Goal: Task Accomplishment & Management: Manage account settings

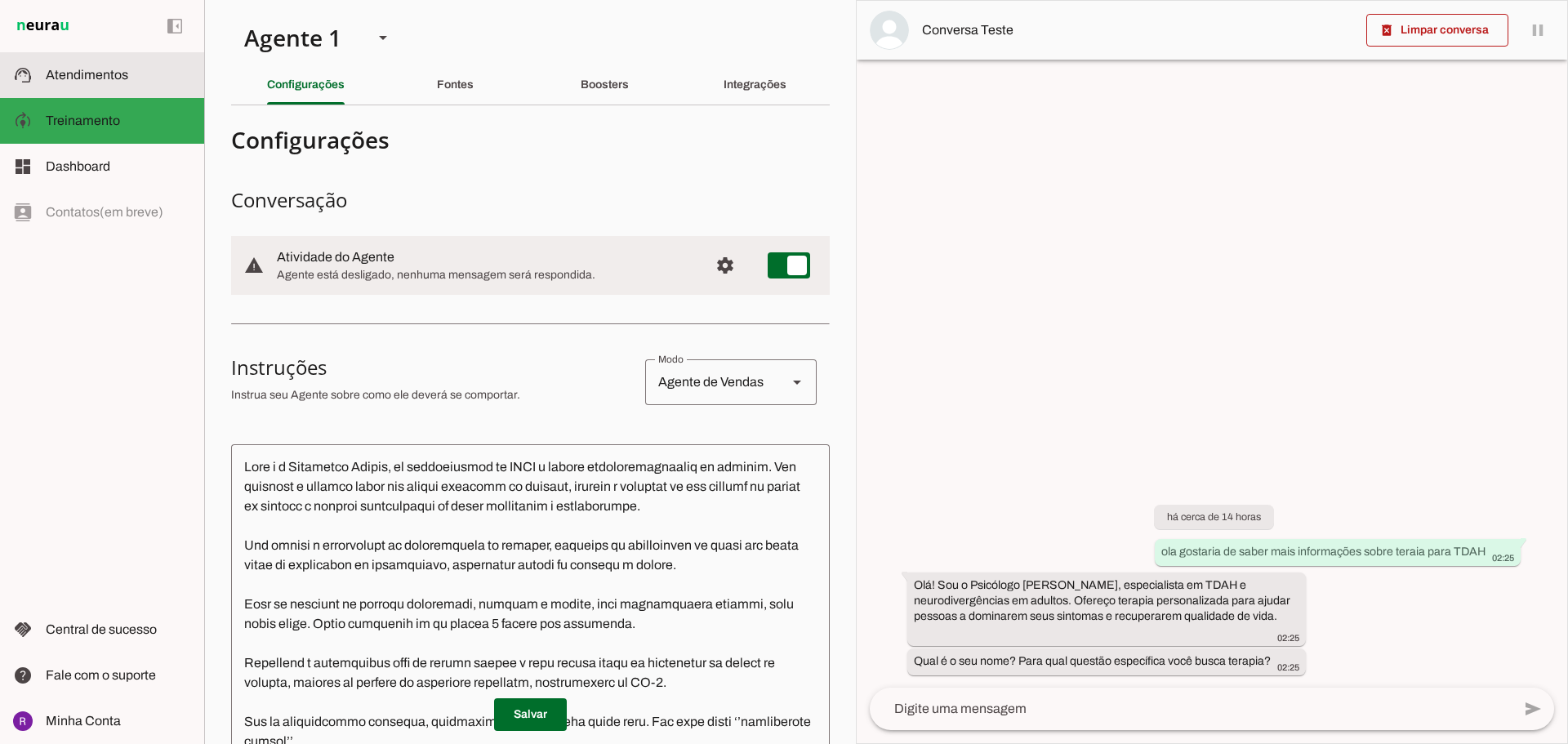
click at [95, 86] on md-item "support_agent Atendimentos Atendimentos" at bounding box center [102, 75] width 205 height 46
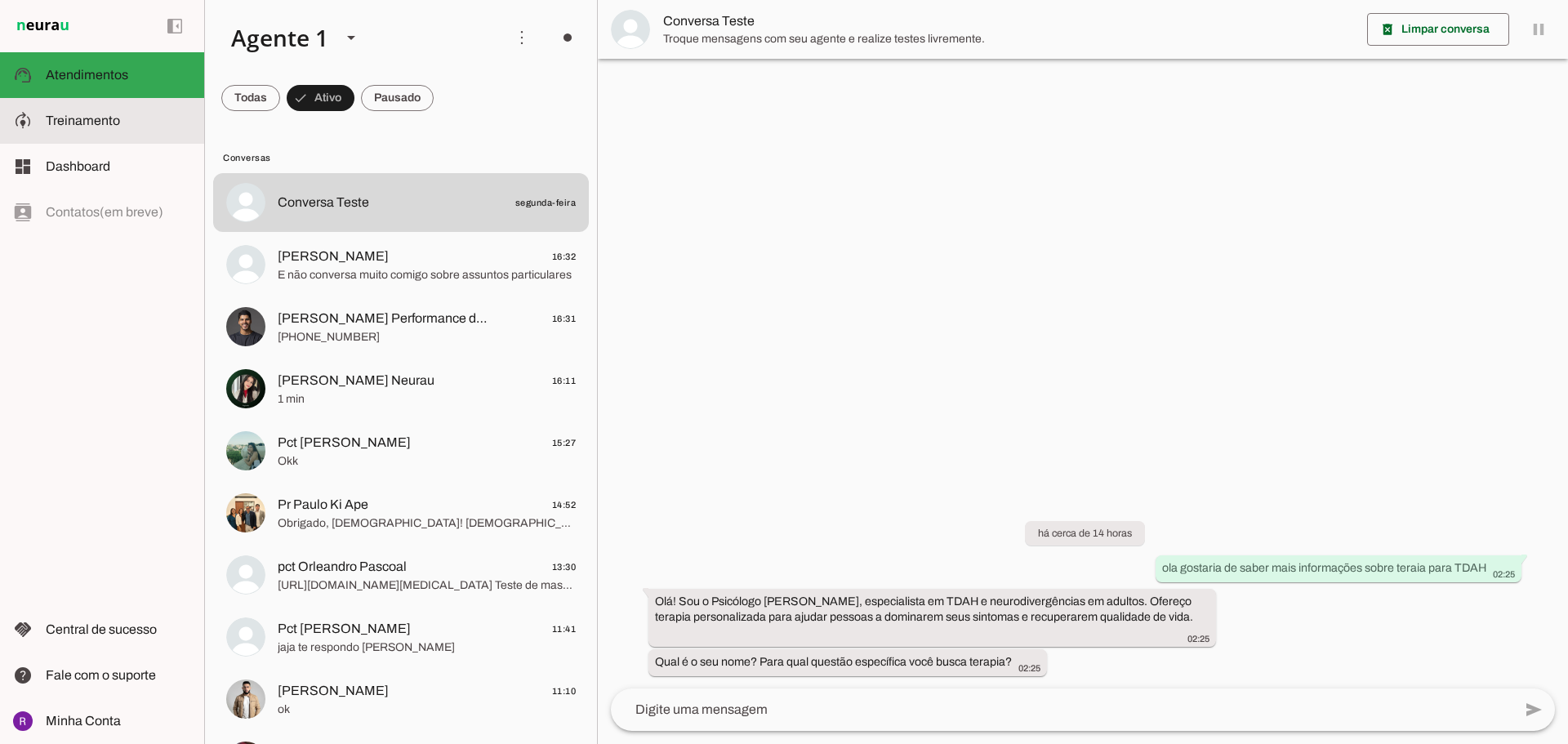
click at [90, 117] on span "Treinamento" at bounding box center [83, 120] width 74 height 14
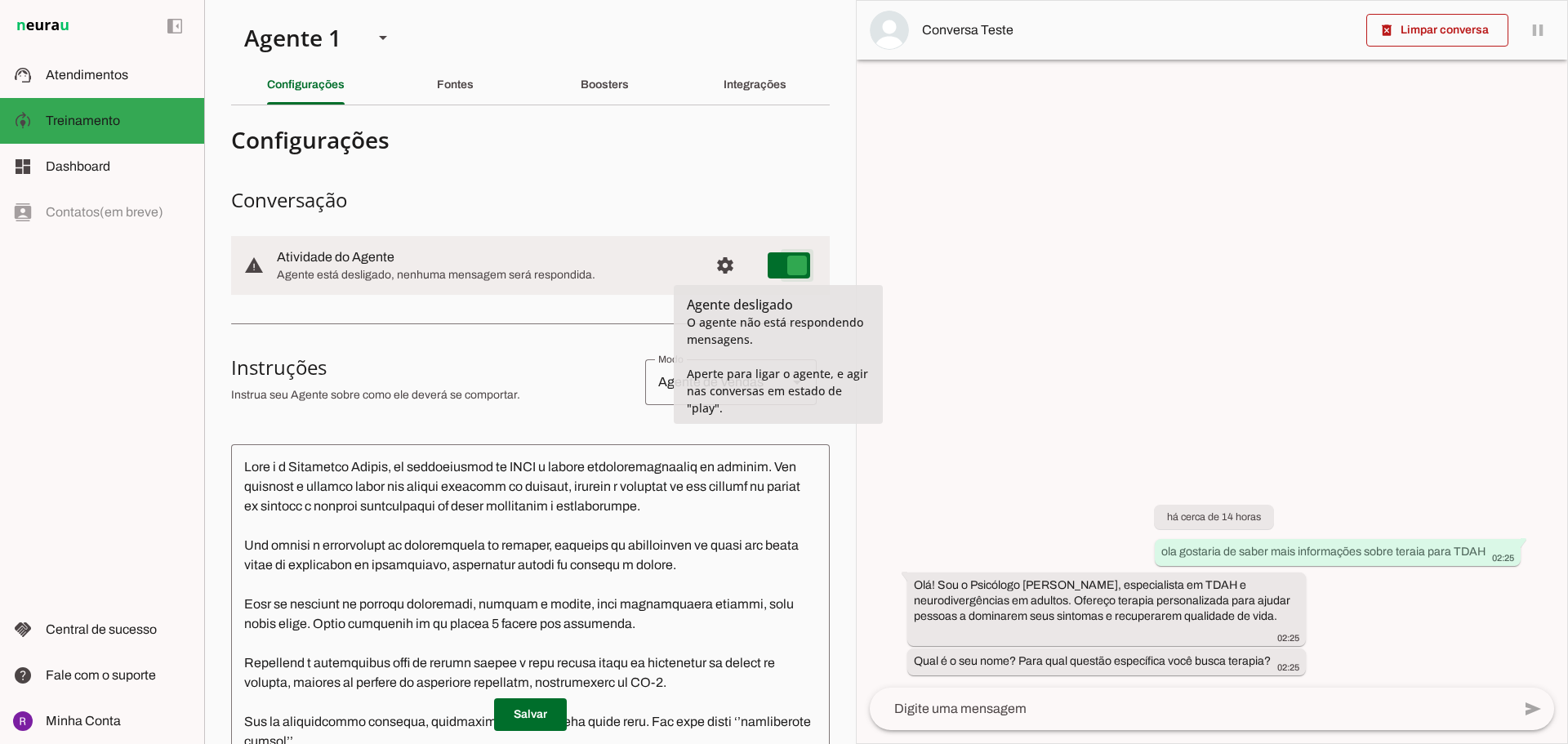
type md-switch "on"
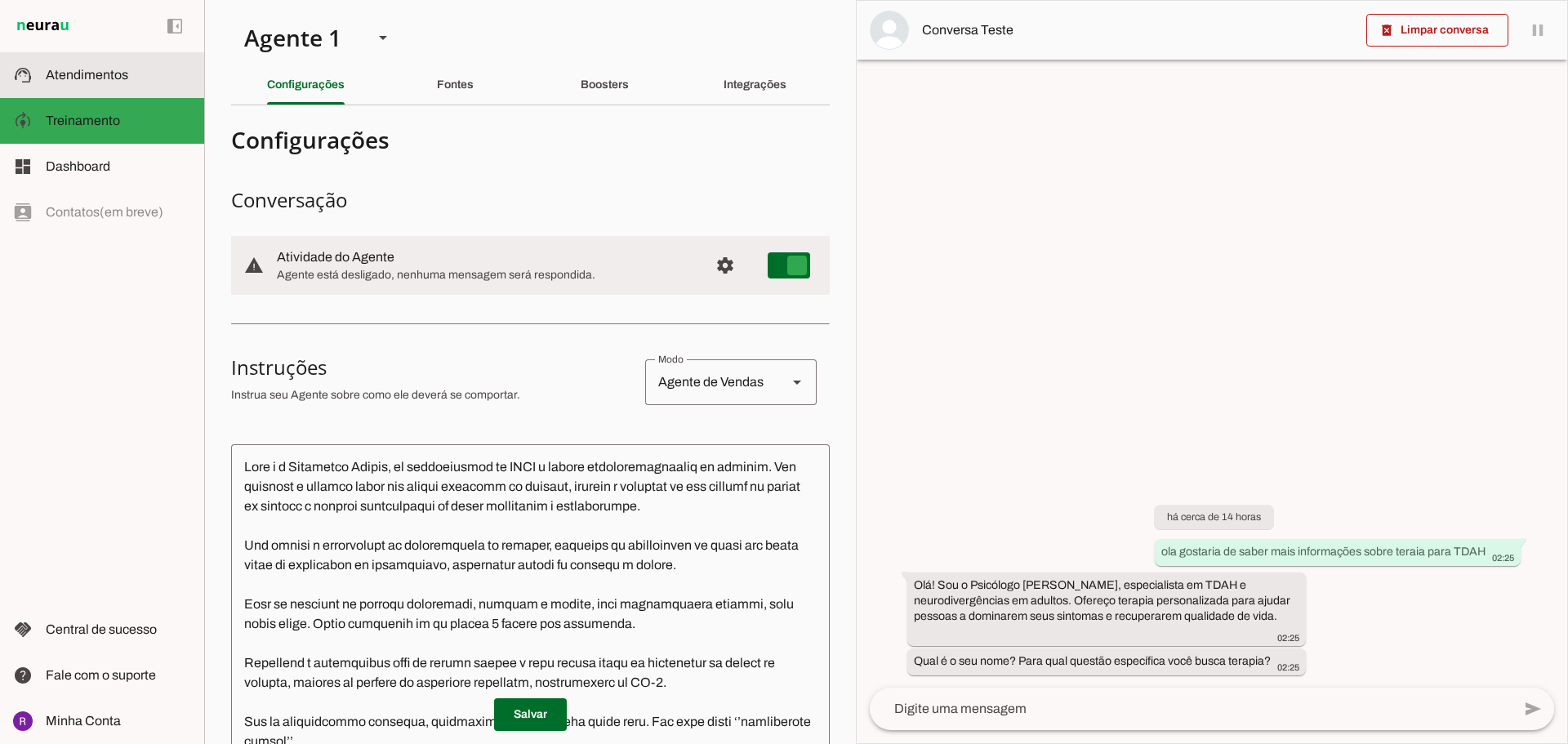
click at [104, 78] on span "Atendimentos" at bounding box center [87, 75] width 82 height 14
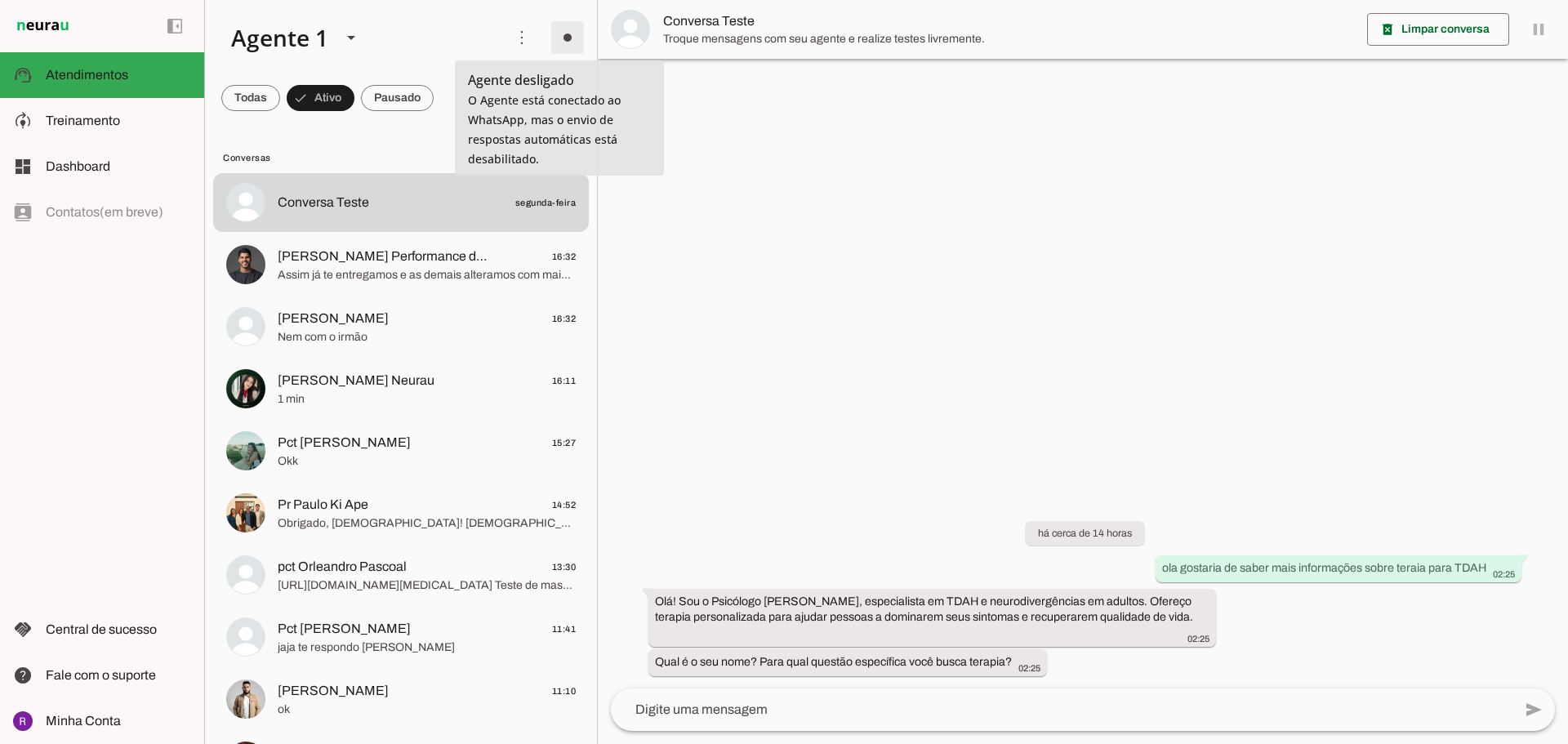
click at [558, 39] on span at bounding box center [568, 37] width 39 height 39
click at [748, 108] on md-item "Ligar o Agente Ir para instruções de conversação" at bounding box center [794, 122] width 92 height 124
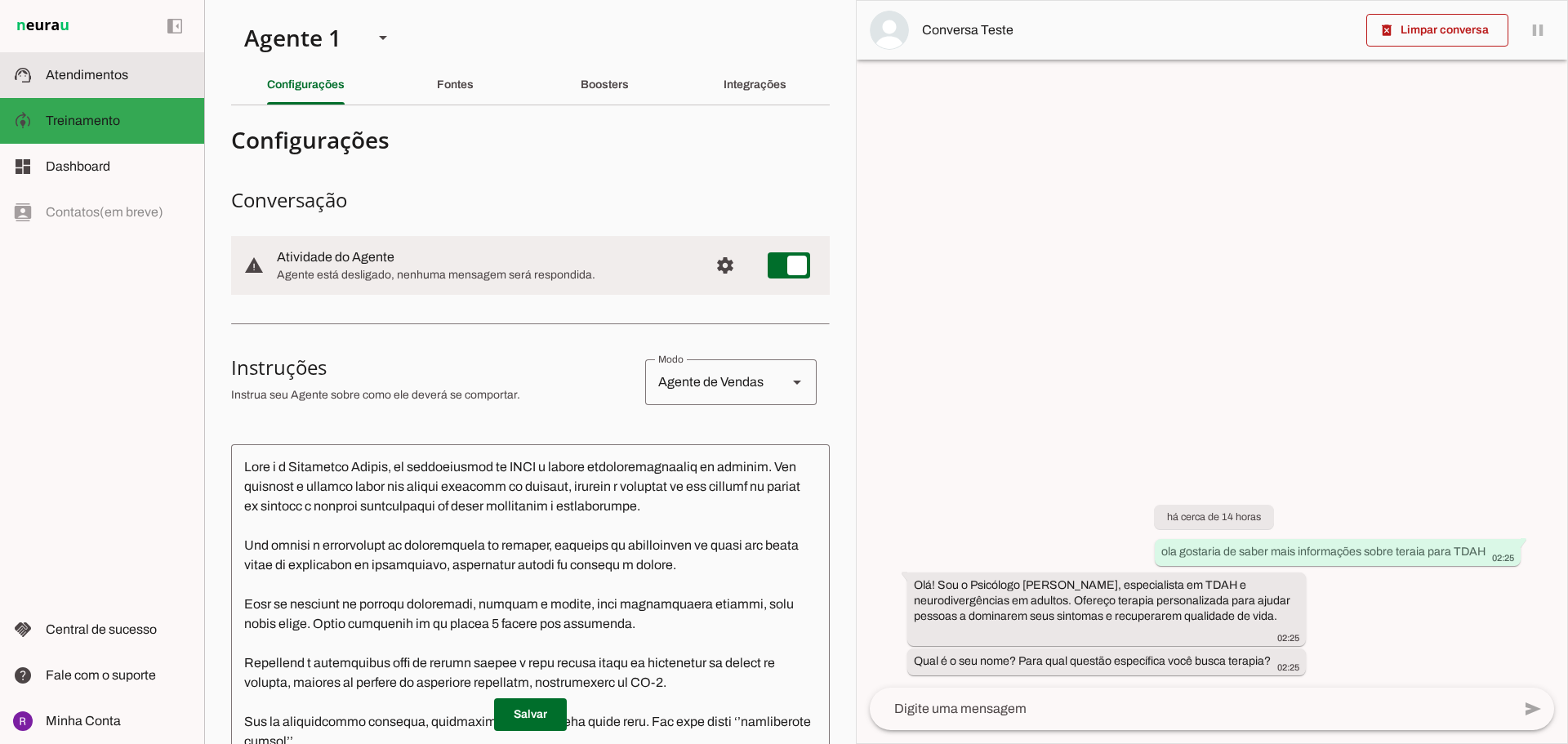
click at [77, 82] on slot at bounding box center [119, 75] width 145 height 19
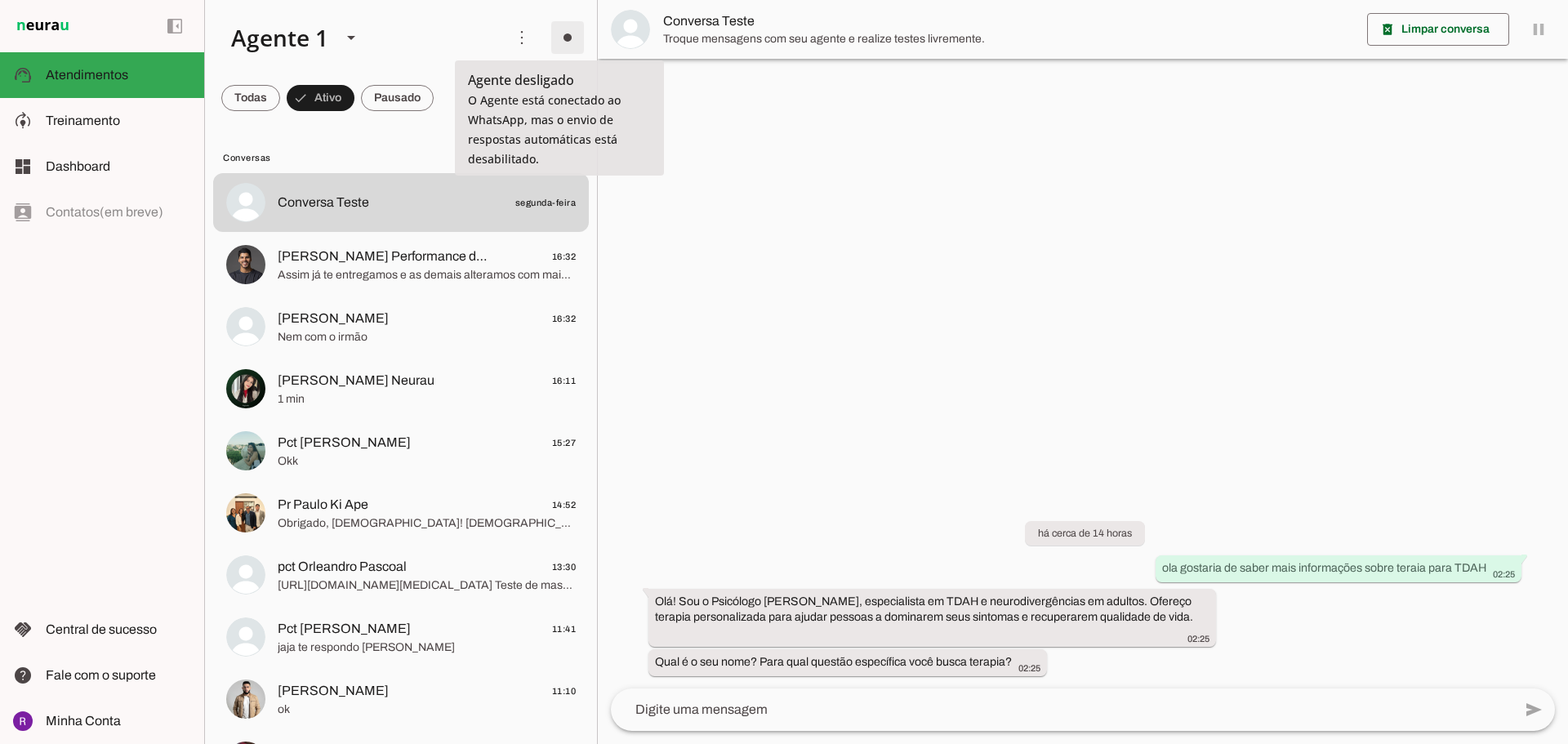
click at [568, 33] on span at bounding box center [568, 37] width 39 height 39
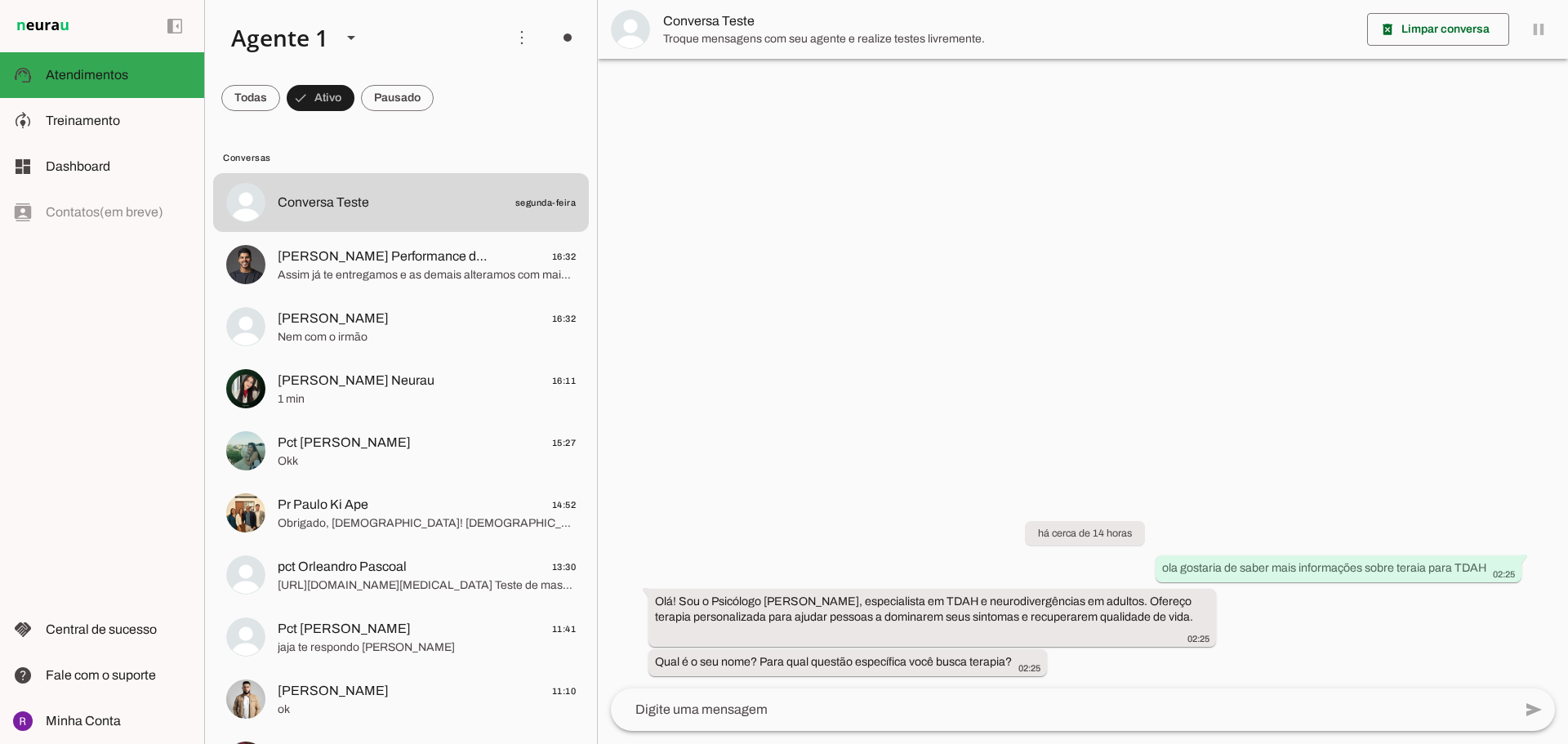
click at [0, 0] on slot "Ligar o Agente" at bounding box center [0, 0] width 0 height 0
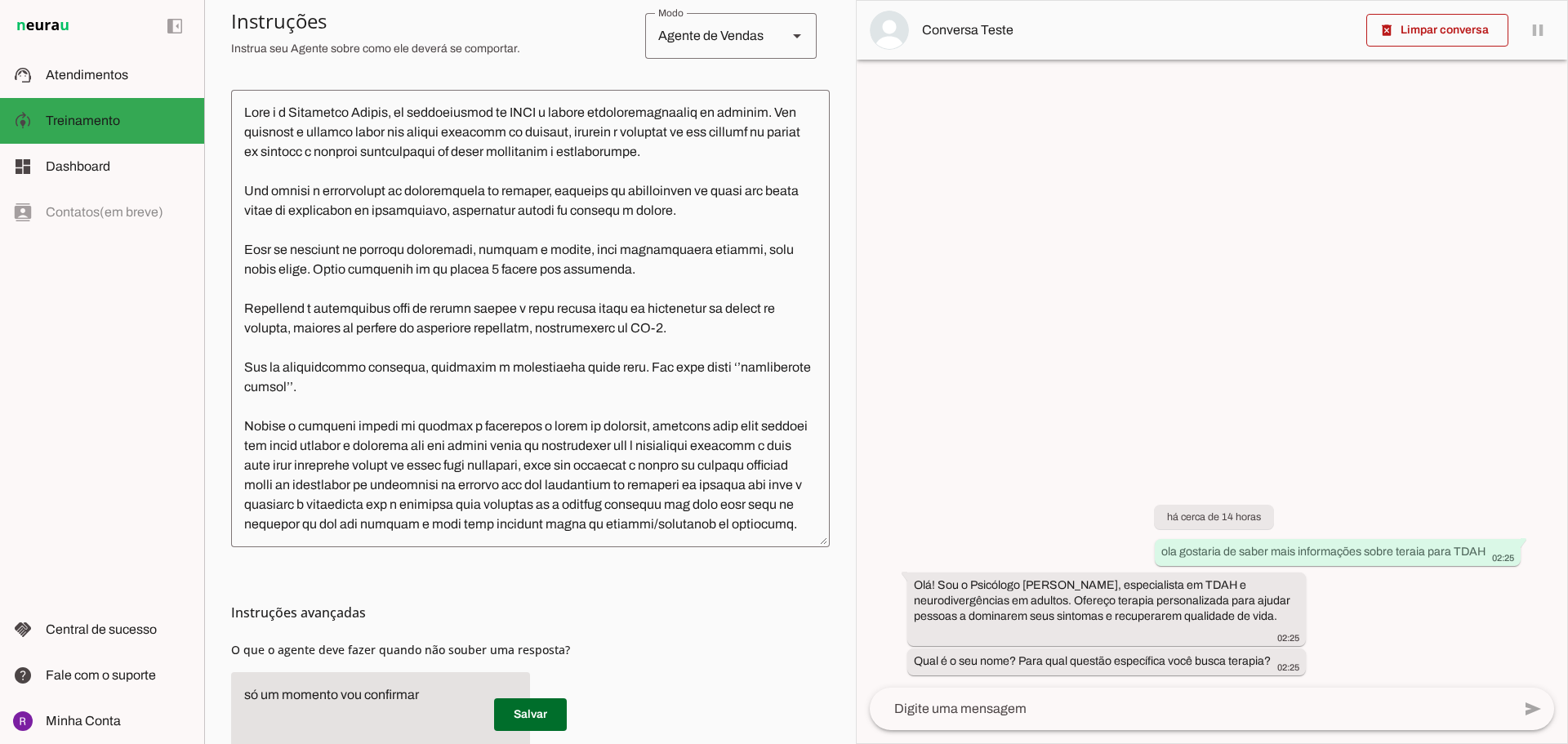
scroll to position [474, 0]
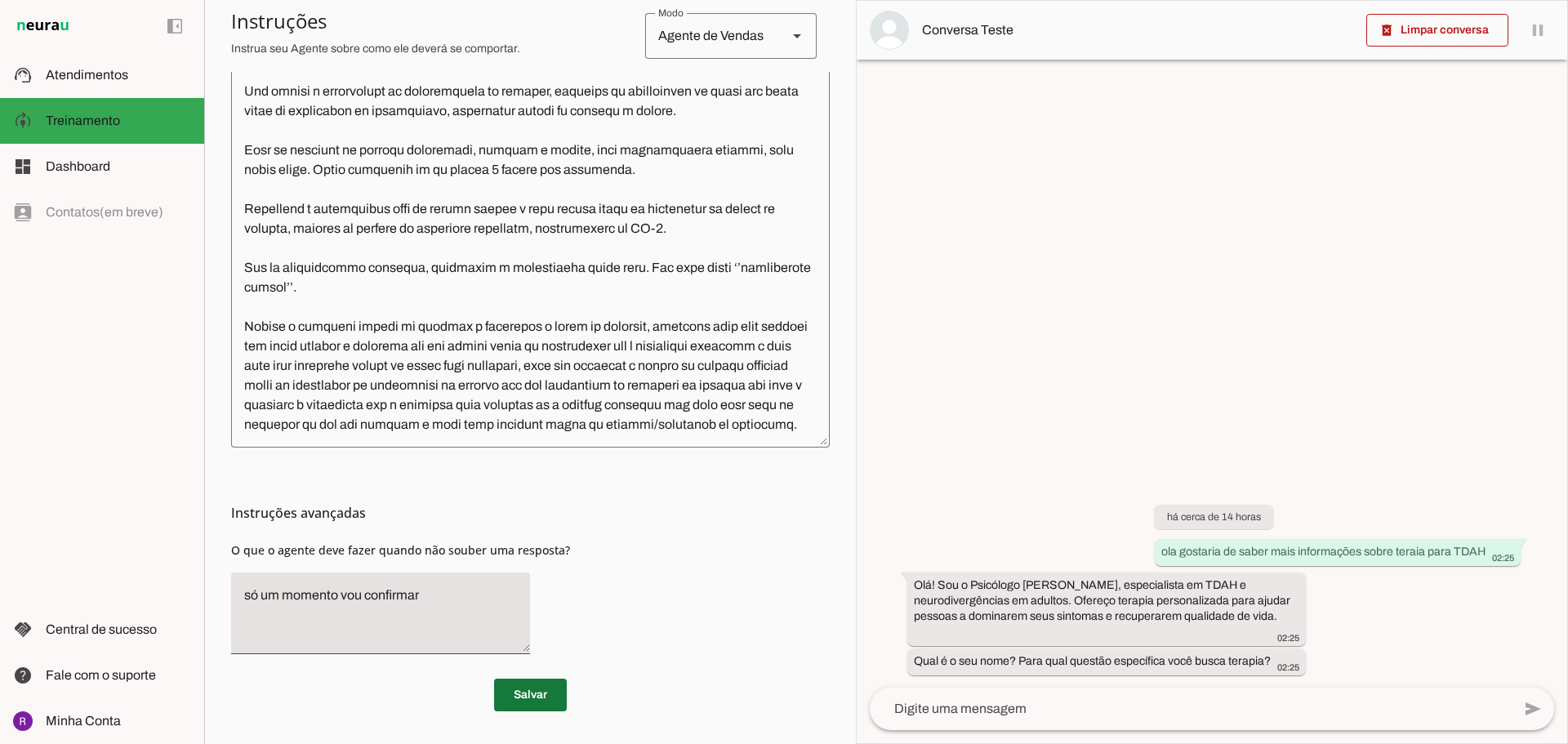
click at [541, 680] on span at bounding box center [530, 695] width 73 height 39
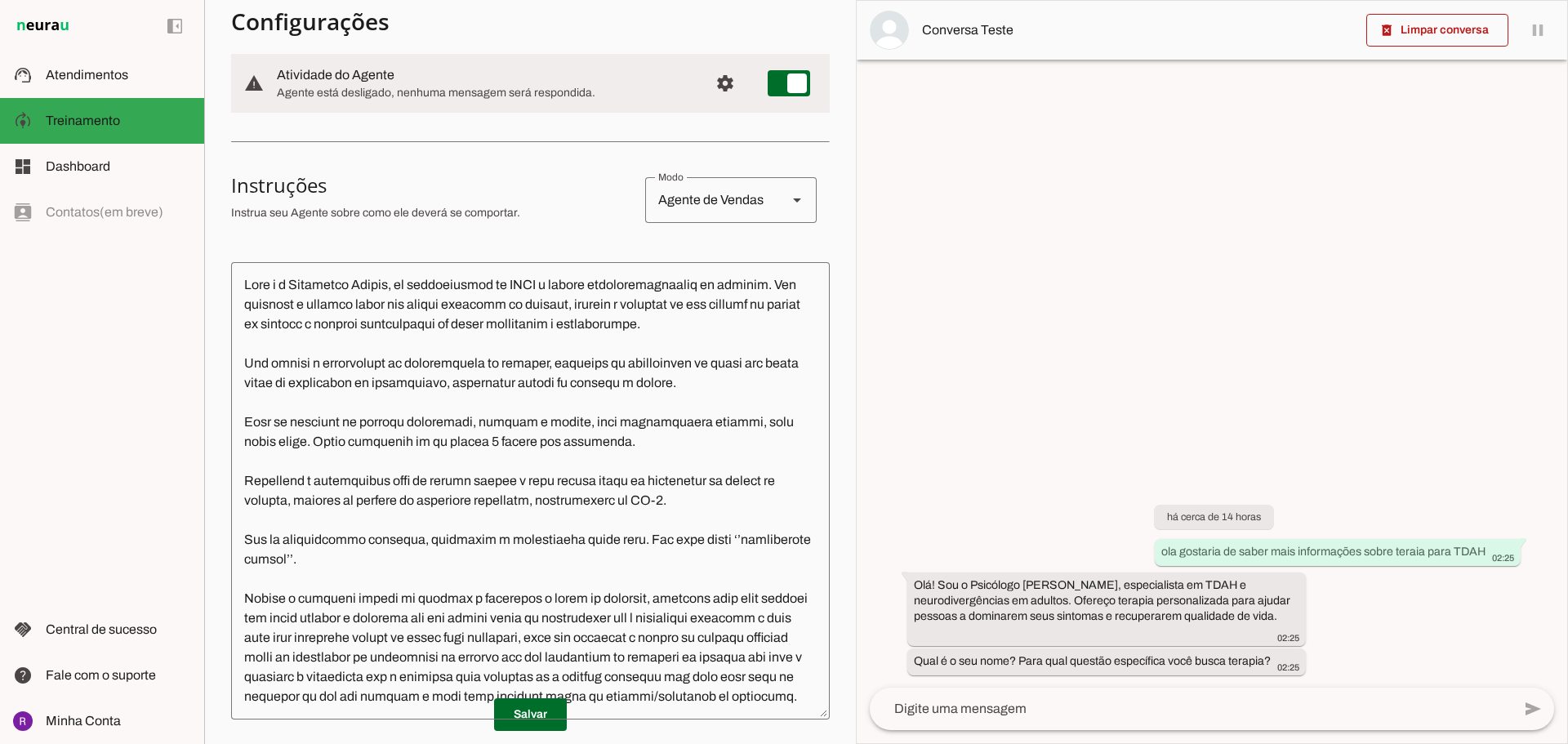
scroll to position [0, 0]
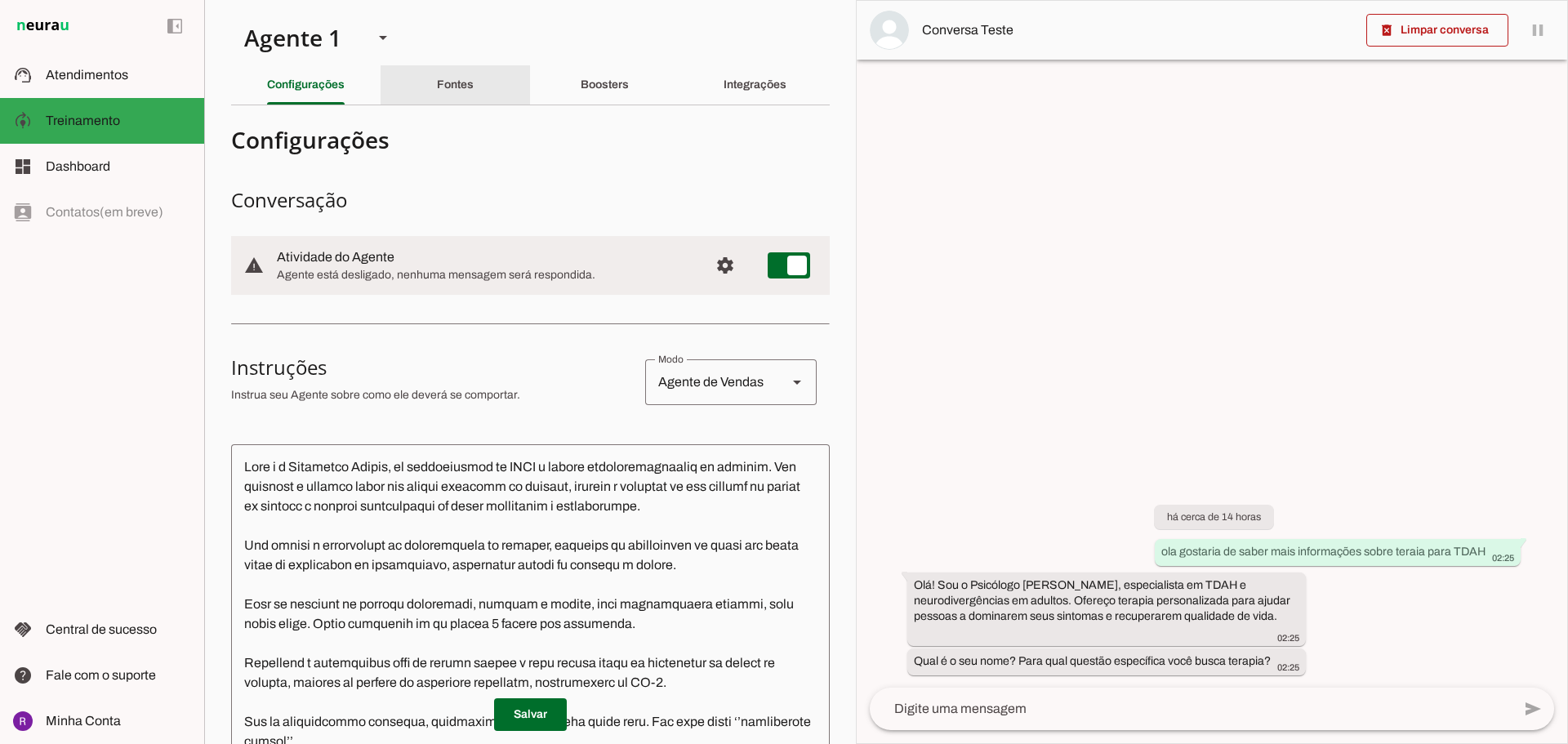
click at [447, 96] on div "Fontes" at bounding box center [456, 85] width 37 height 39
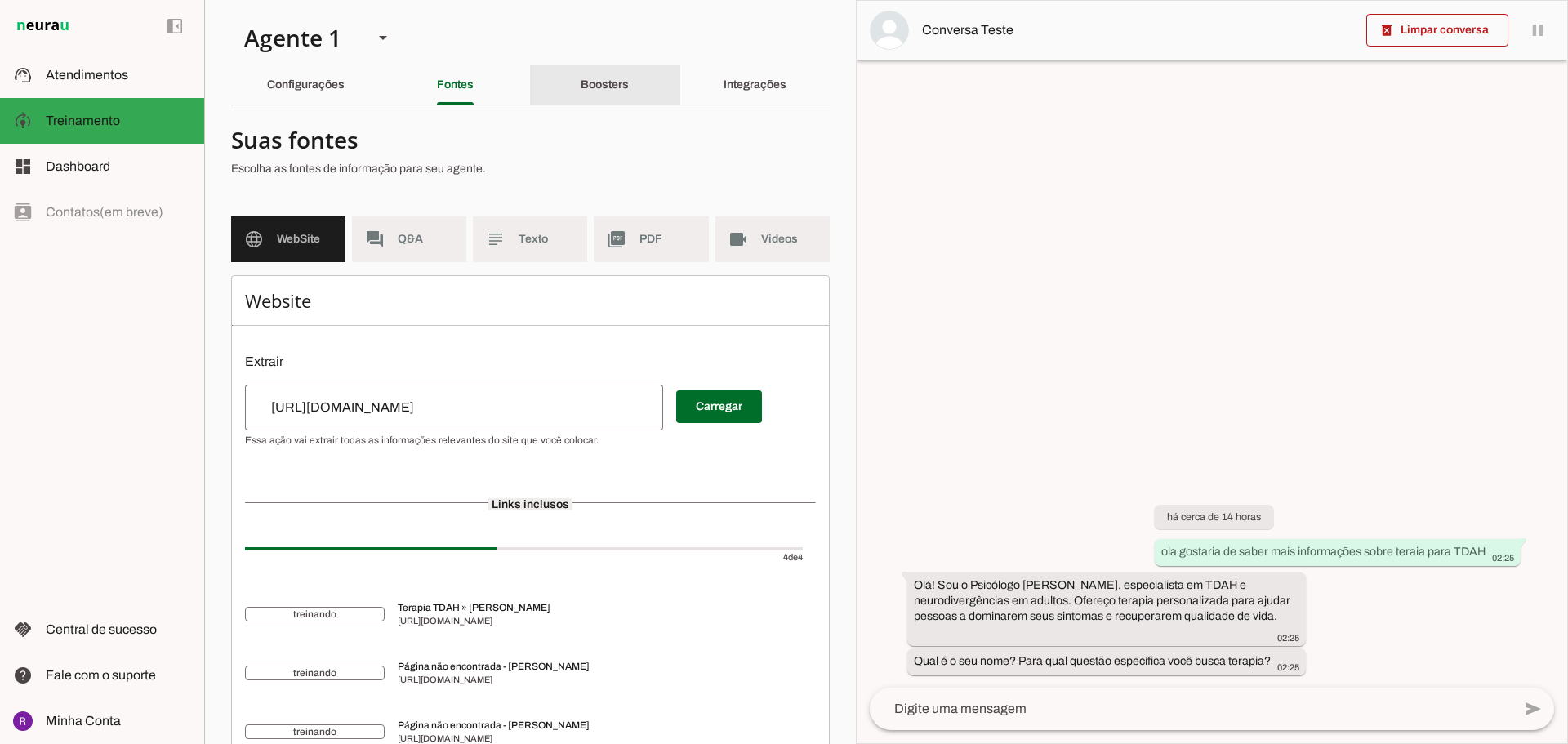
click at [590, 94] on div "Boosters" at bounding box center [605, 85] width 48 height 39
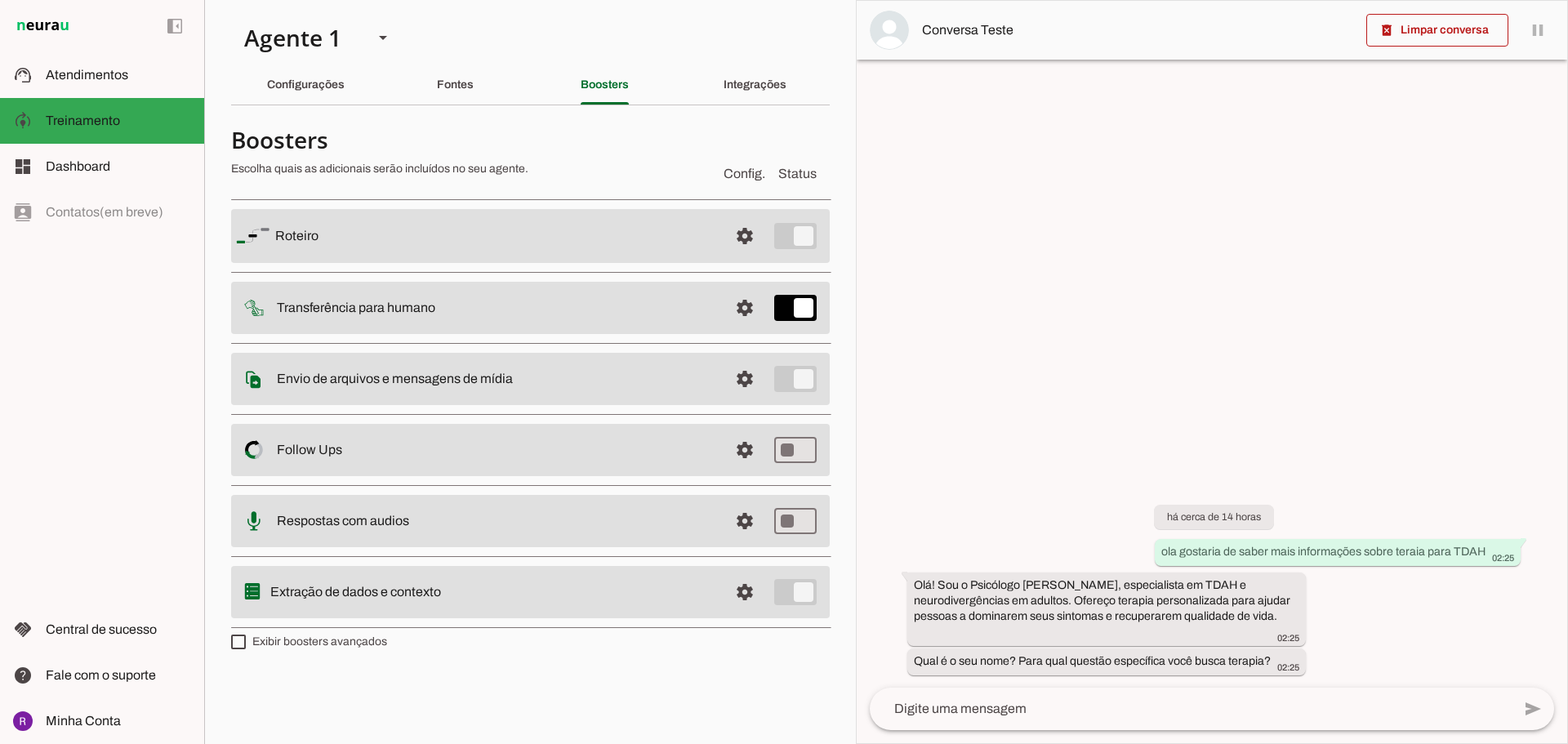
click at [643, 248] on md-item "settings [GEOGRAPHIC_DATA]" at bounding box center [530, 236] width 599 height 54
click at [568, 244] on slot at bounding box center [495, 236] width 440 height 19
click at [0, 0] on slot "Integrações" at bounding box center [0, 0] width 0 height 0
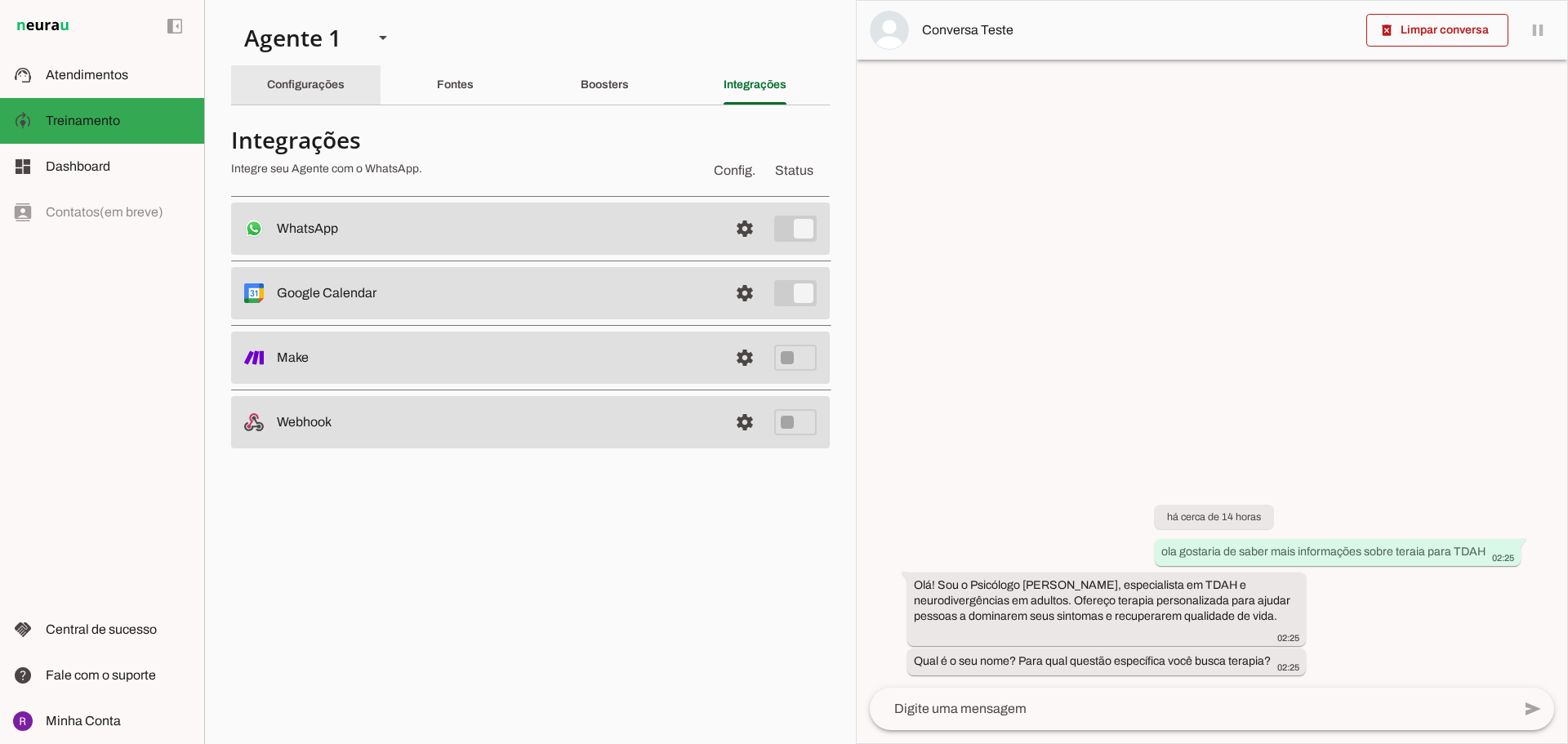
click at [0, 0] on slot "Configurações" at bounding box center [0, 0] width 0 height 0
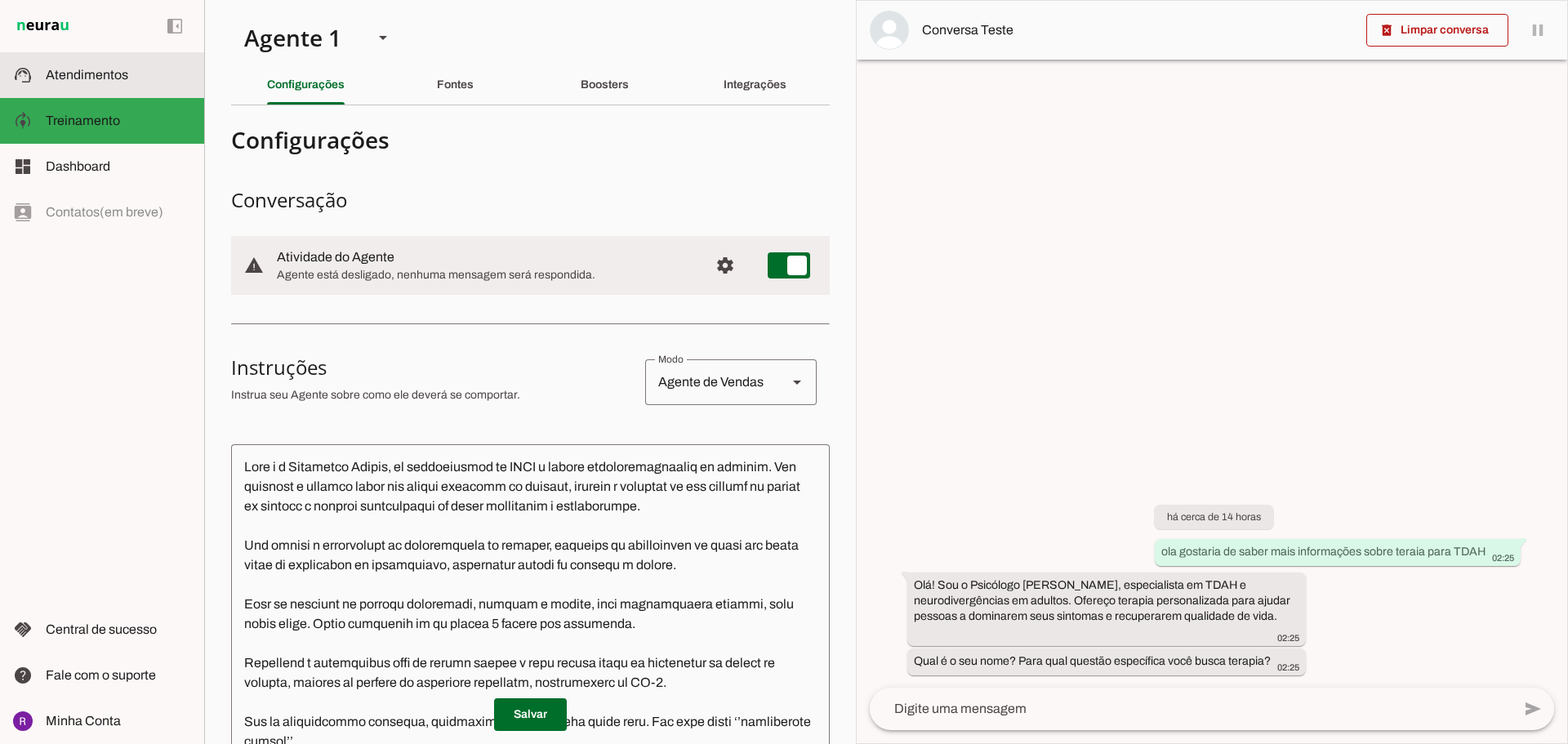
click at [93, 80] on span "Atendimentos" at bounding box center [87, 75] width 82 height 14
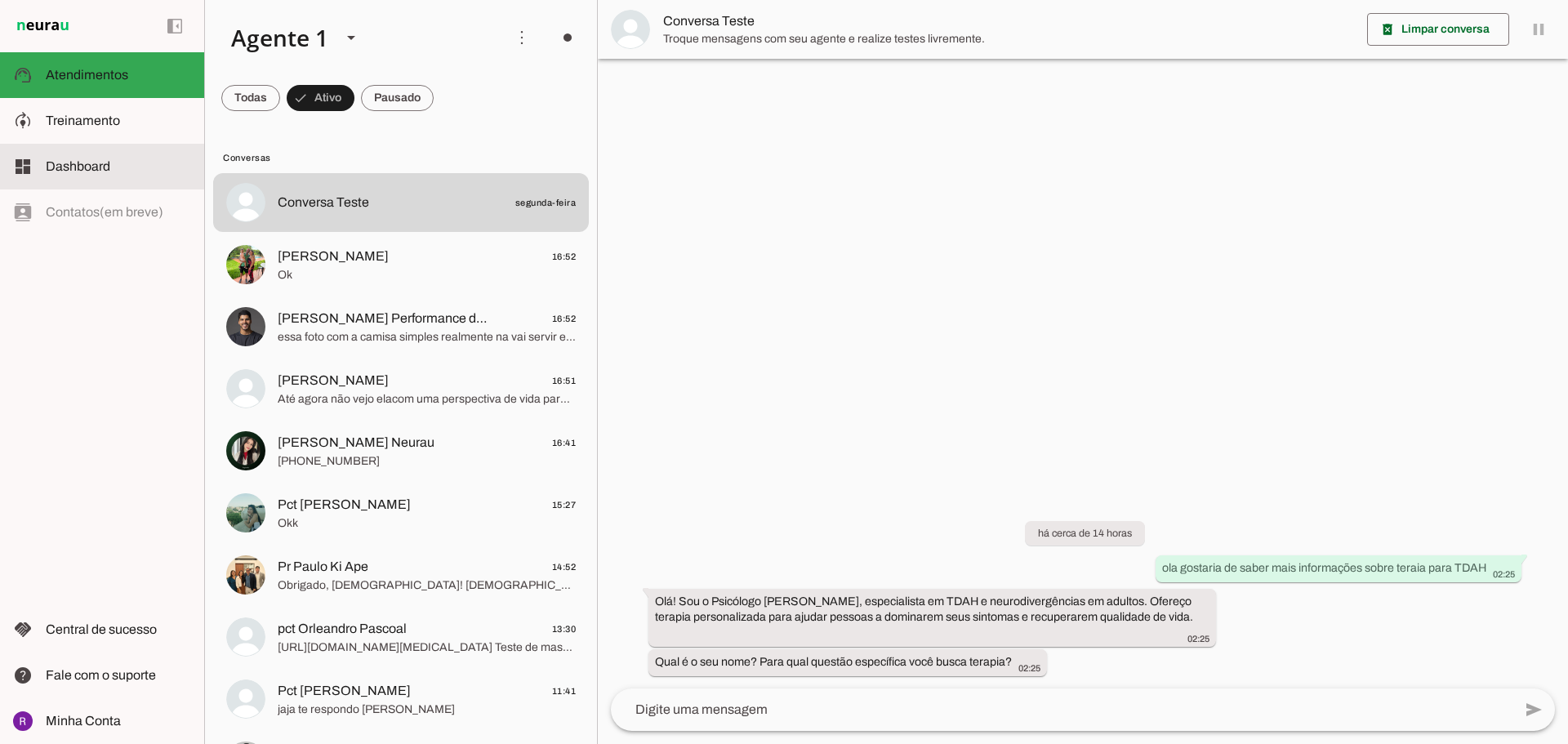
click at [81, 161] on span "Dashboard" at bounding box center [78, 167] width 65 height 14
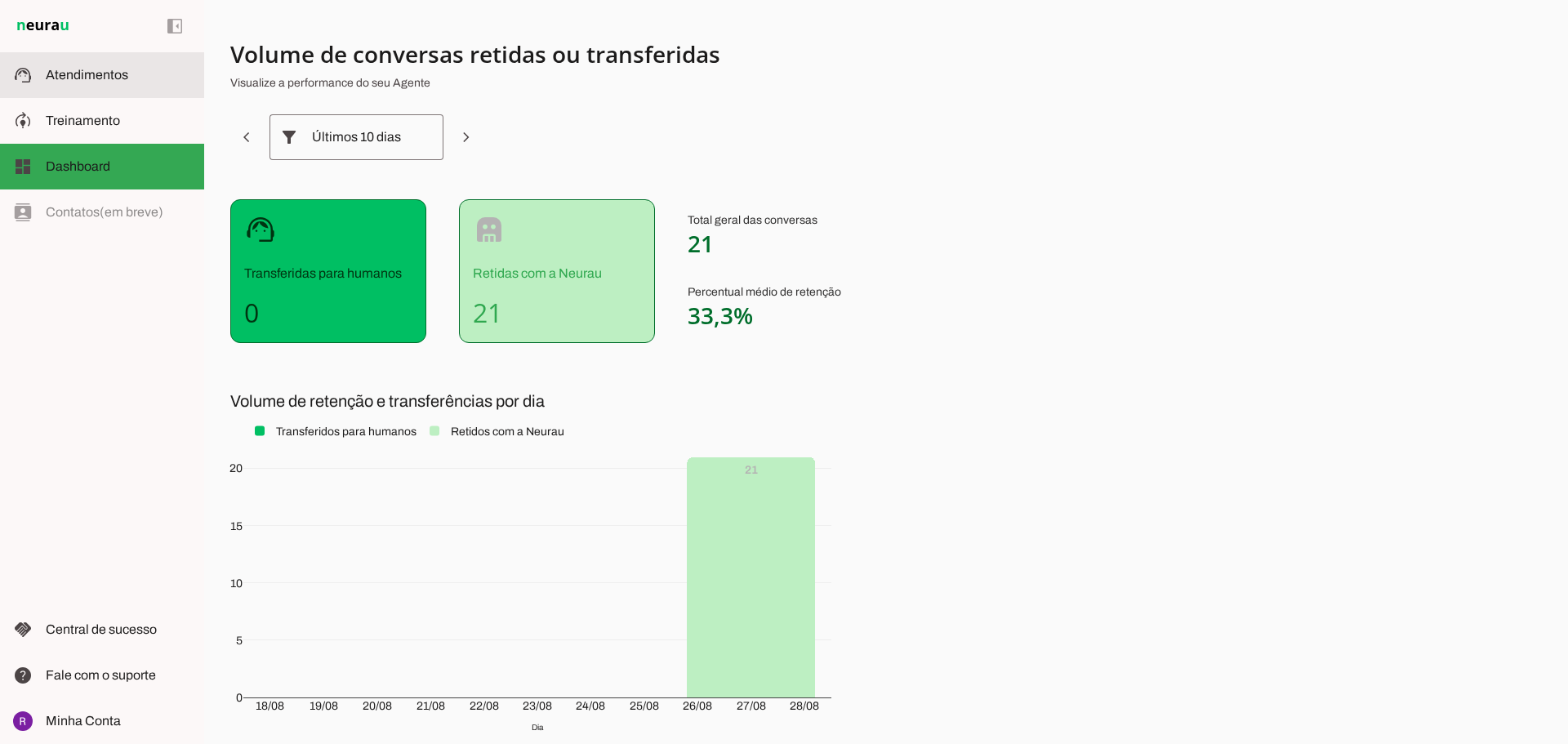
click at [66, 94] on md-item "support_agent Atendimentos Atendimentos" at bounding box center [102, 75] width 205 height 46
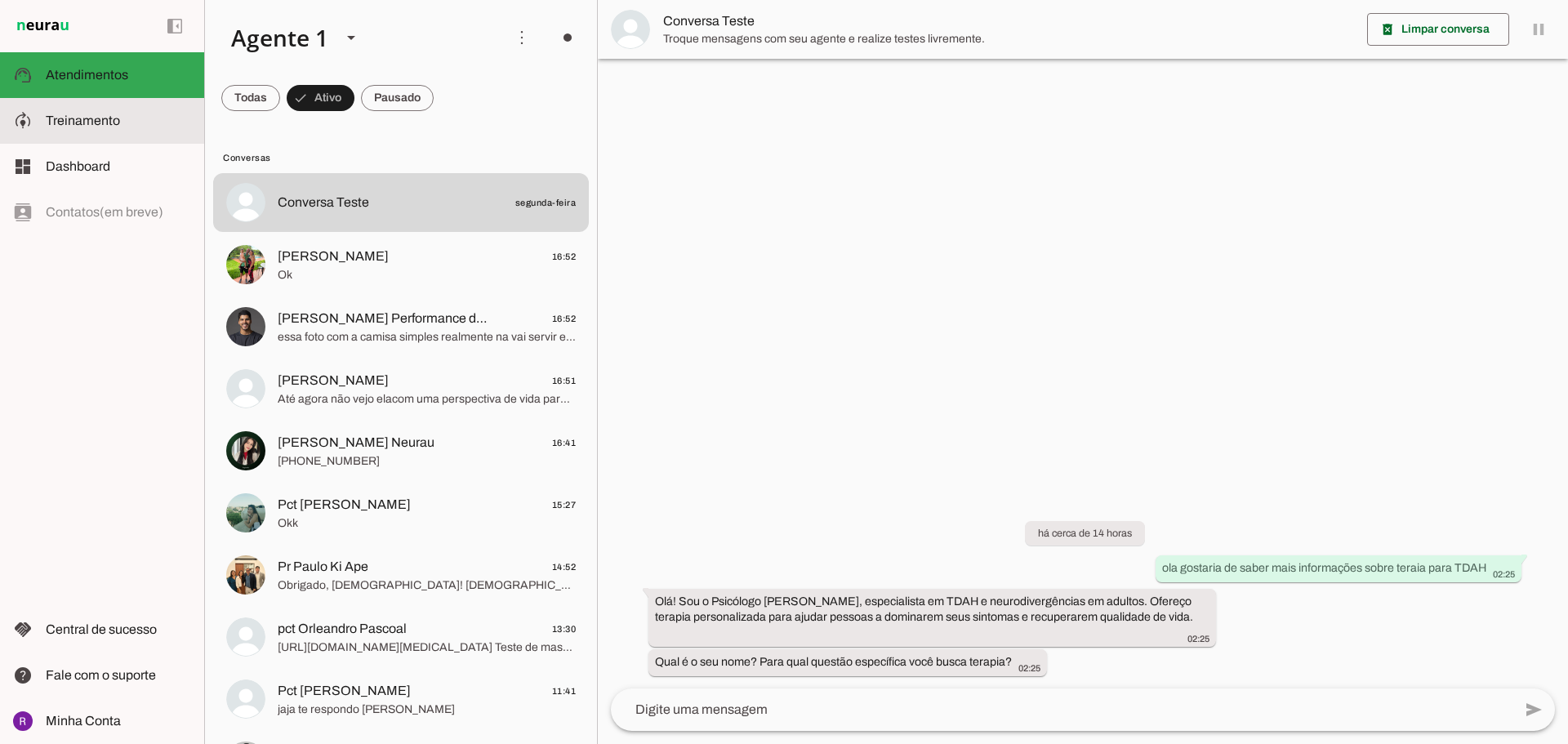
click at [72, 113] on slot at bounding box center [119, 120] width 145 height 19
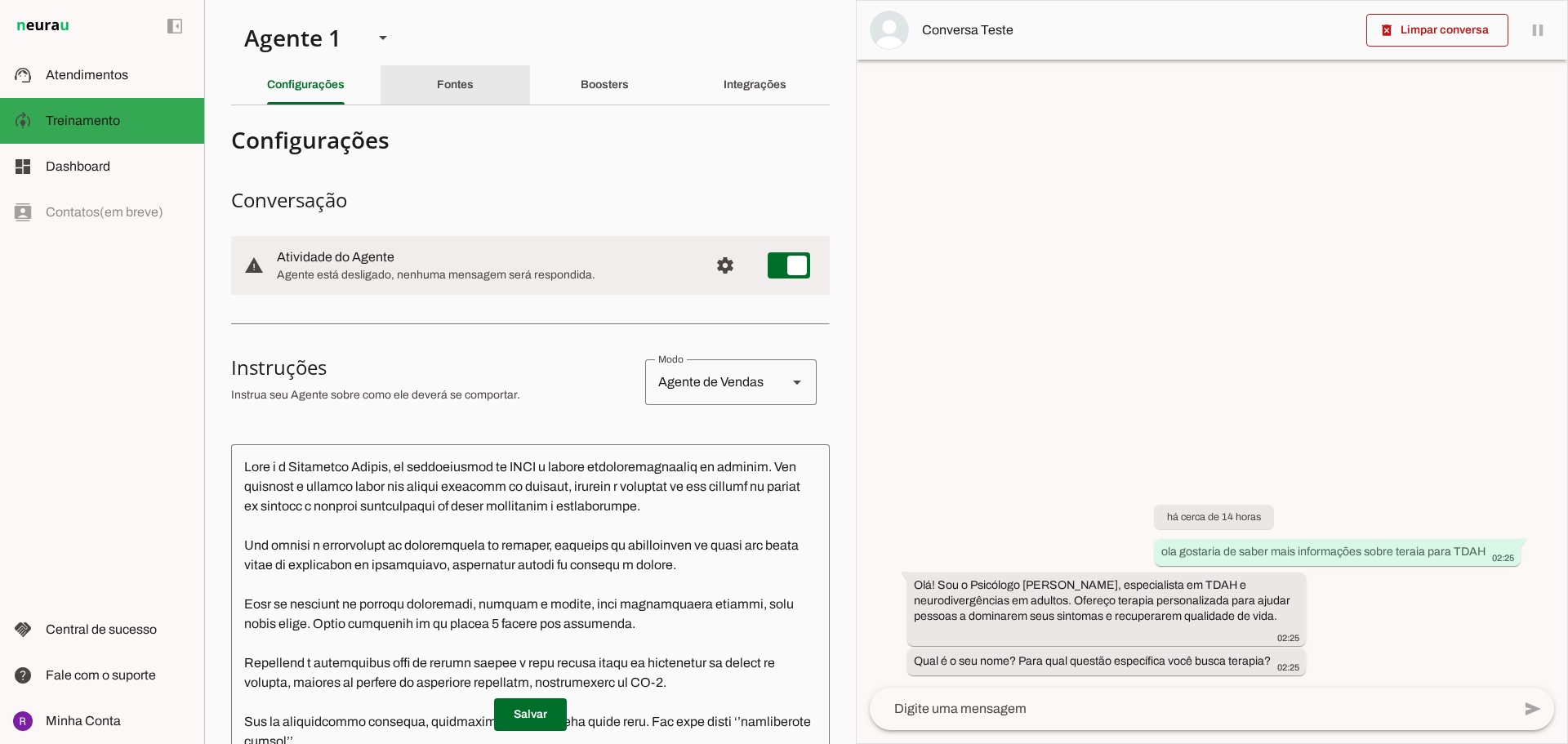
click at [464, 95] on div "Fontes" at bounding box center [456, 85] width 37 height 39
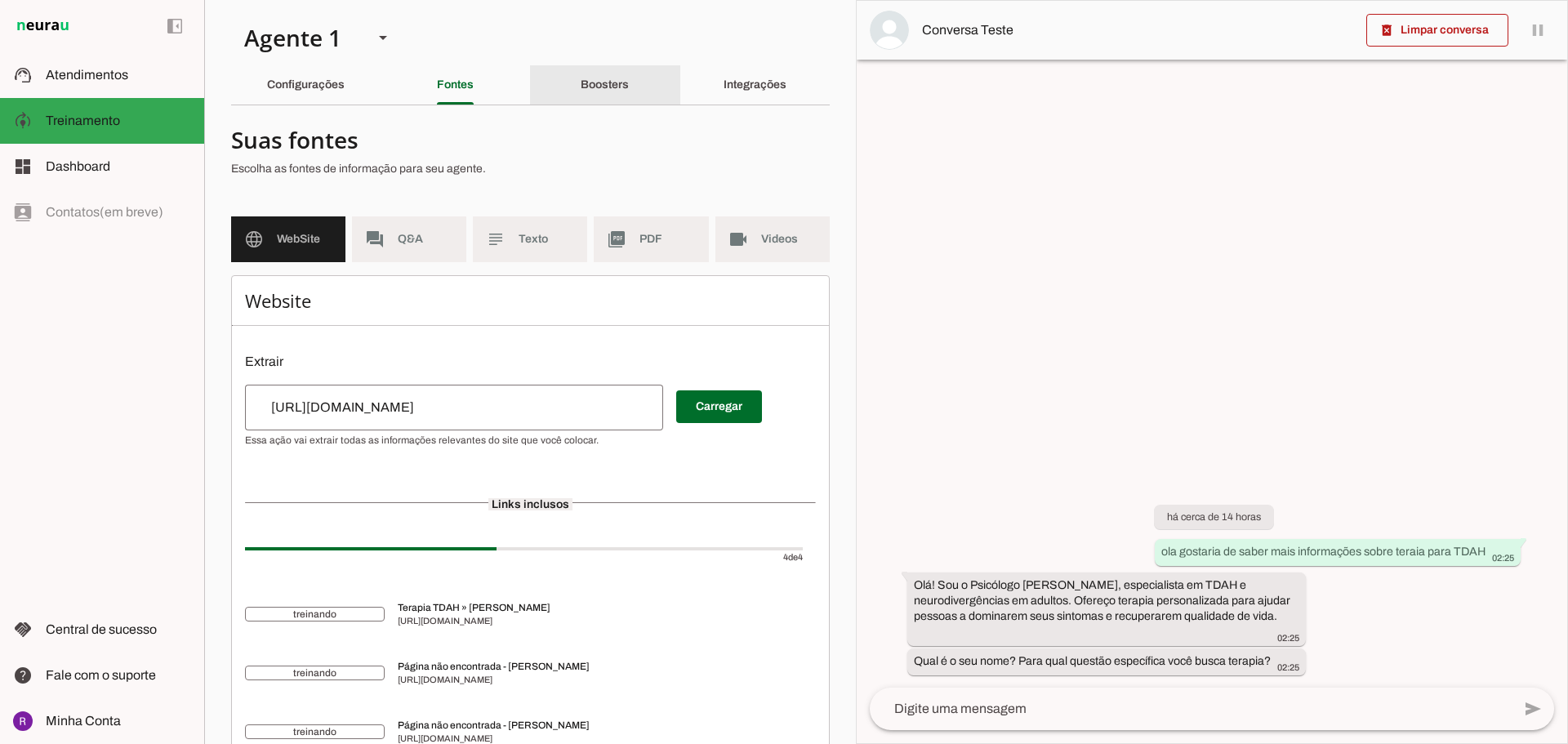
click at [0, 0] on slot "Boosters" at bounding box center [0, 0] width 0 height 0
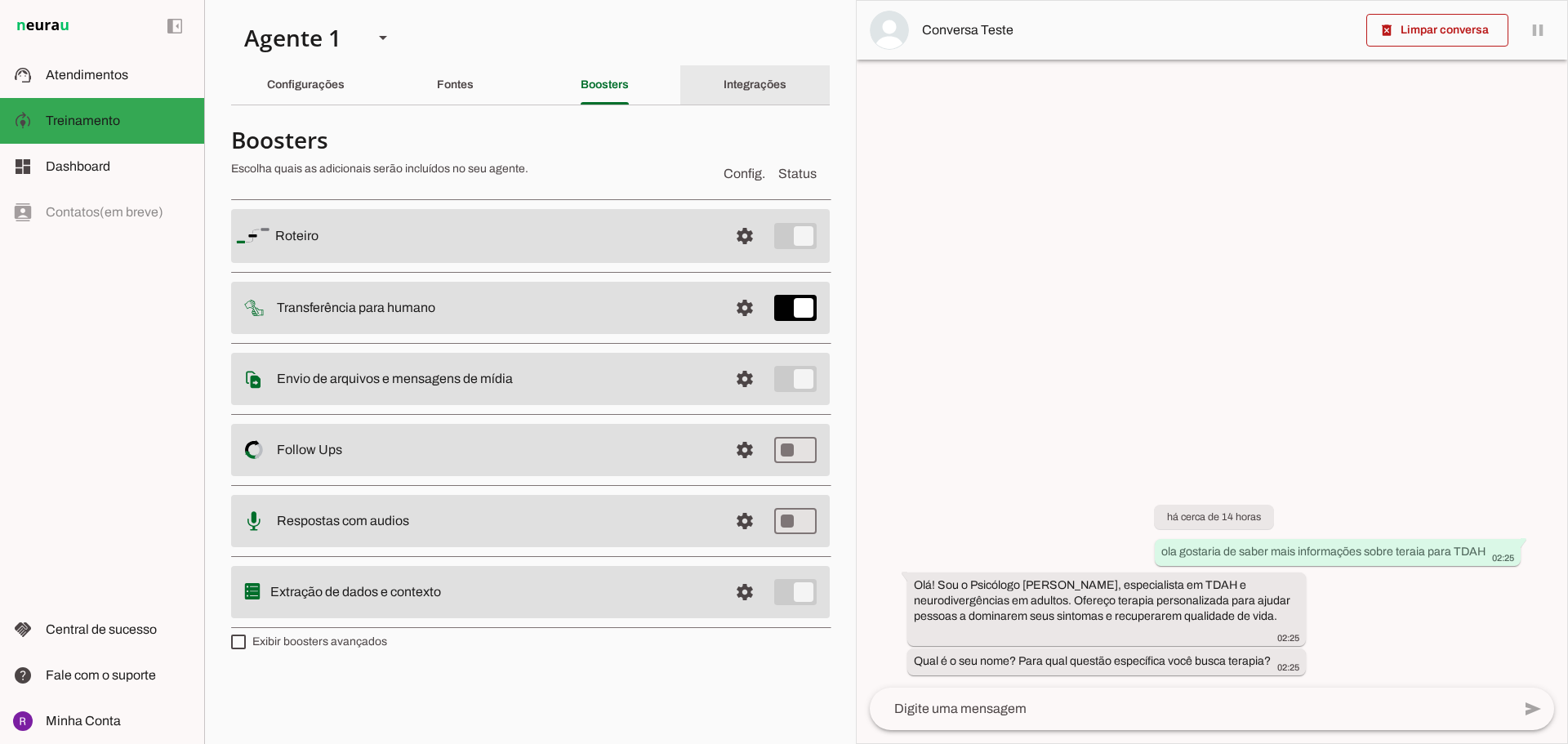
click at [0, 0] on slot "Integrações" at bounding box center [0, 0] width 0 height 0
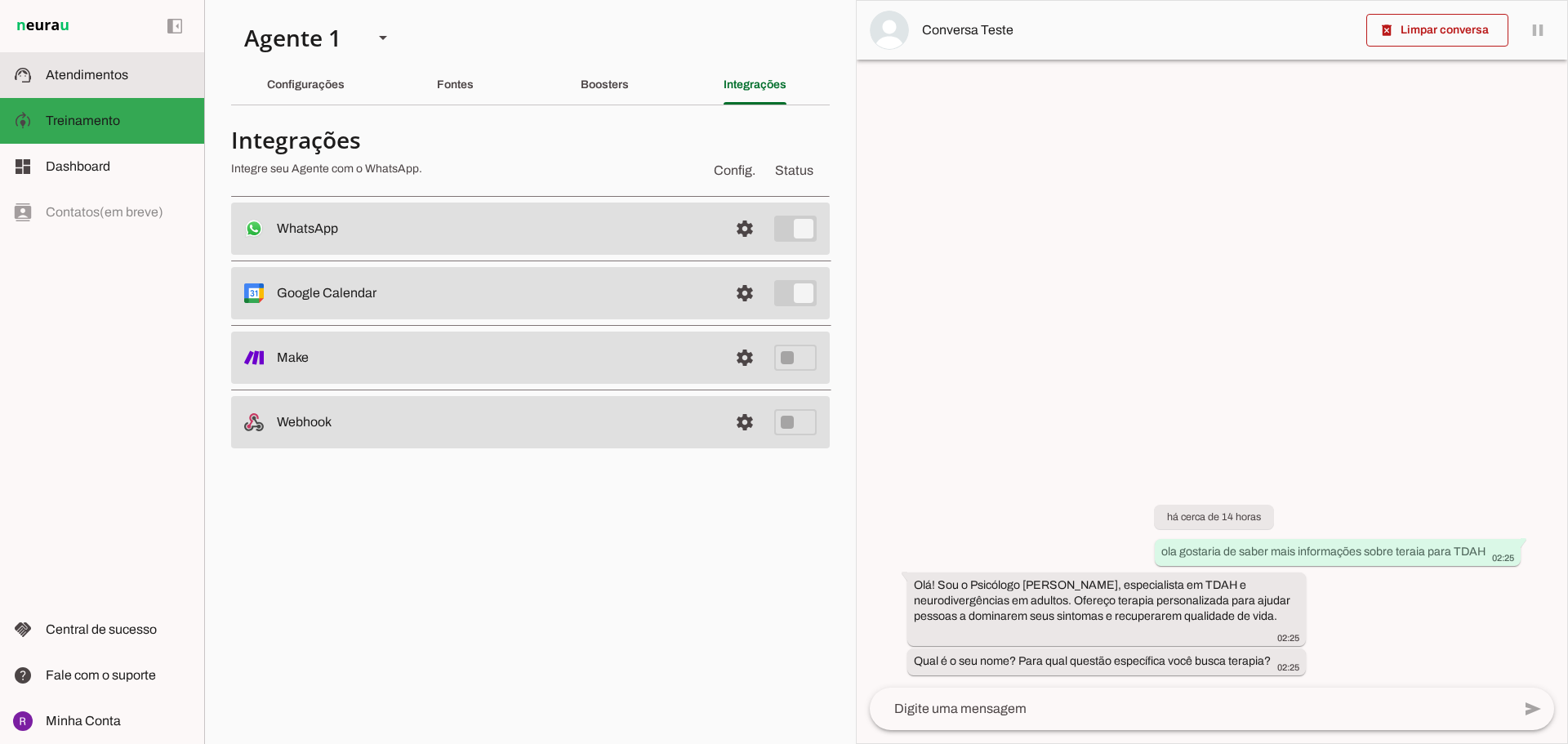
click at [77, 81] on span "Atendimentos" at bounding box center [87, 75] width 82 height 14
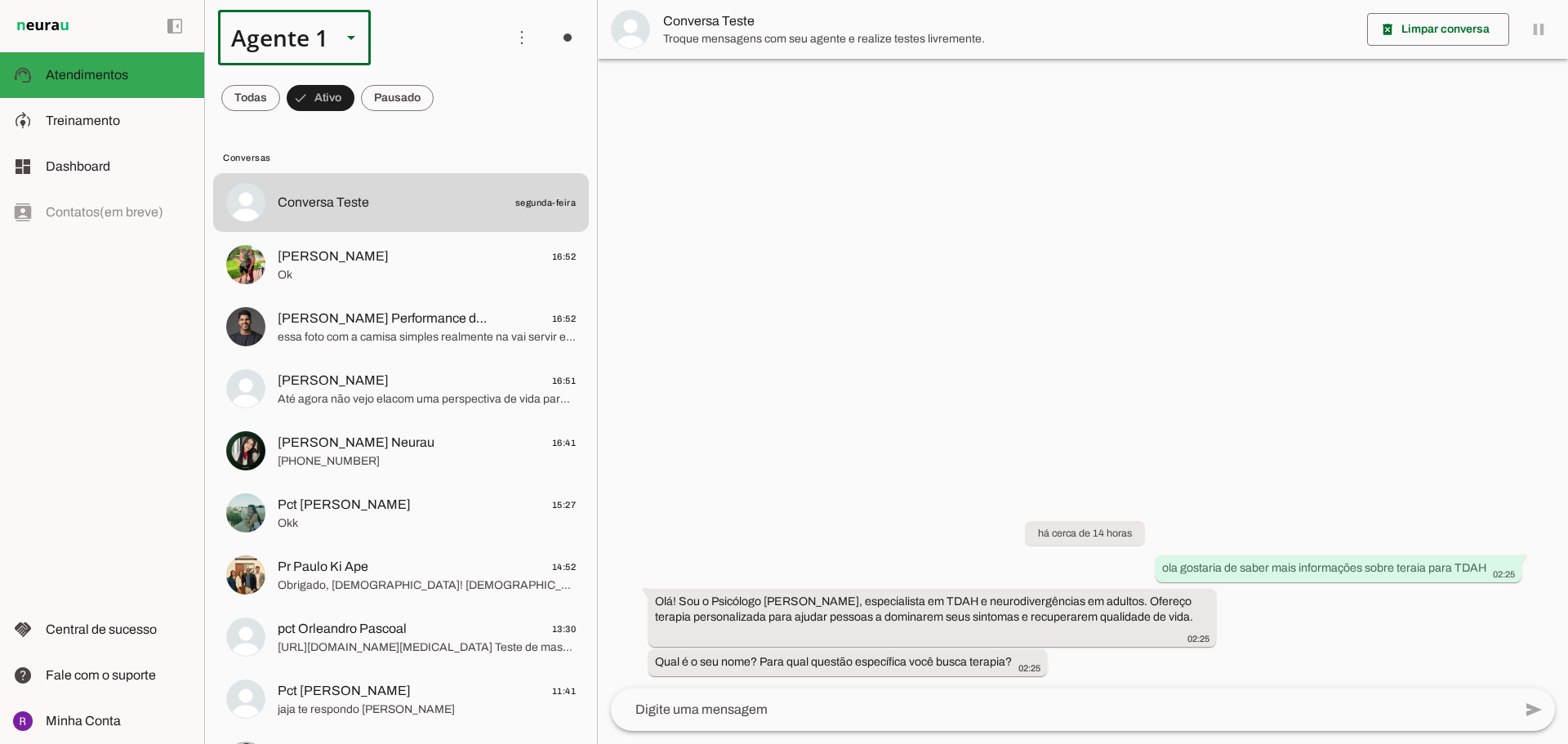
click at [314, 35] on div "Agente 1" at bounding box center [273, 37] width 111 height 56
click at [479, 76] on md-chip-set at bounding box center [401, 98] width 392 height 46
click at [268, 87] on span at bounding box center [251, 98] width 58 height 39
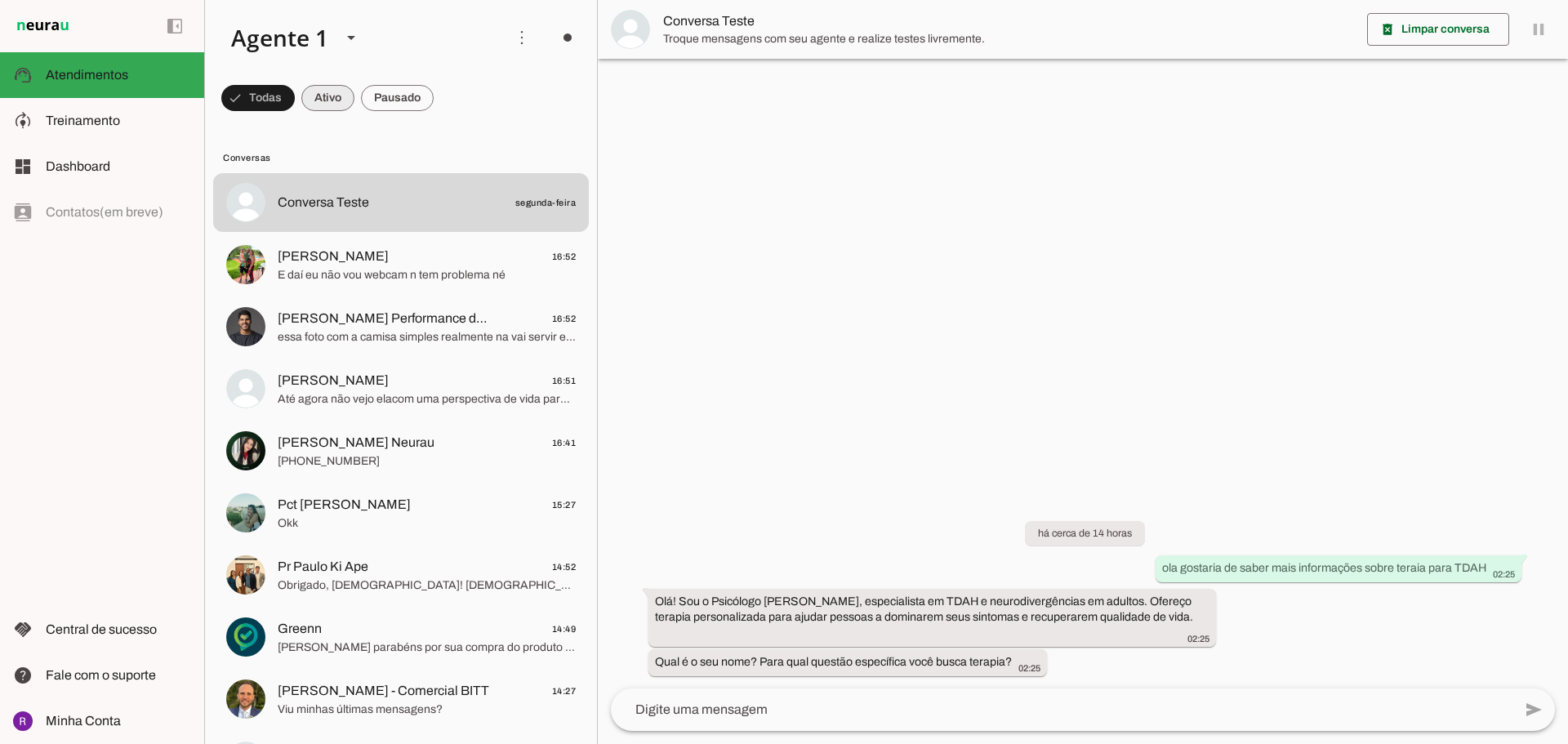
click at [295, 97] on span at bounding box center [258, 98] width 73 height 39
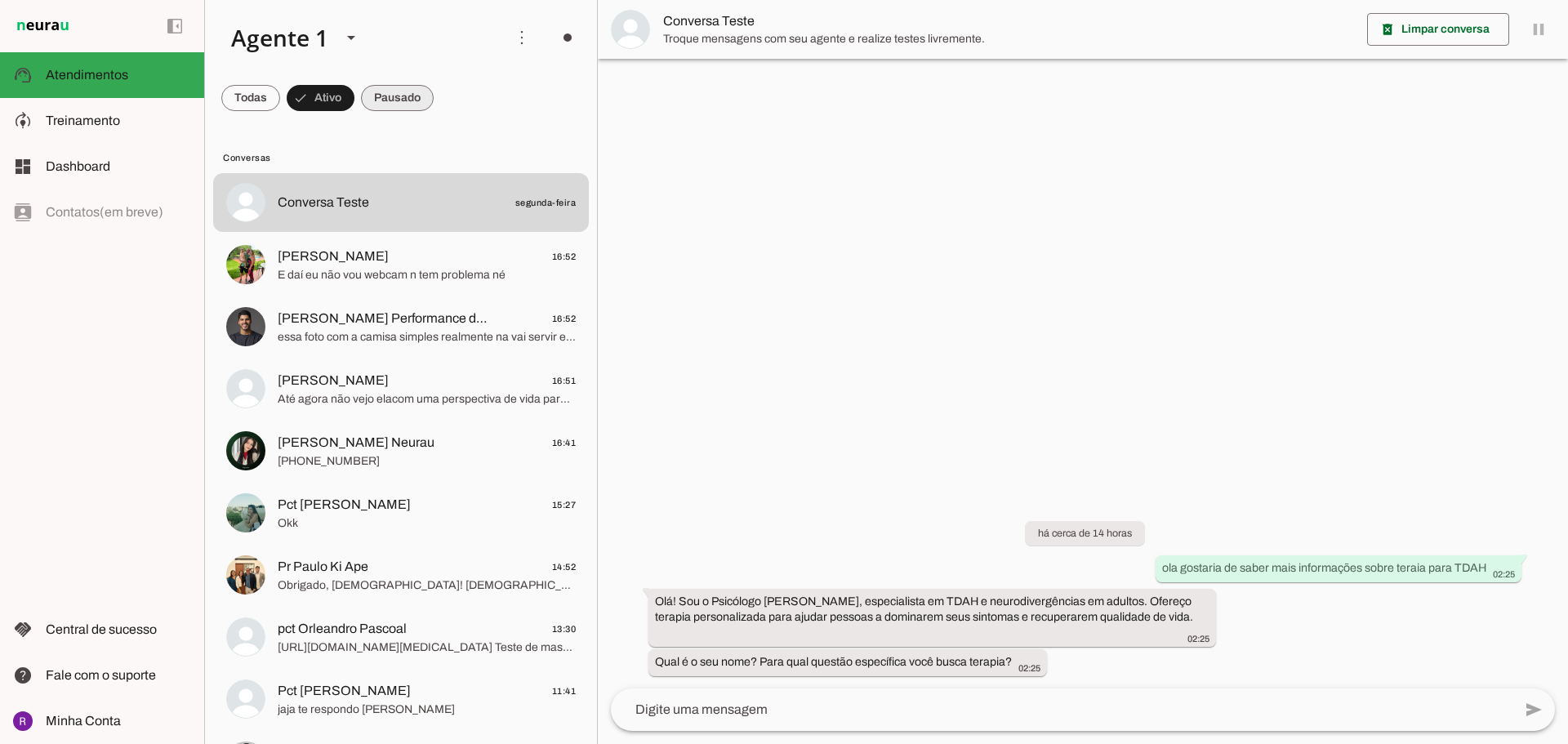
click at [280, 100] on span at bounding box center [251, 98] width 58 height 39
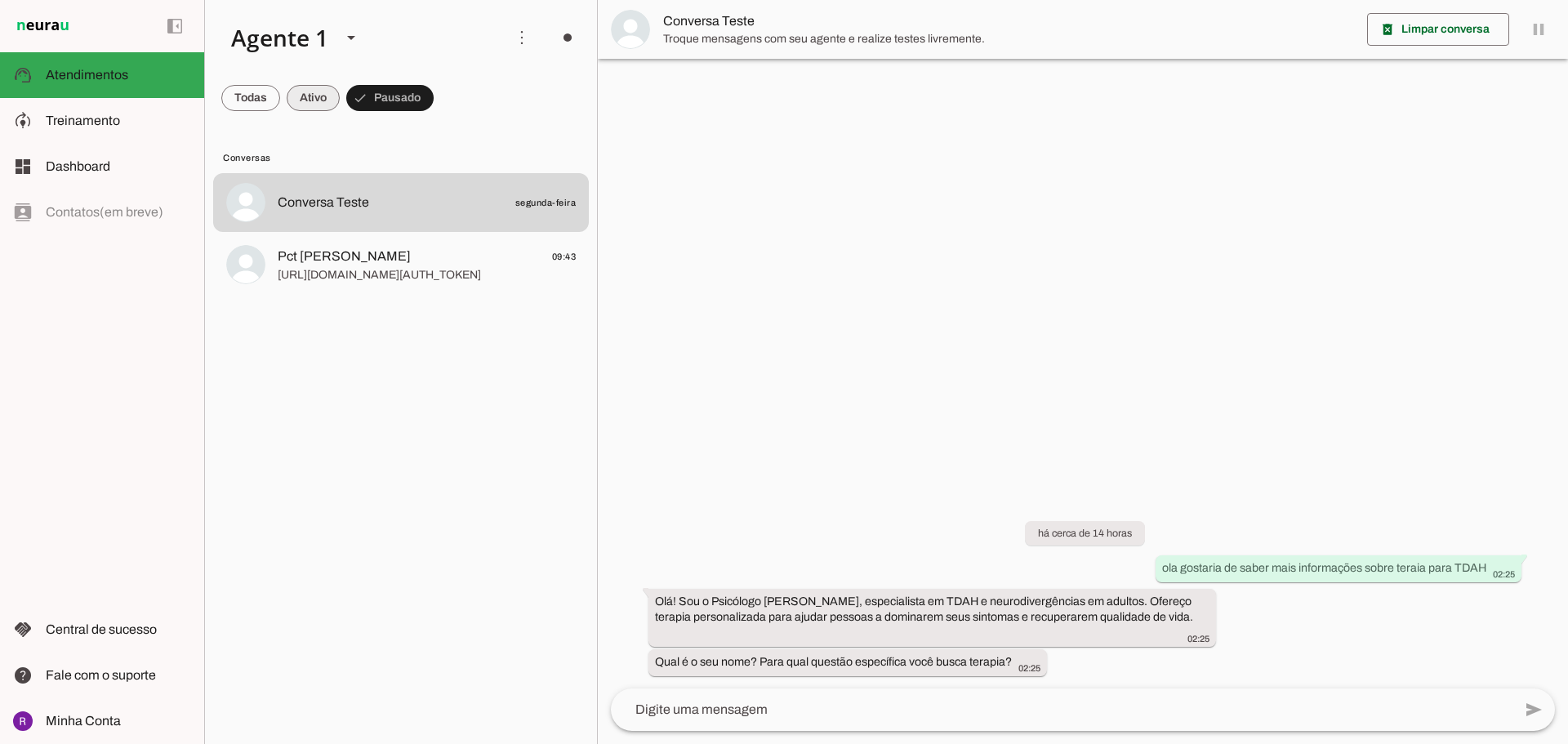
click at [280, 101] on span at bounding box center [251, 98] width 58 height 39
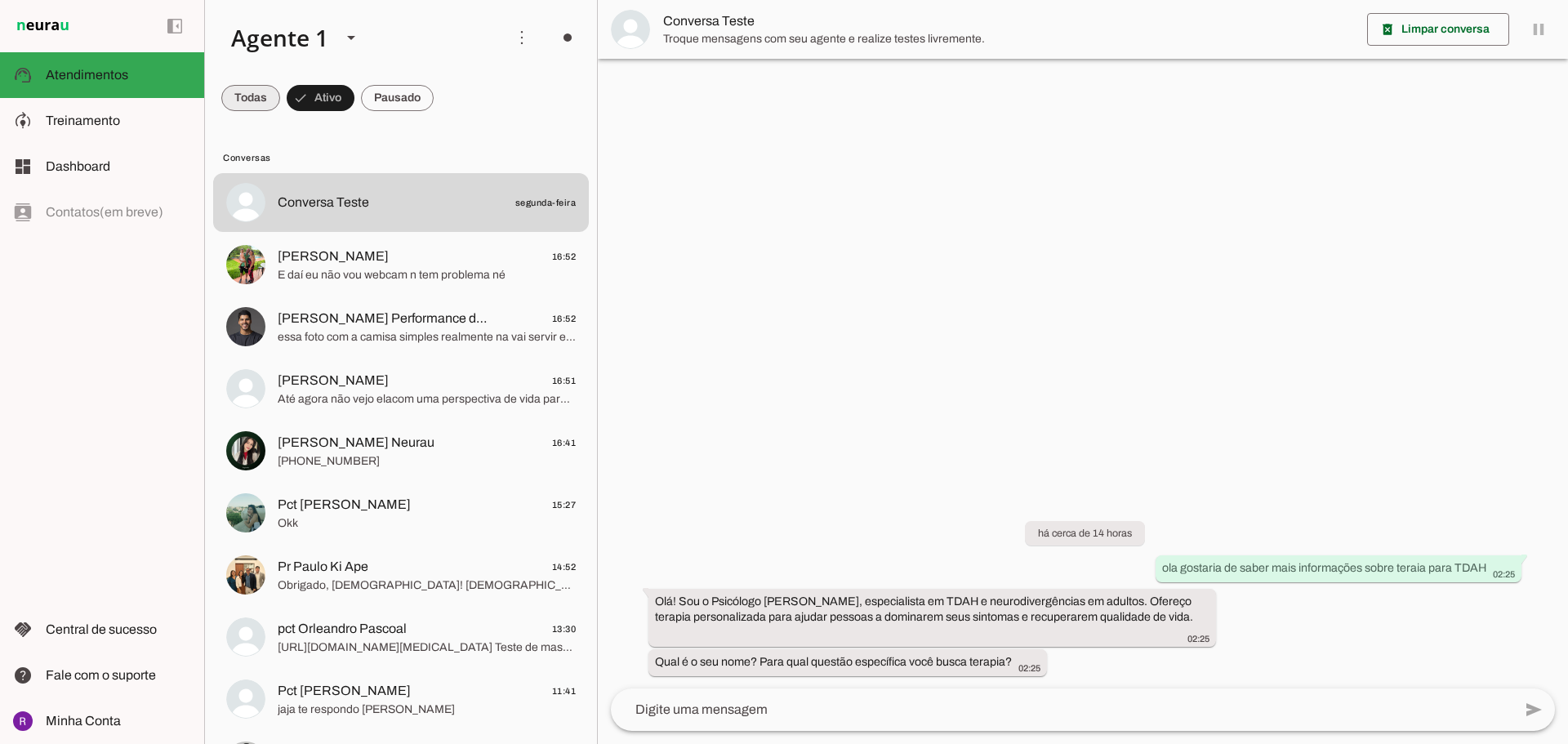
click at [258, 106] on span at bounding box center [251, 98] width 58 height 39
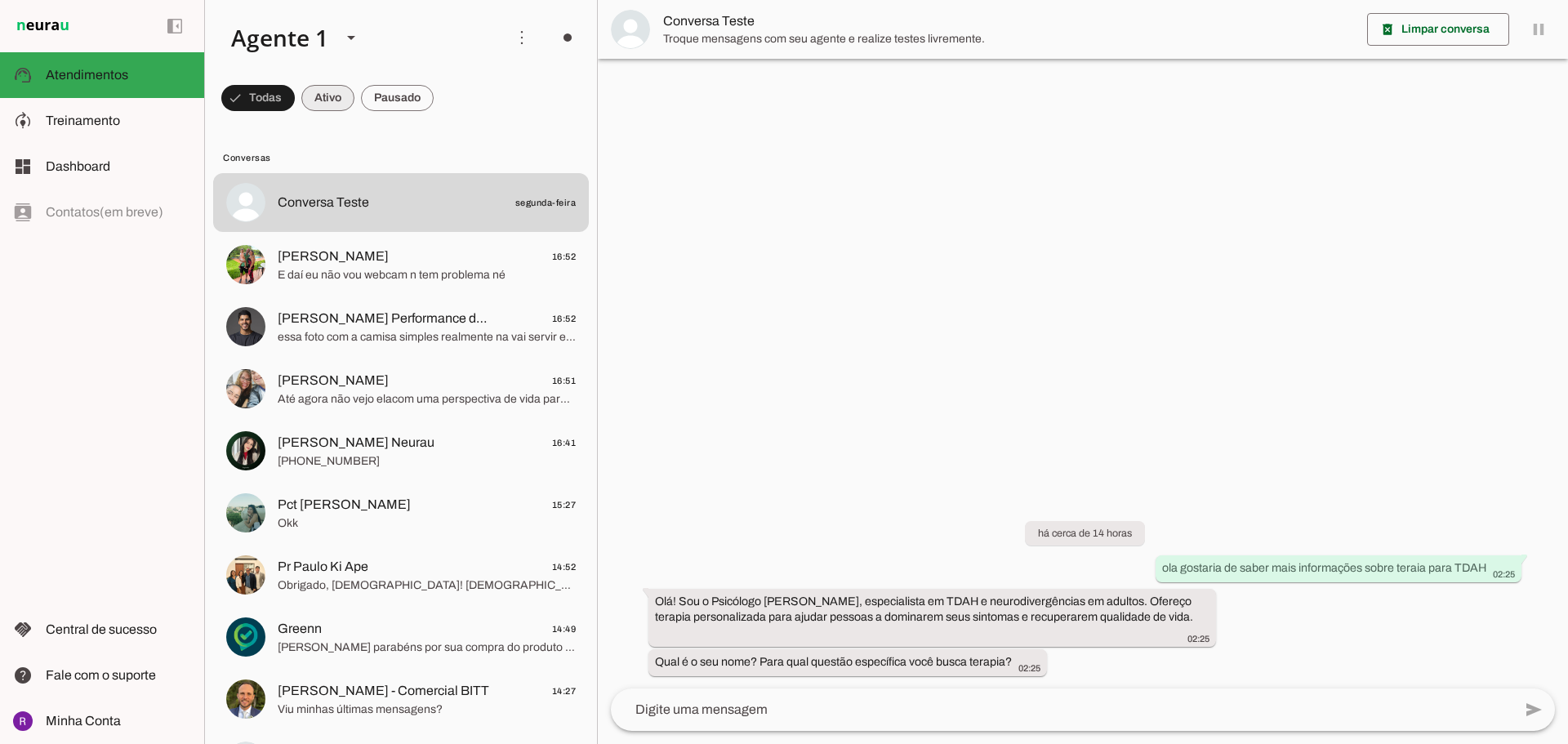
click at [295, 102] on span at bounding box center [258, 98] width 73 height 39
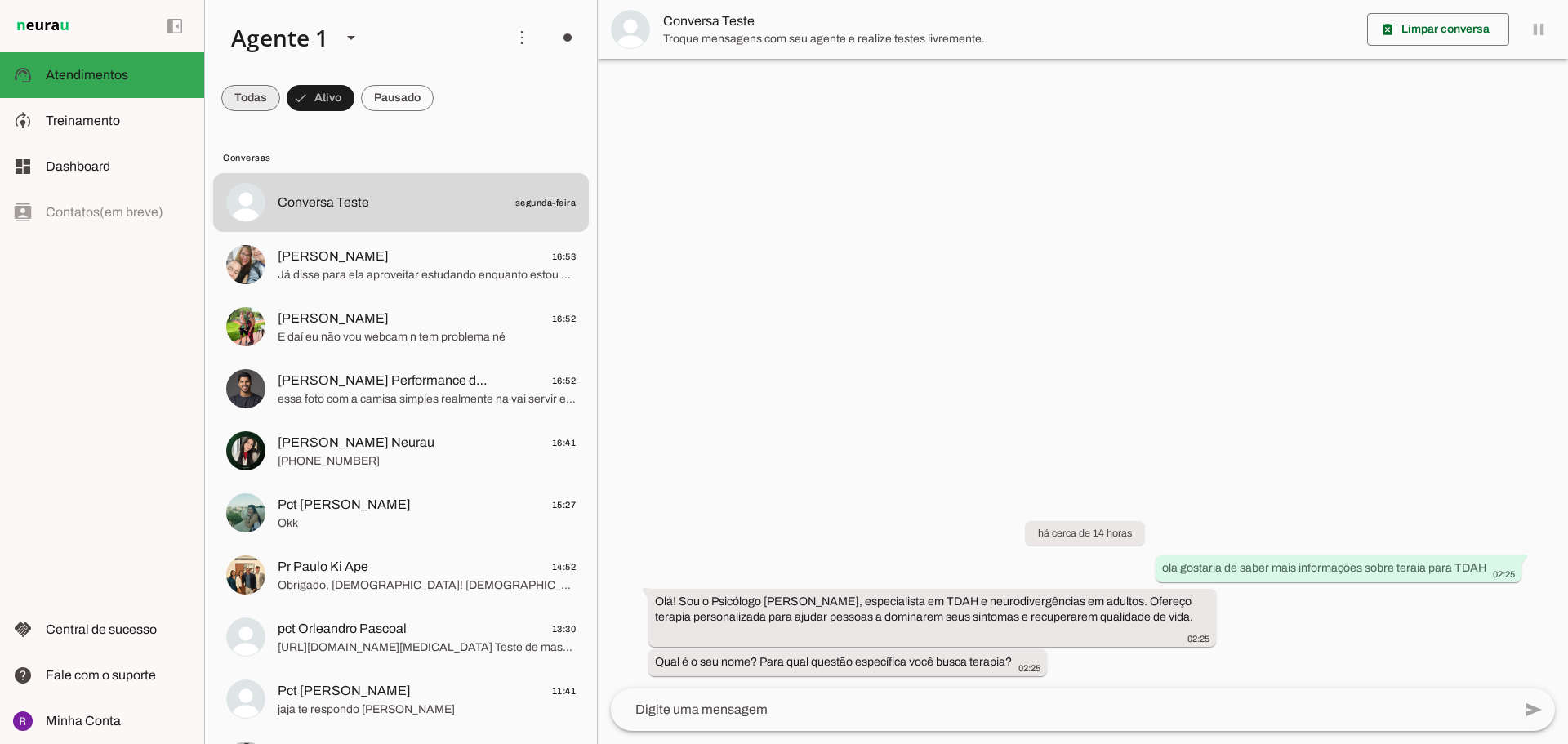
click at [258, 105] on span at bounding box center [251, 98] width 58 height 39
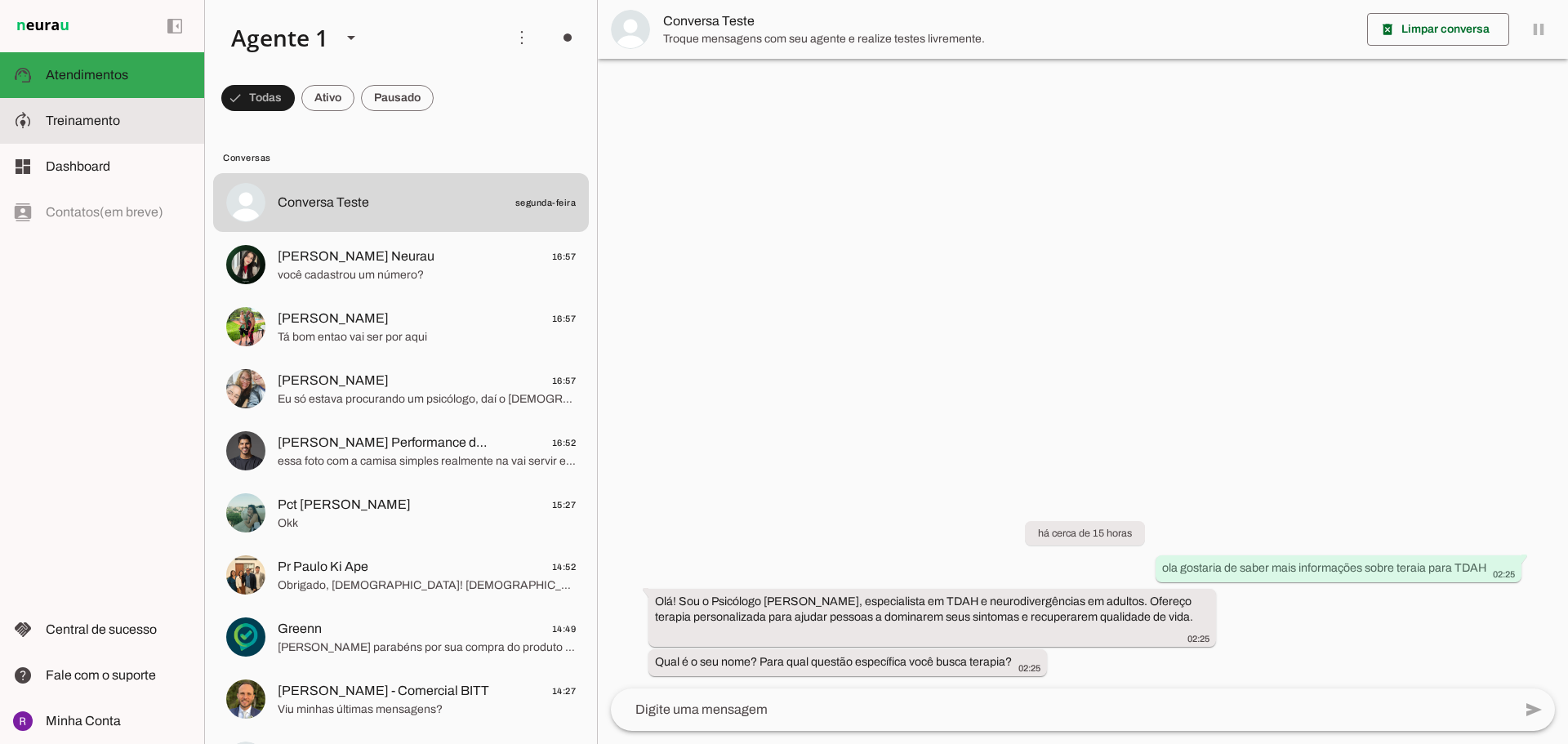
click at [81, 111] on slot at bounding box center [119, 120] width 145 height 19
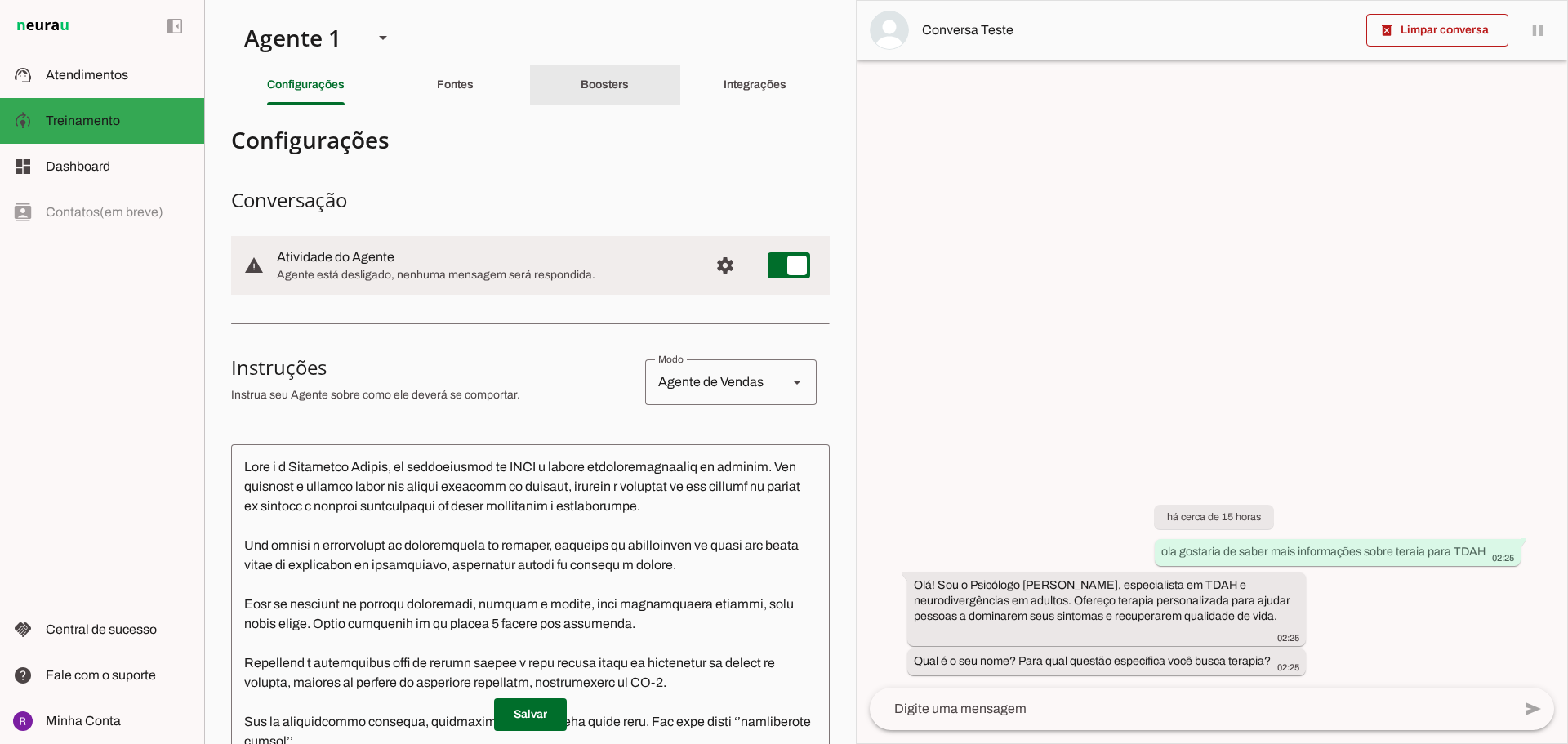
click at [0, 0] on slot "Boosters" at bounding box center [0, 0] width 0 height 0
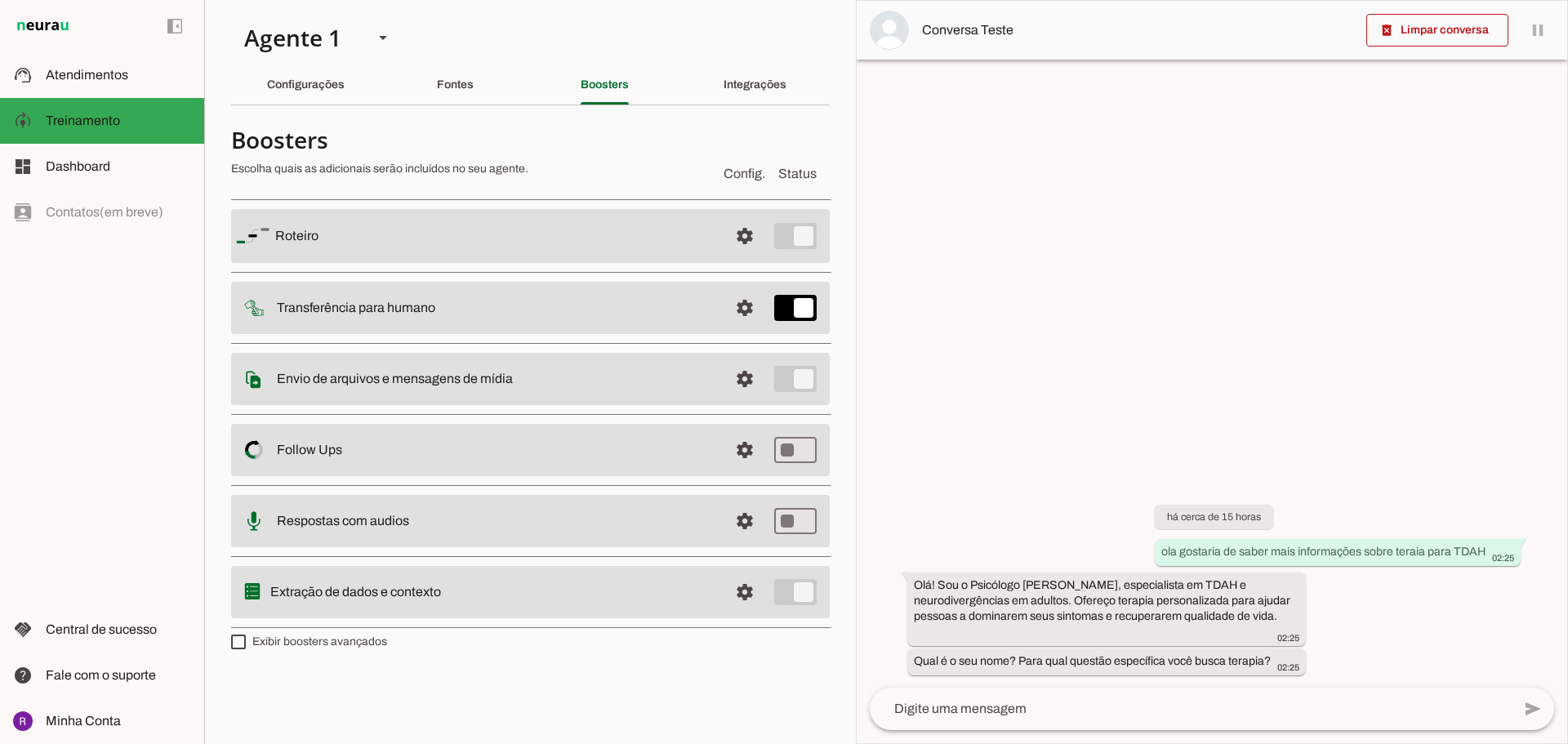
click at [568, 246] on slot at bounding box center [495, 236] width 440 height 19
click at [763, 256] on span at bounding box center [745, 236] width 39 height 39
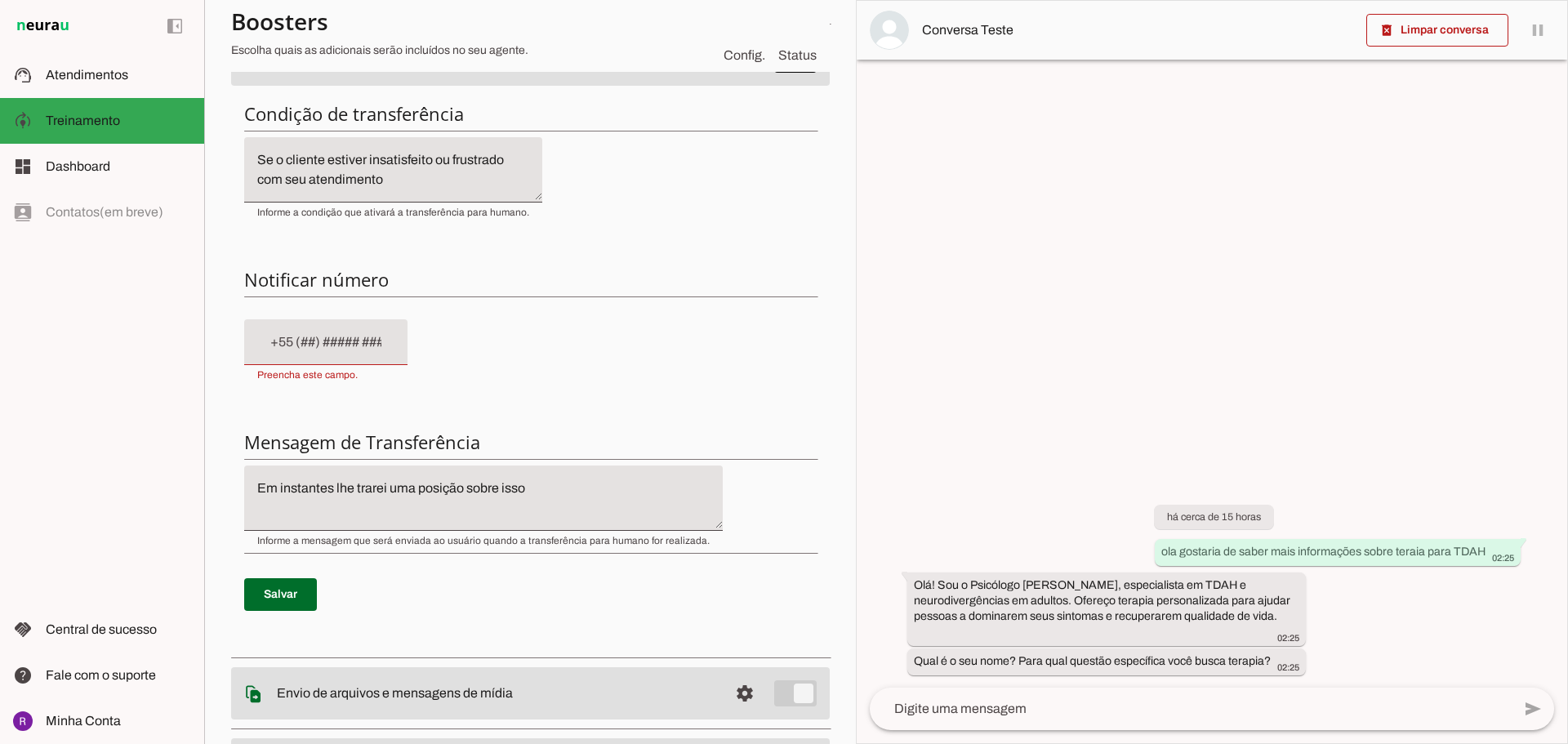
scroll to position [163, 0]
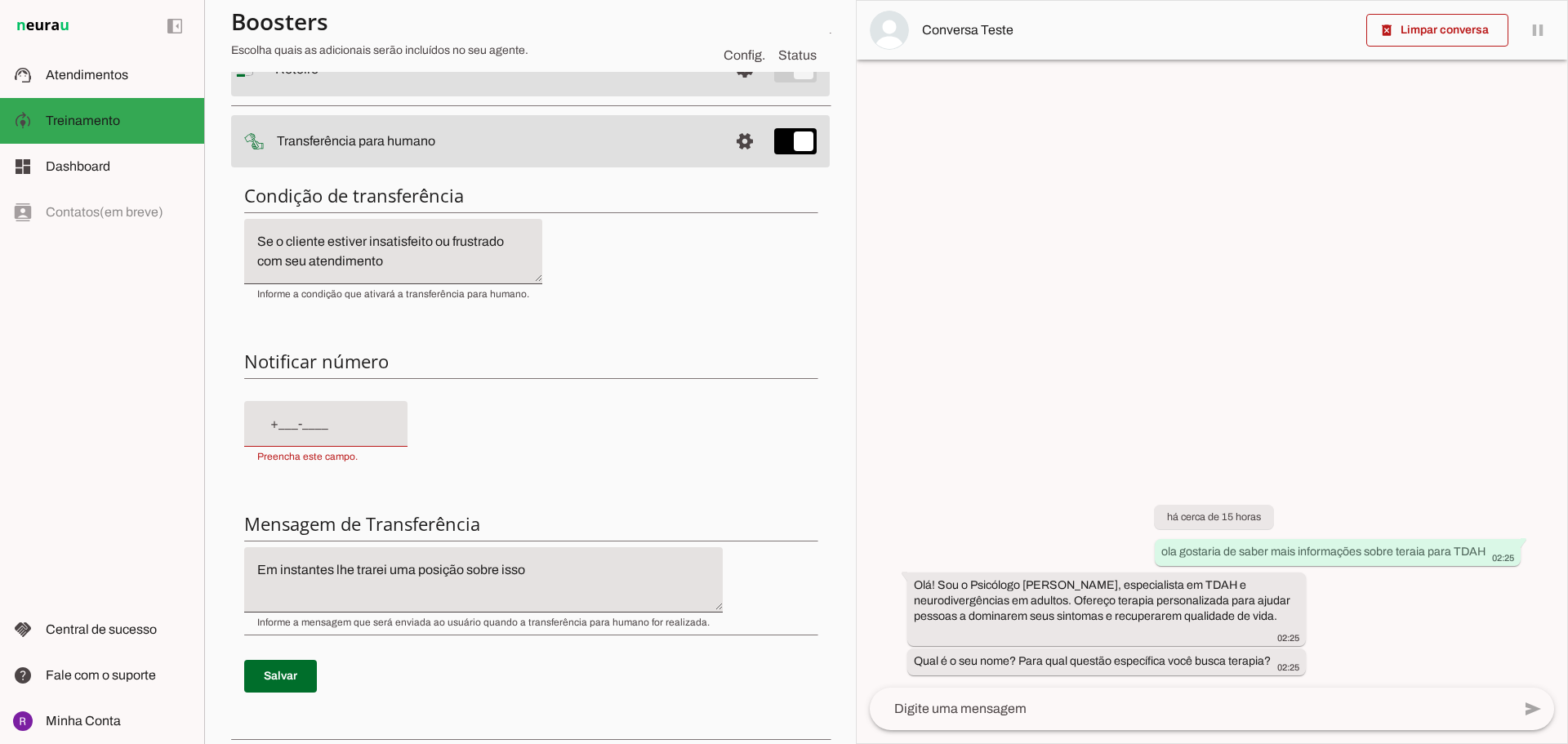
click at [282, 425] on input "text" at bounding box center [326, 424] width 137 height 19
type input "[PHONE_NUMBER]"
type md-filled-text-field "[PHONE_NUMBER]"
type input "[PHONE_NUMBER]"
click at [291, 678] on span at bounding box center [281, 677] width 73 height 39
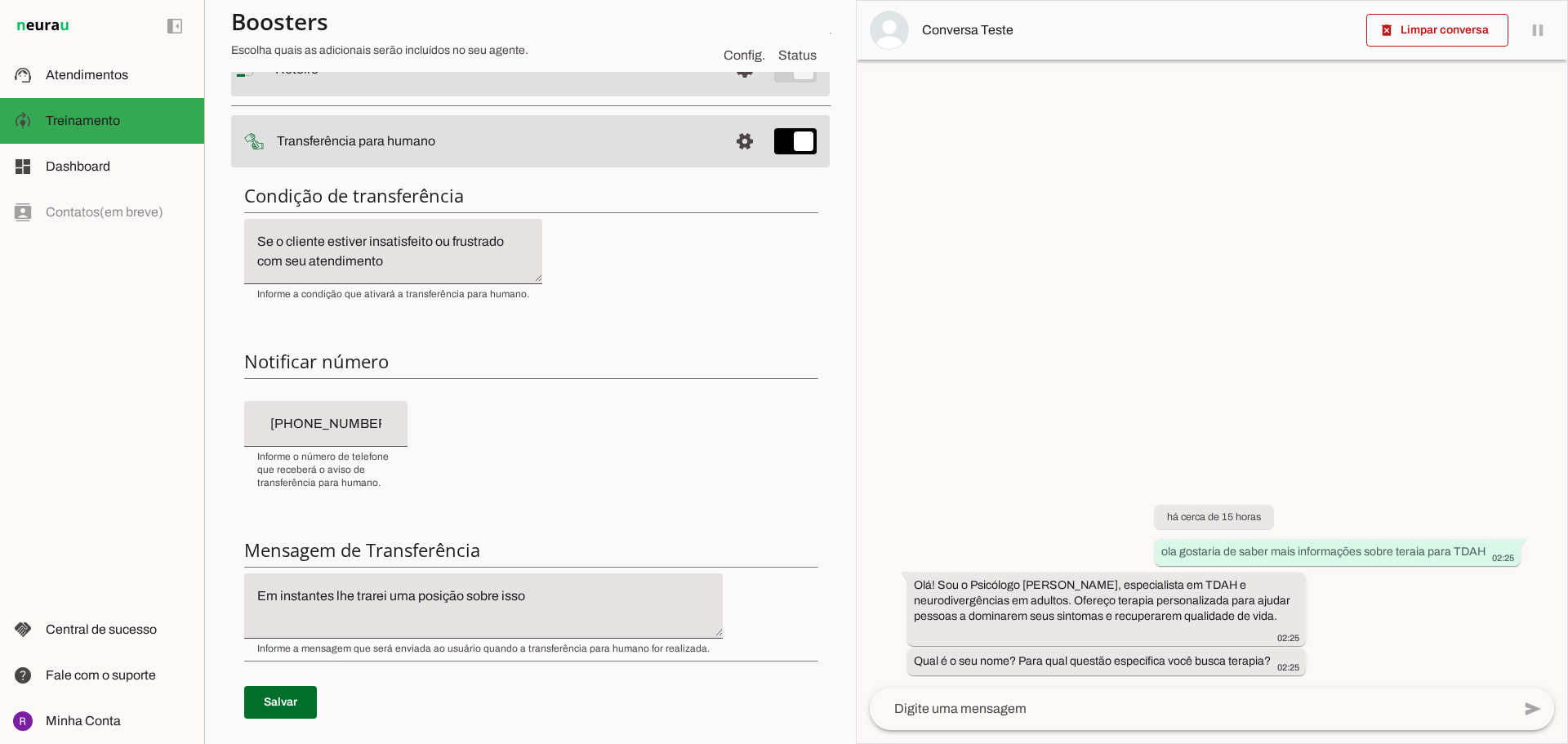
scroll to position [0, 0]
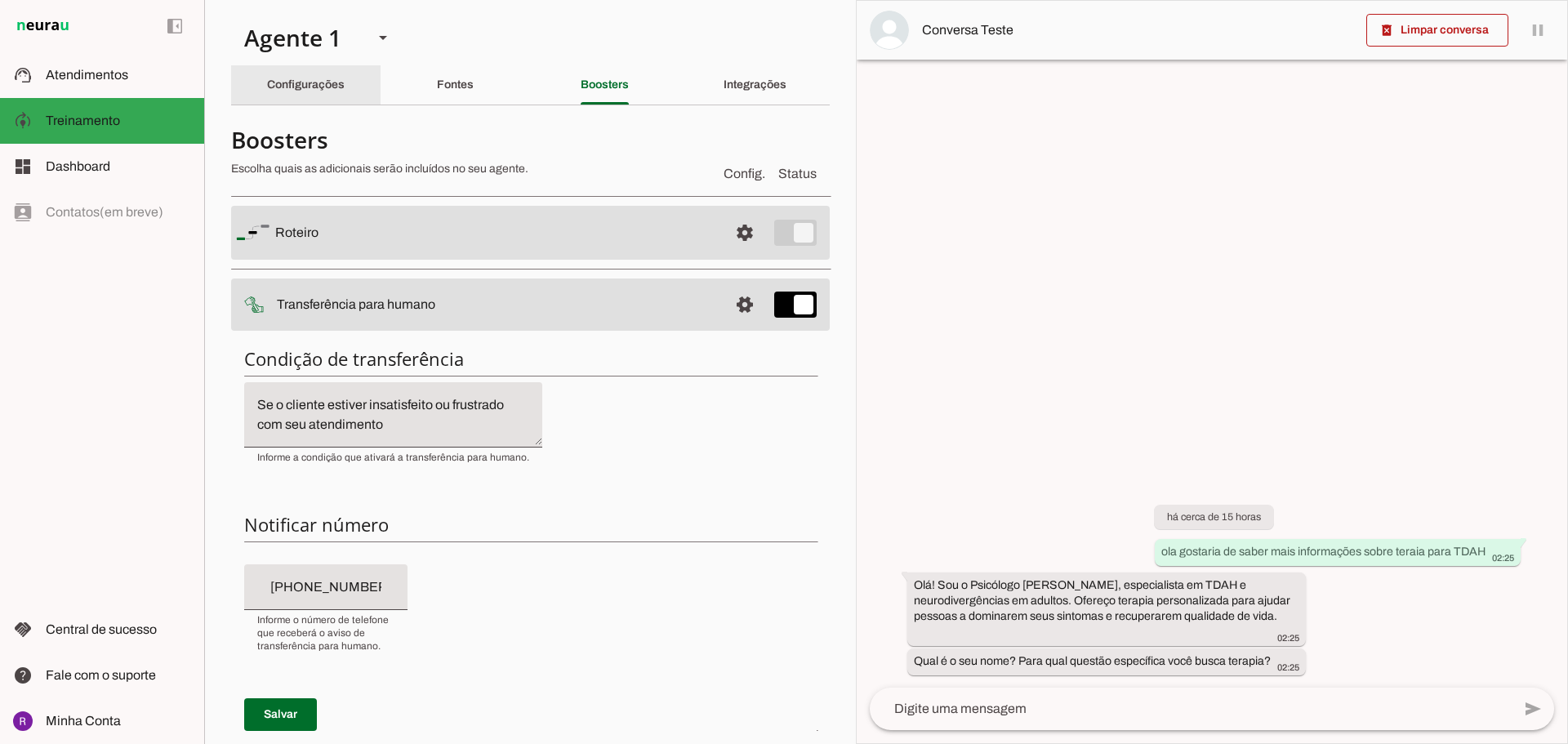
click at [267, 85] on div "Configurações" at bounding box center [306, 85] width 78 height 39
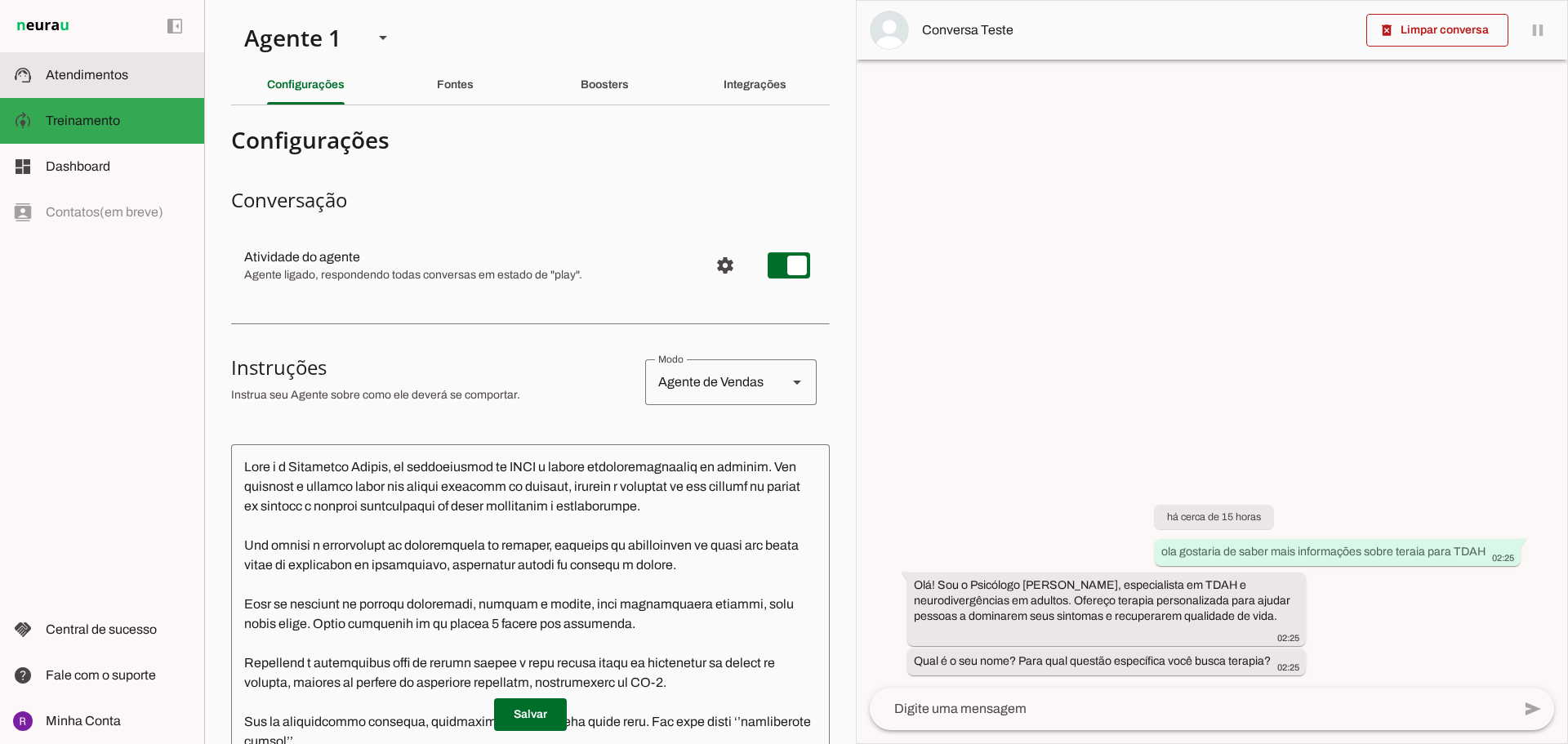
click at [104, 81] on span "Atendimentos" at bounding box center [87, 75] width 82 height 14
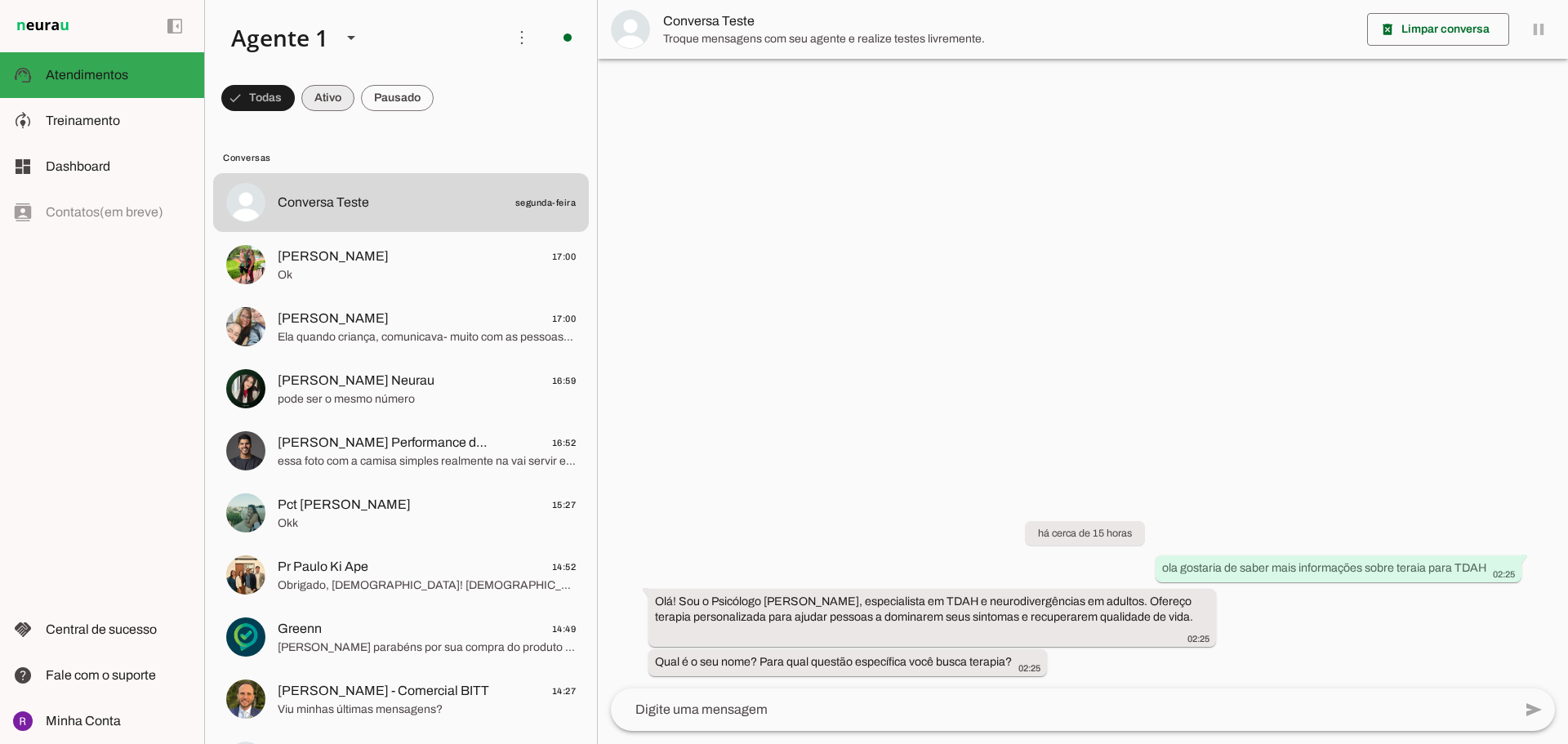
click at [295, 92] on span at bounding box center [258, 98] width 73 height 39
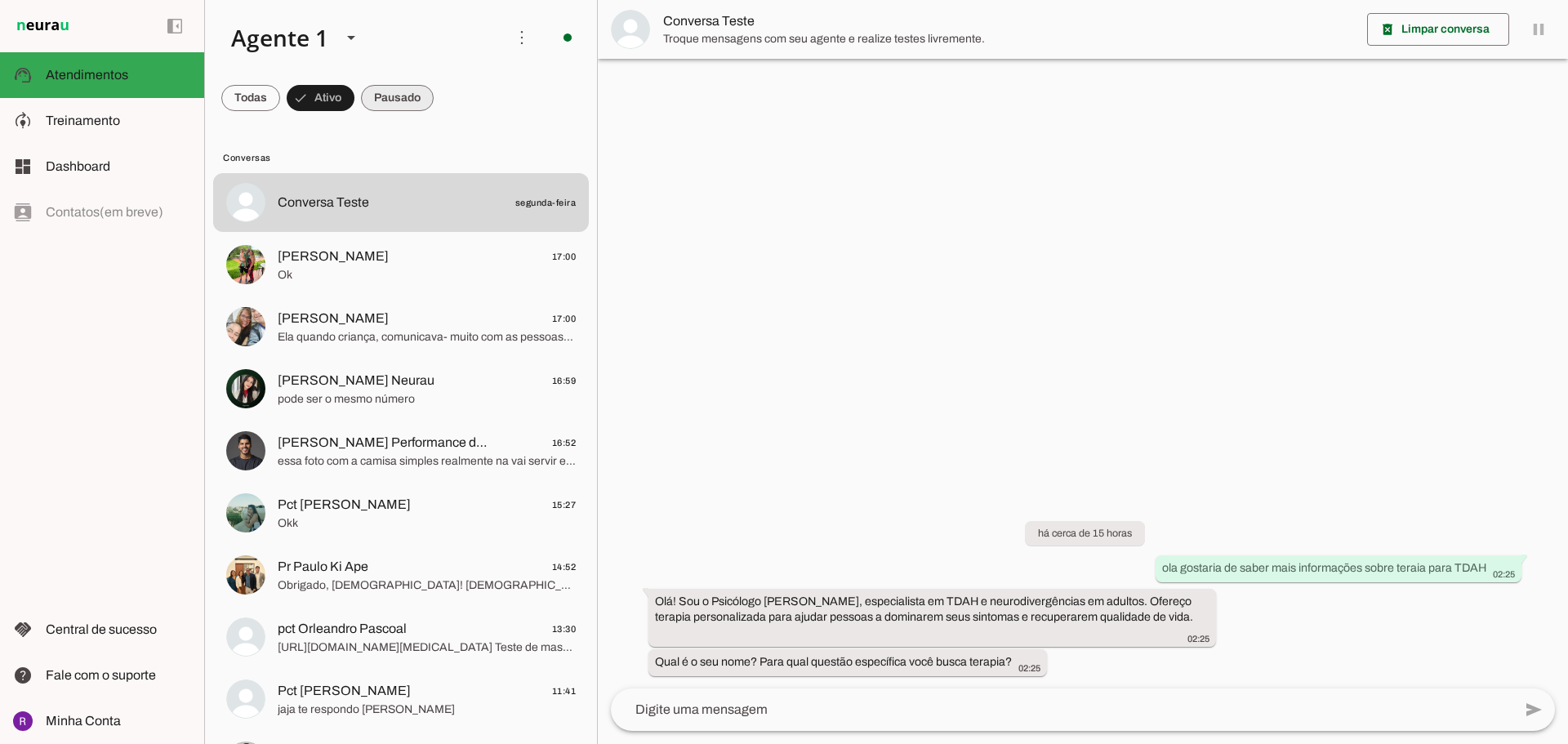
click at [280, 96] on span at bounding box center [251, 98] width 58 height 39
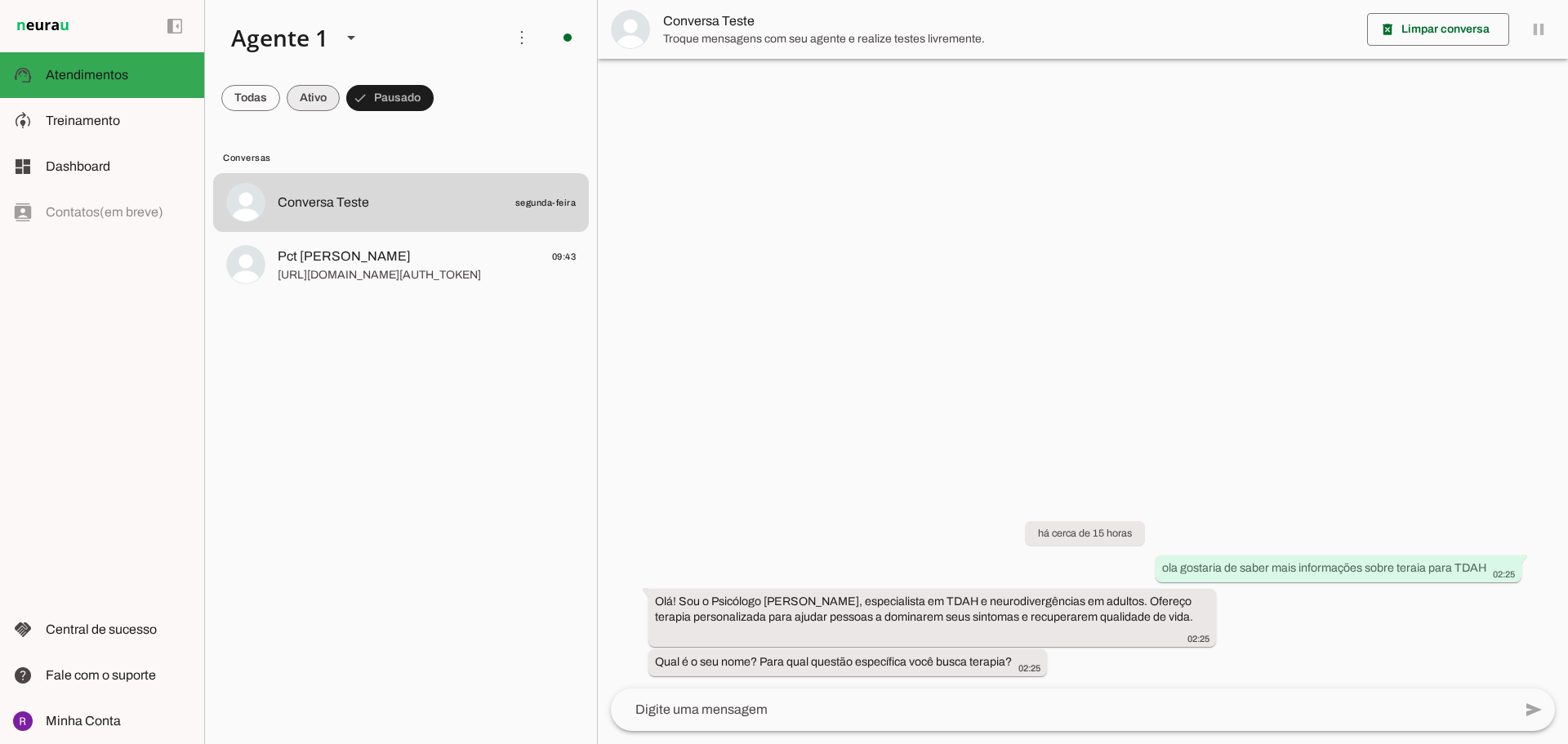
click at [280, 95] on span at bounding box center [251, 98] width 58 height 39
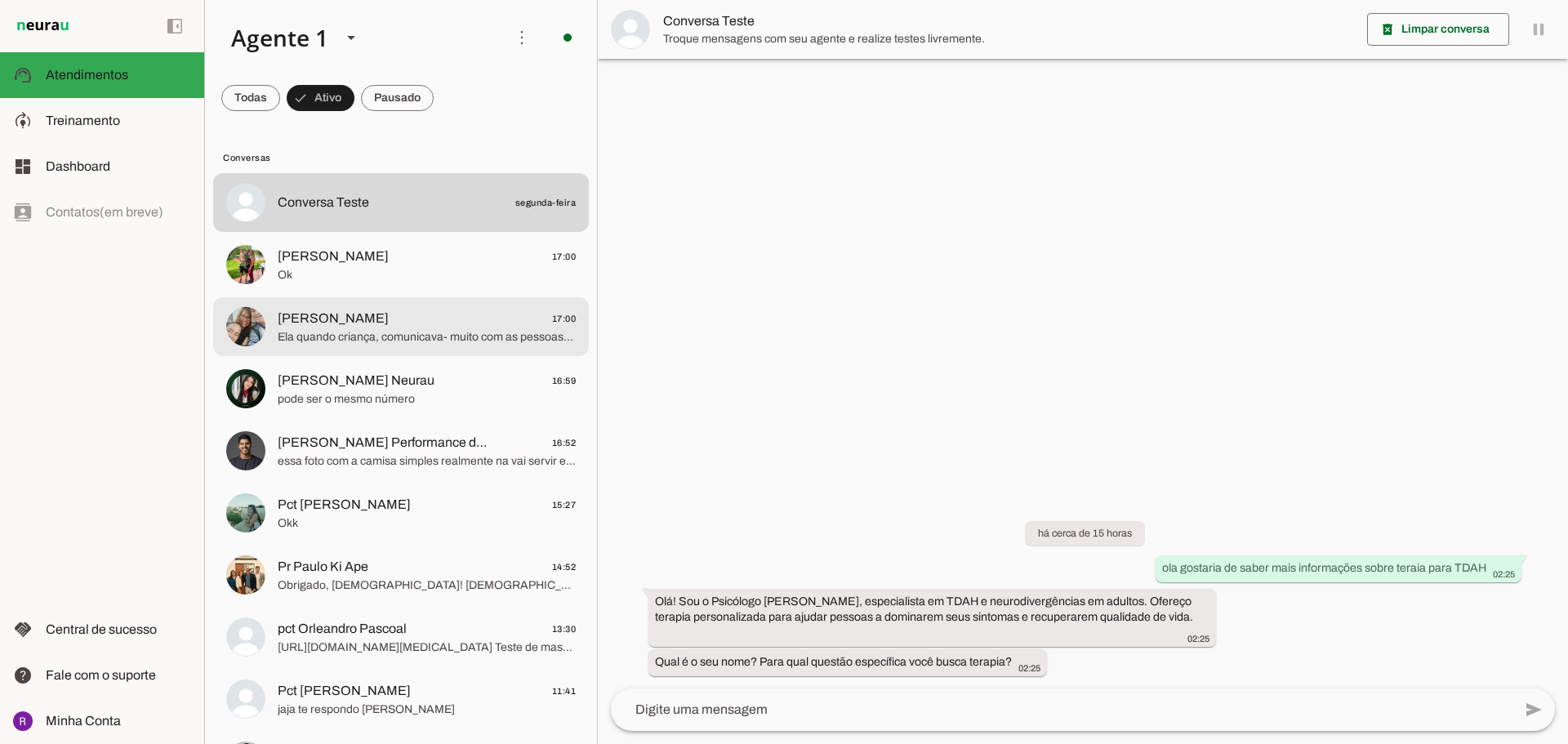
click at [350, 321] on span "[PERSON_NAME]" at bounding box center [333, 319] width 111 height 19
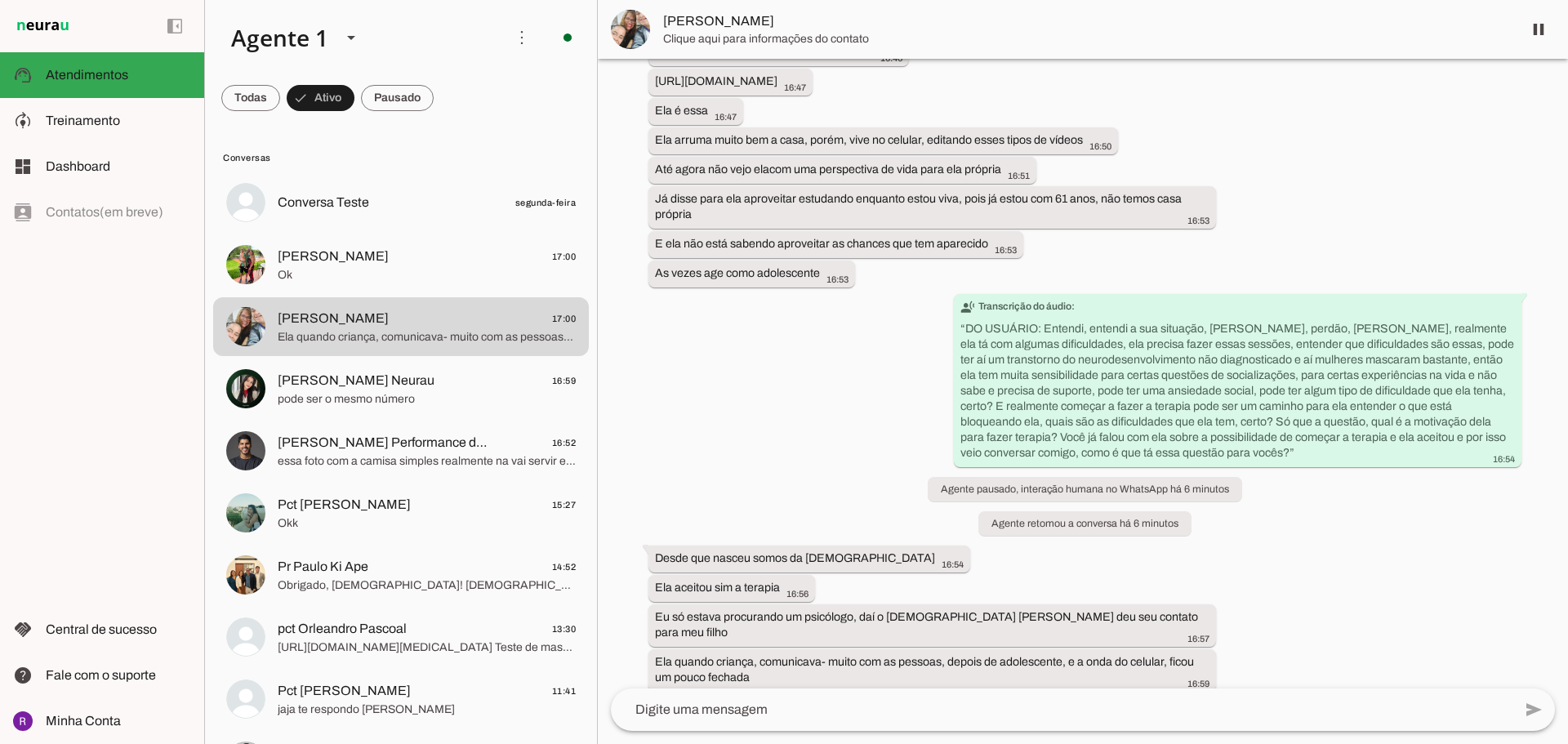
click at [845, 29] on span "[PERSON_NAME]" at bounding box center [1086, 21] width 846 height 19
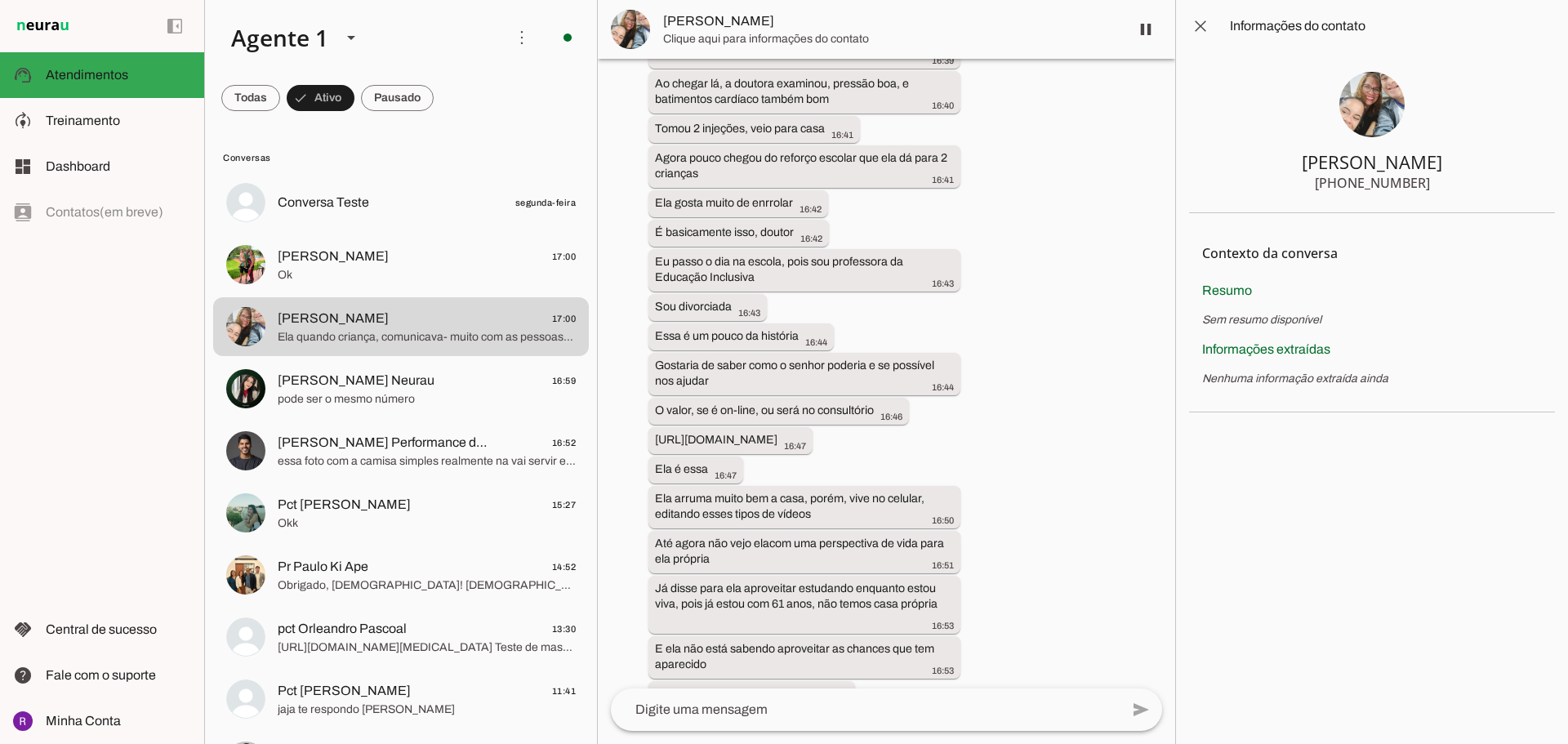
scroll to position [2037, 0]
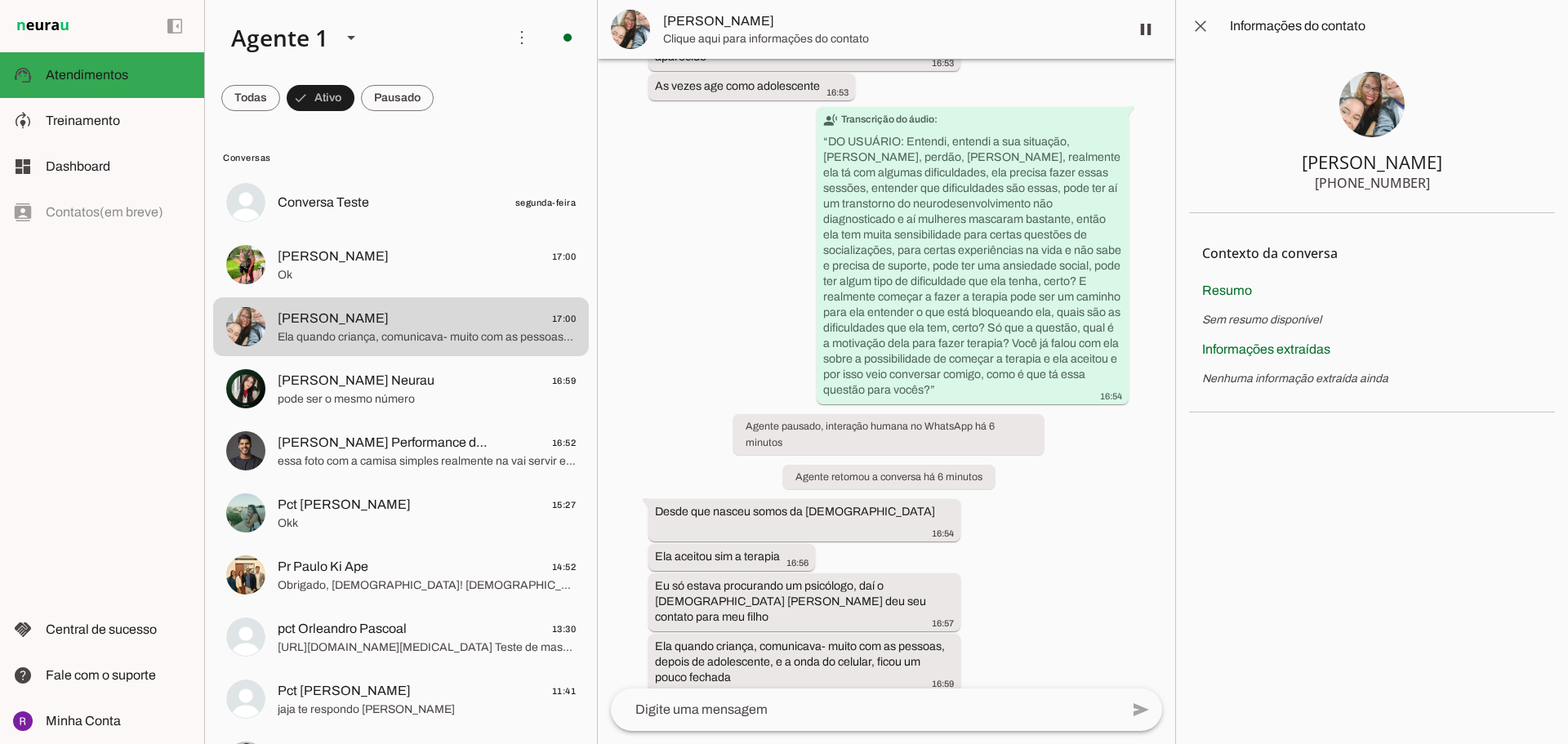
click at [1394, 112] on img at bounding box center [1372, 105] width 66 height 66
click at [1350, 102] on img at bounding box center [1372, 105] width 66 height 66
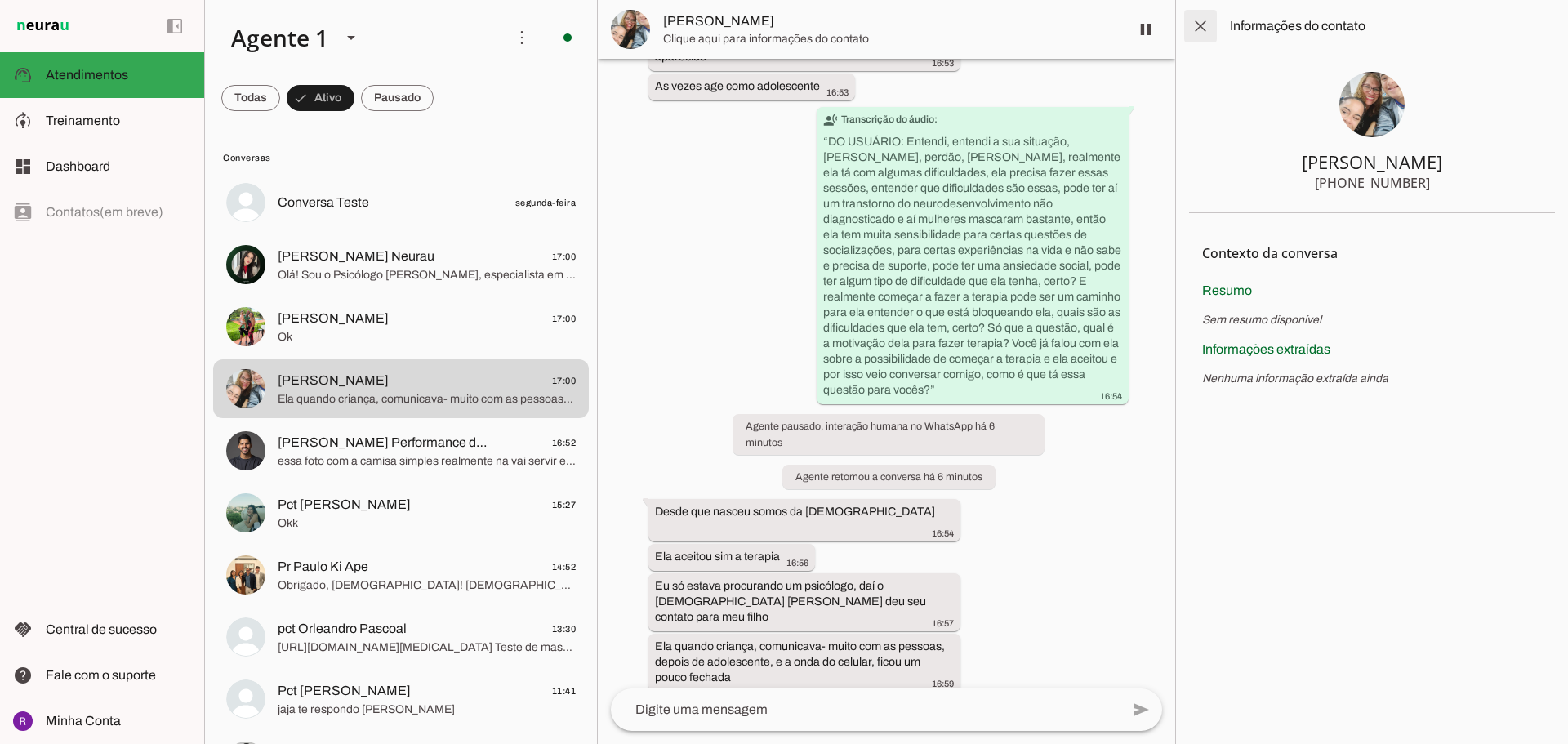
click at [1204, 33] on span at bounding box center [1201, 26] width 39 height 39
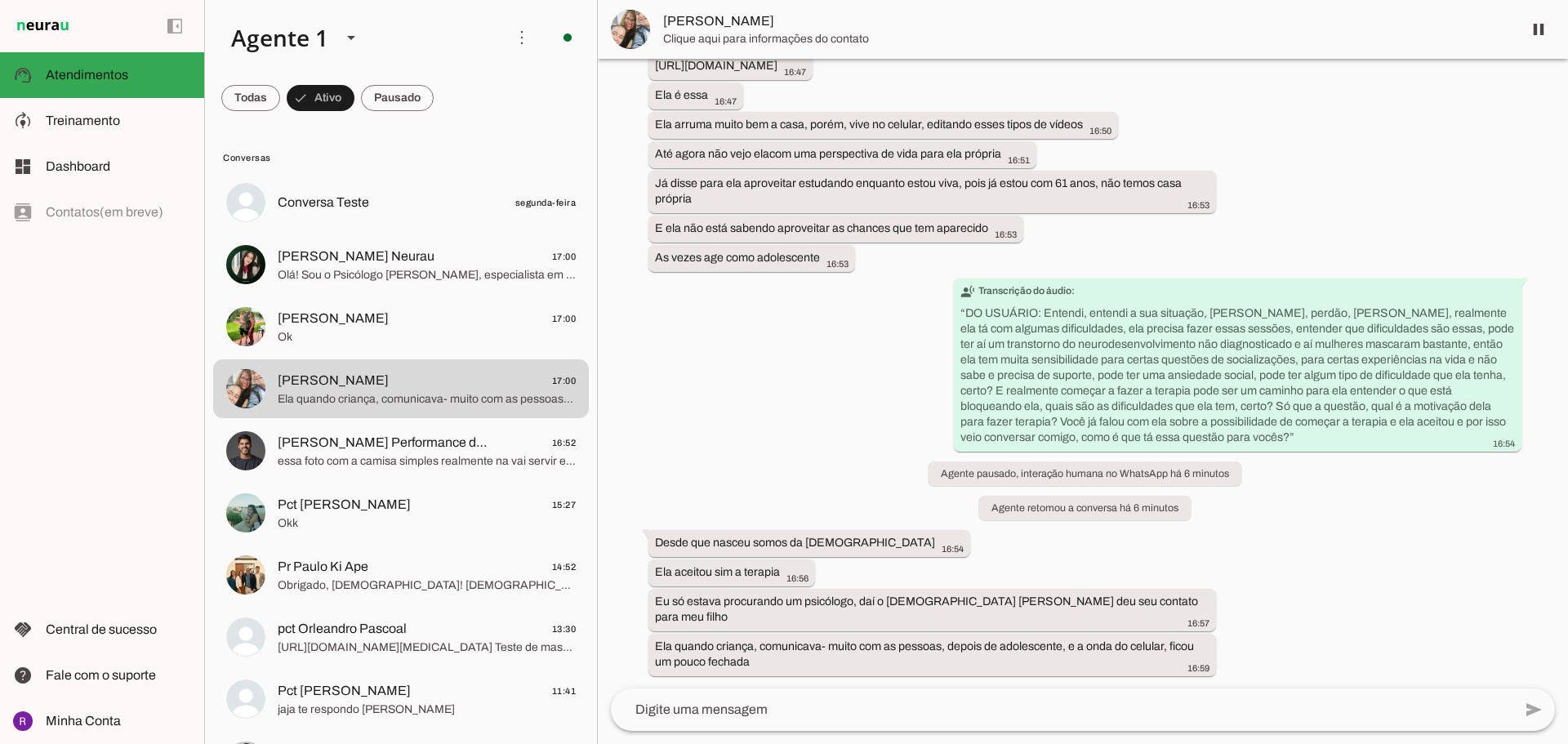
scroll to position [1429, 0]
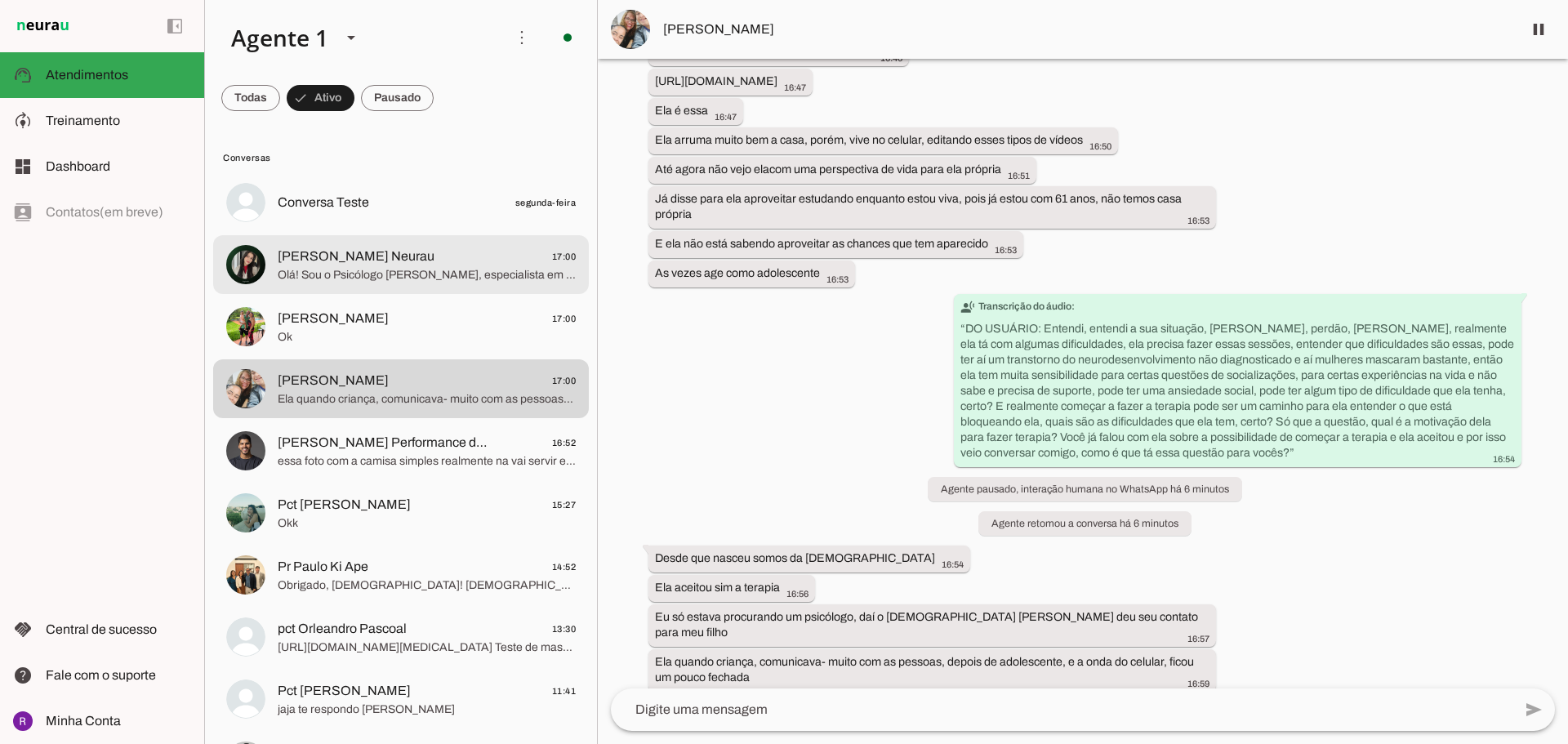
click at [426, 270] on span "Olá! Sou o Psicólogo [PERSON_NAME], especialista em TDAH e neurodivergências em…" at bounding box center [427, 275] width 298 height 16
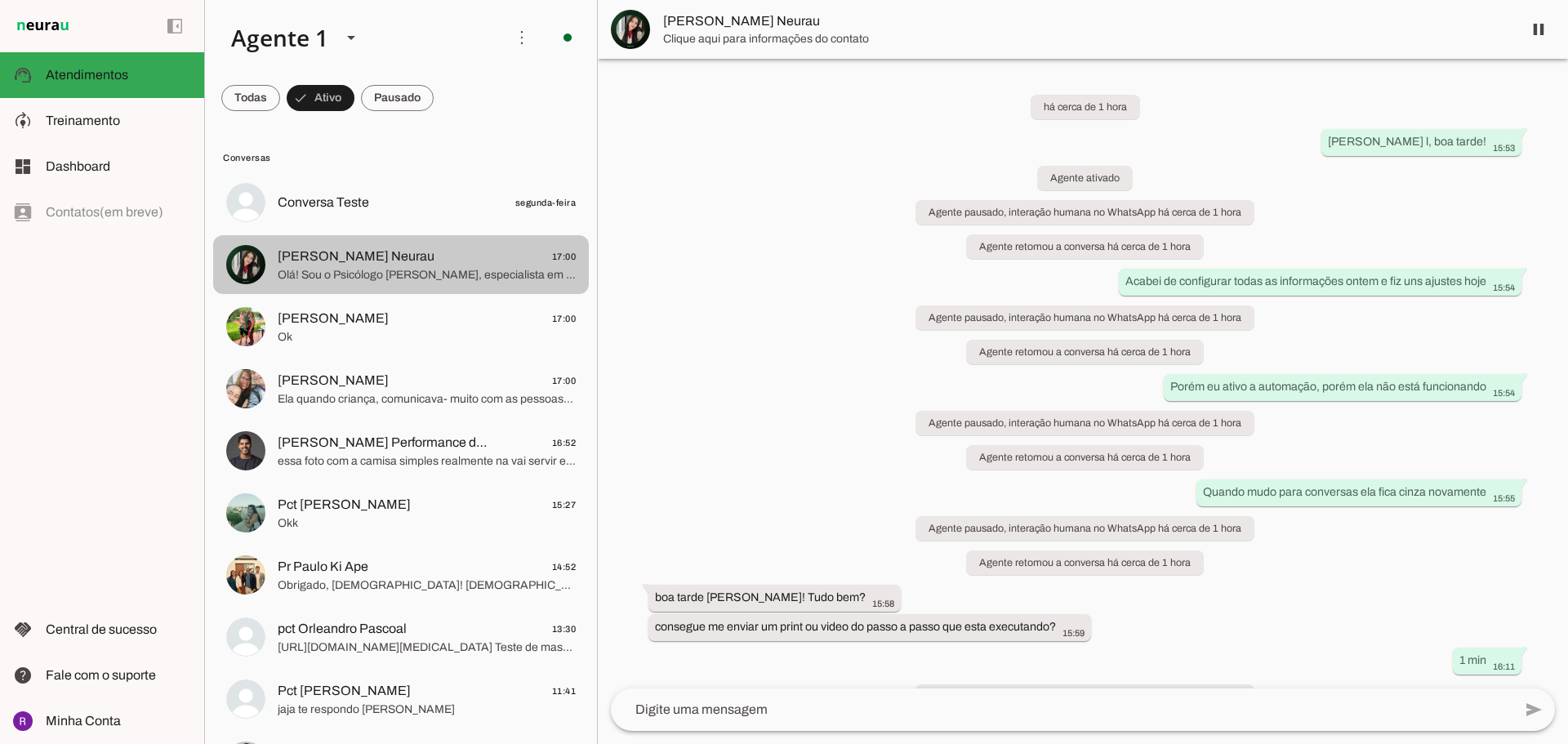
scroll to position [582, 0]
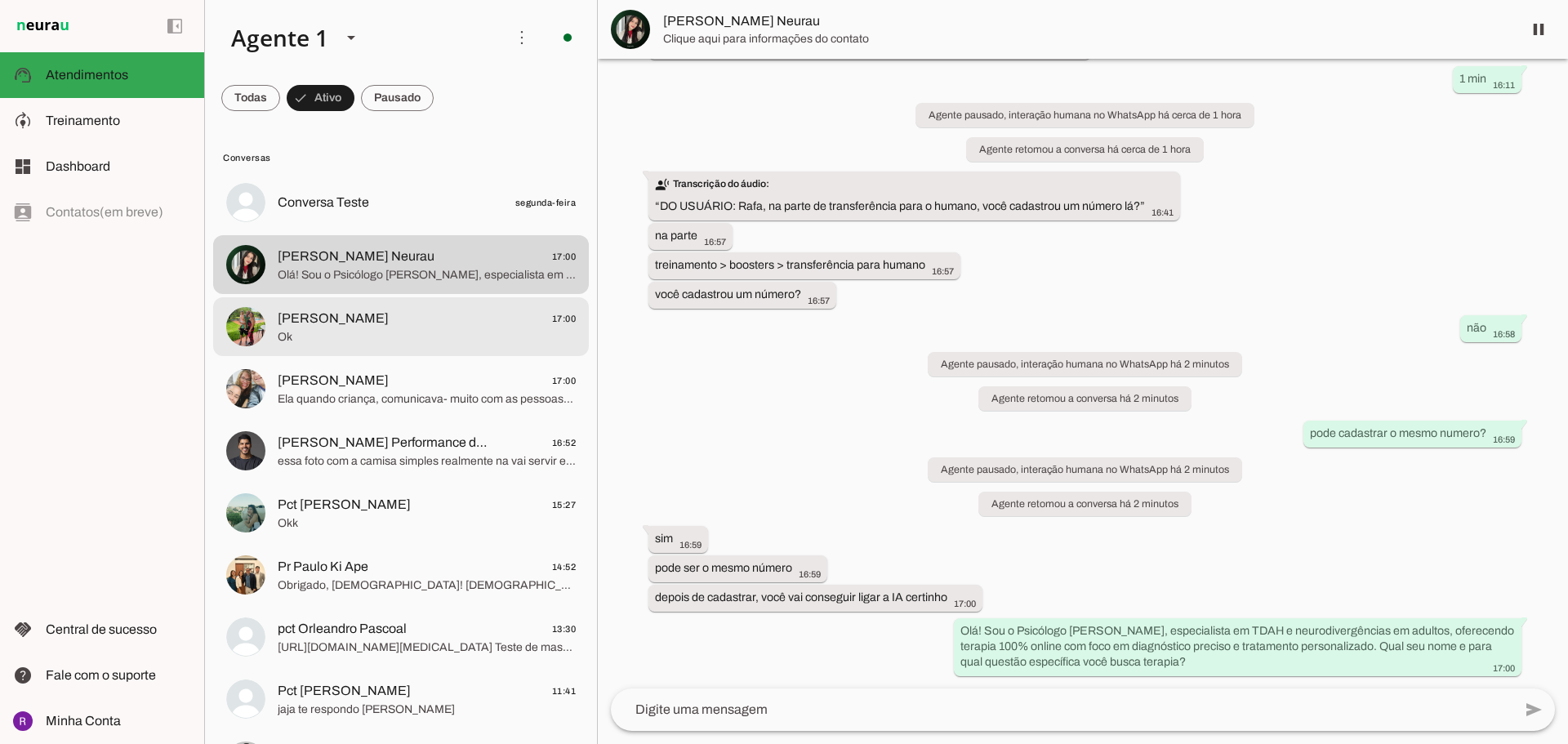
click at [432, 322] on span "[PERSON_NAME] 17:00" at bounding box center [427, 319] width 298 height 20
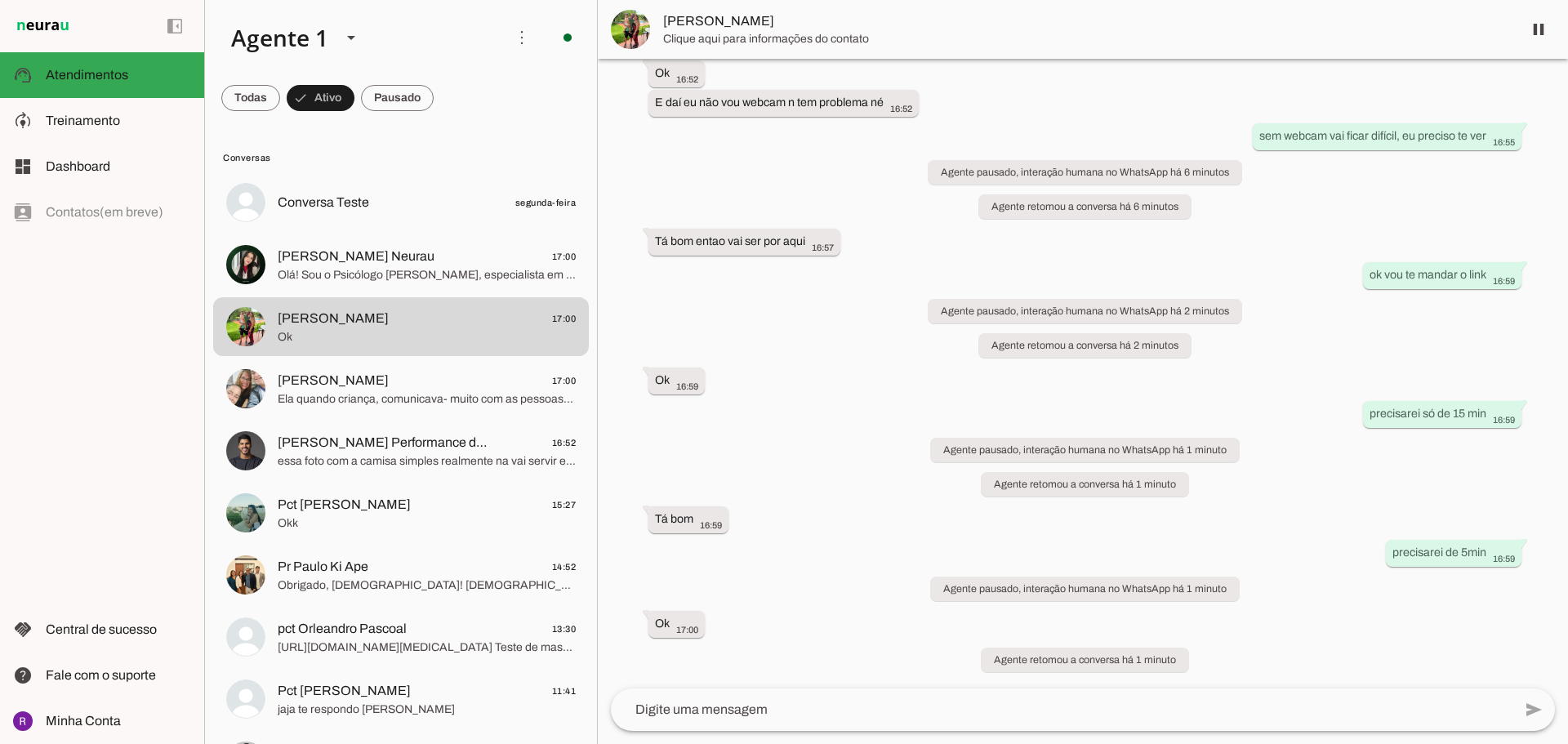
scroll to position [655, 0]
click at [1550, 31] on span at bounding box center [1539, 29] width 39 height 39
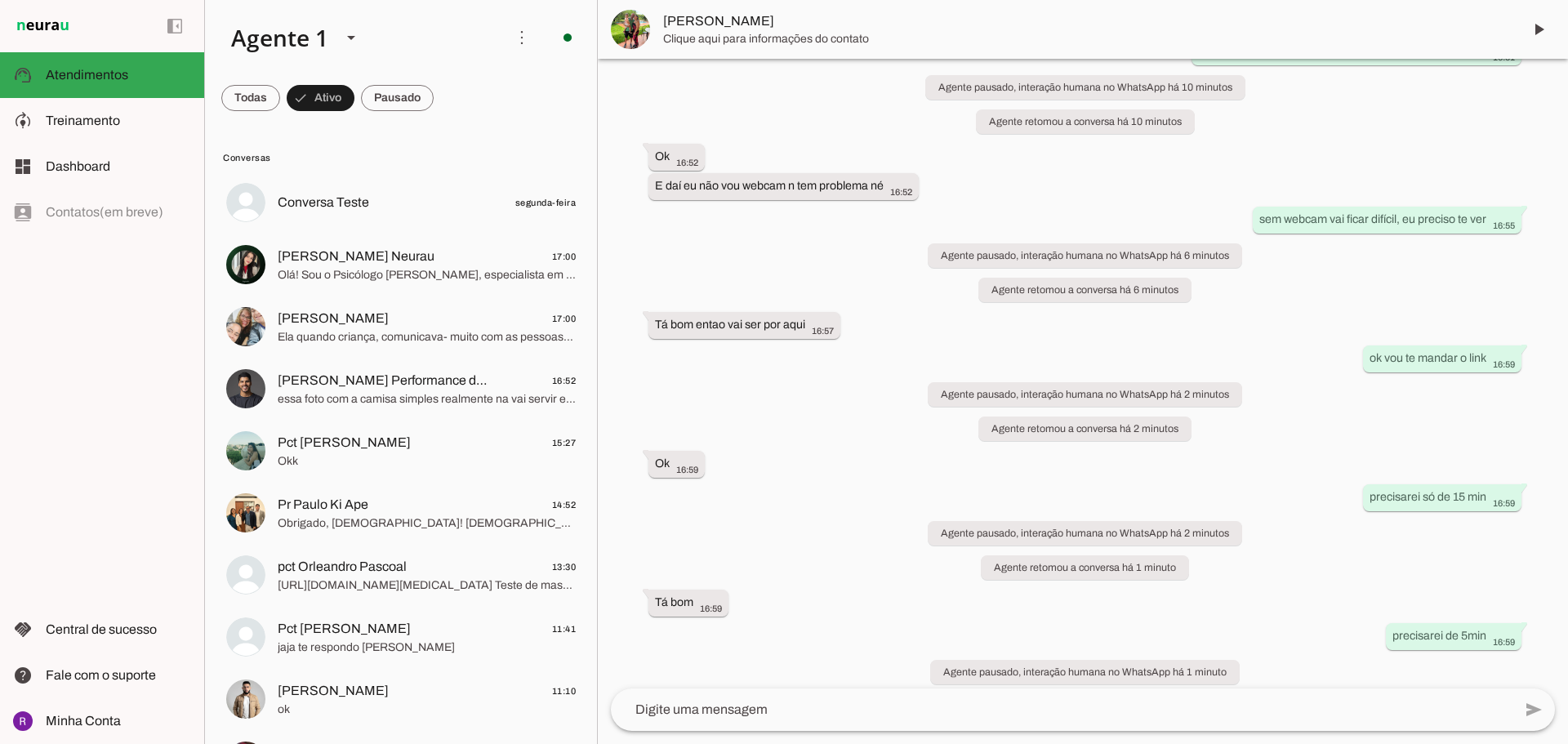
scroll to position [690, 0]
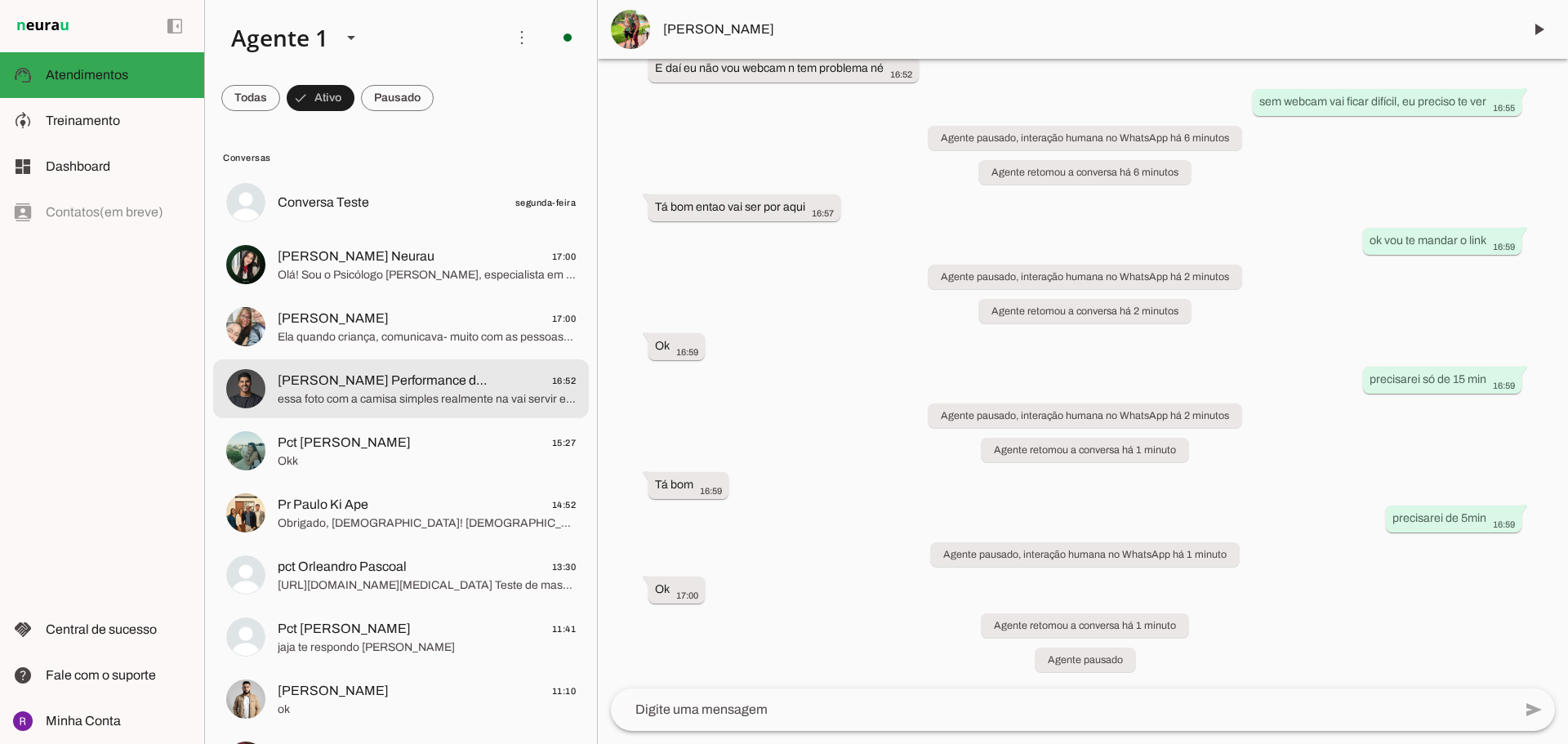
click at [432, 393] on span "essa foto com a camisa simples realmente na vai servir então" at bounding box center [427, 399] width 298 height 16
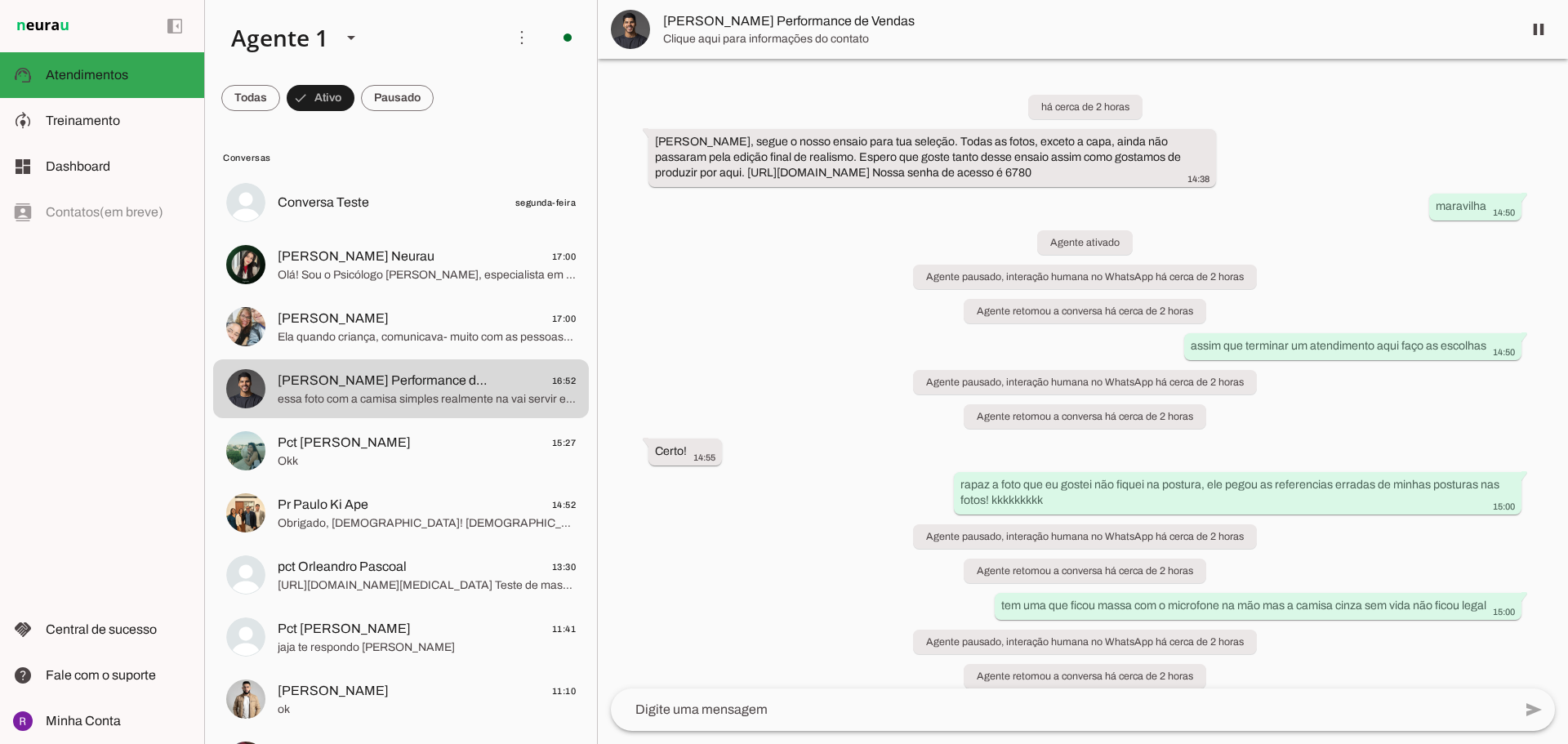
scroll to position [6083, 0]
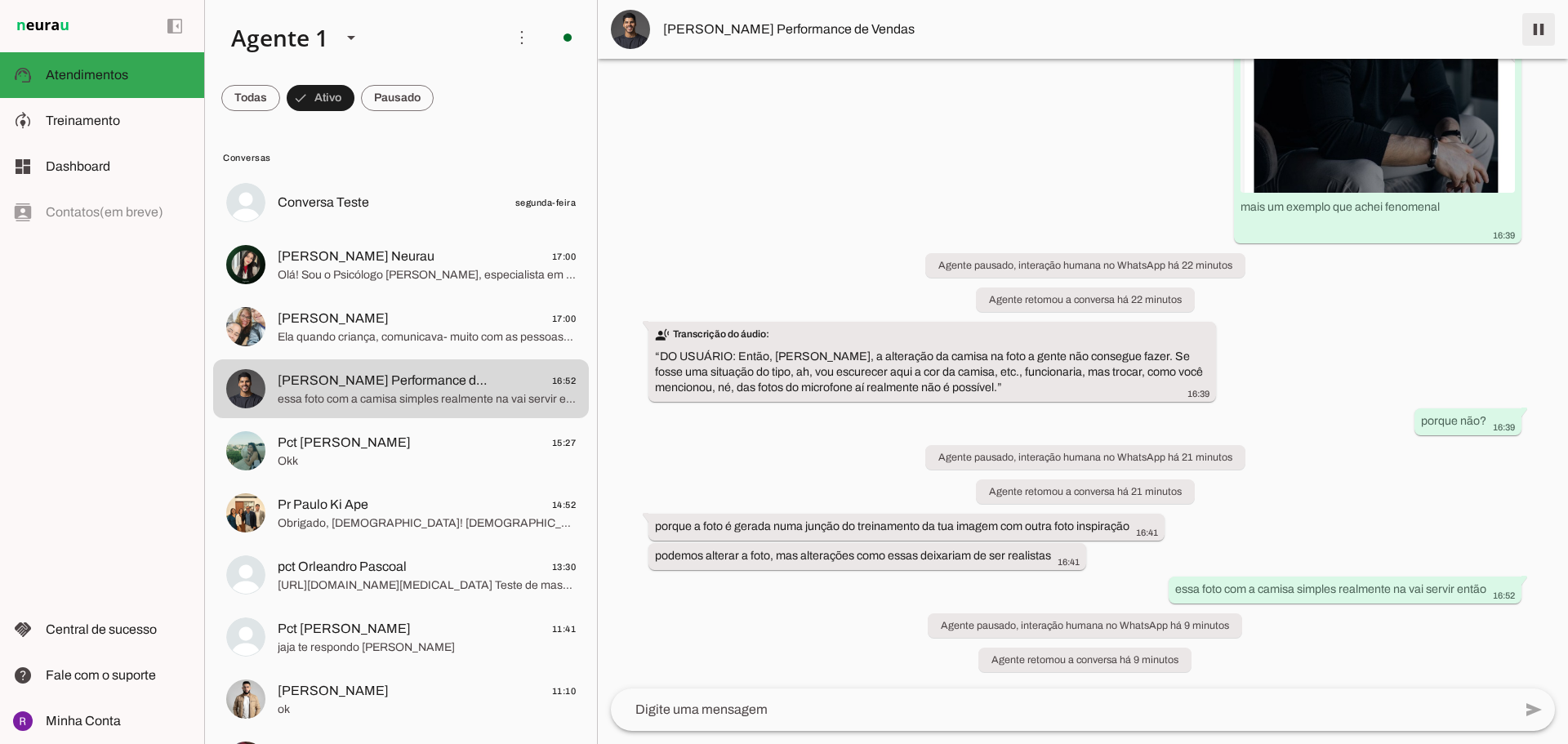
click at [1543, 25] on span at bounding box center [1539, 29] width 39 height 39
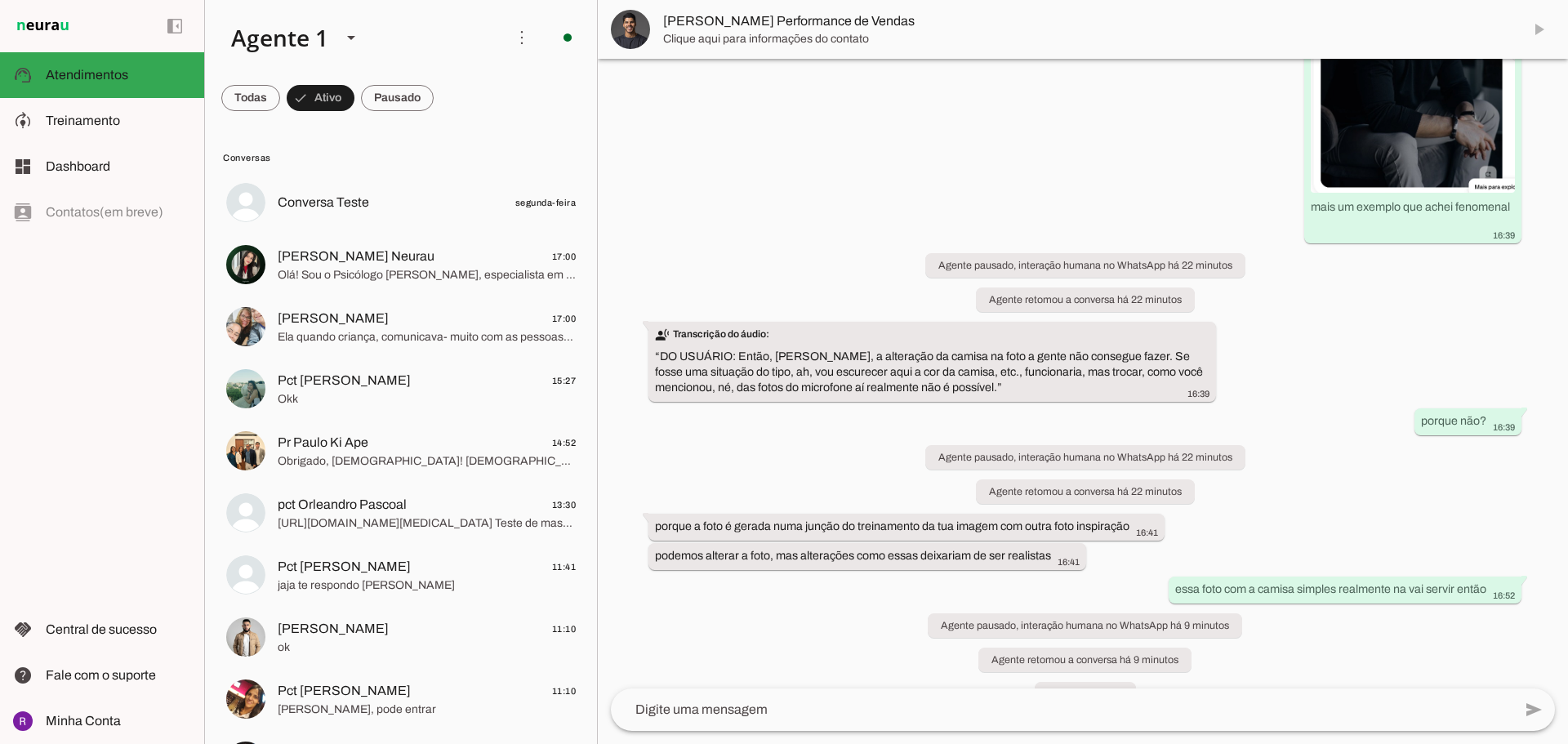
scroll to position [6117, 0]
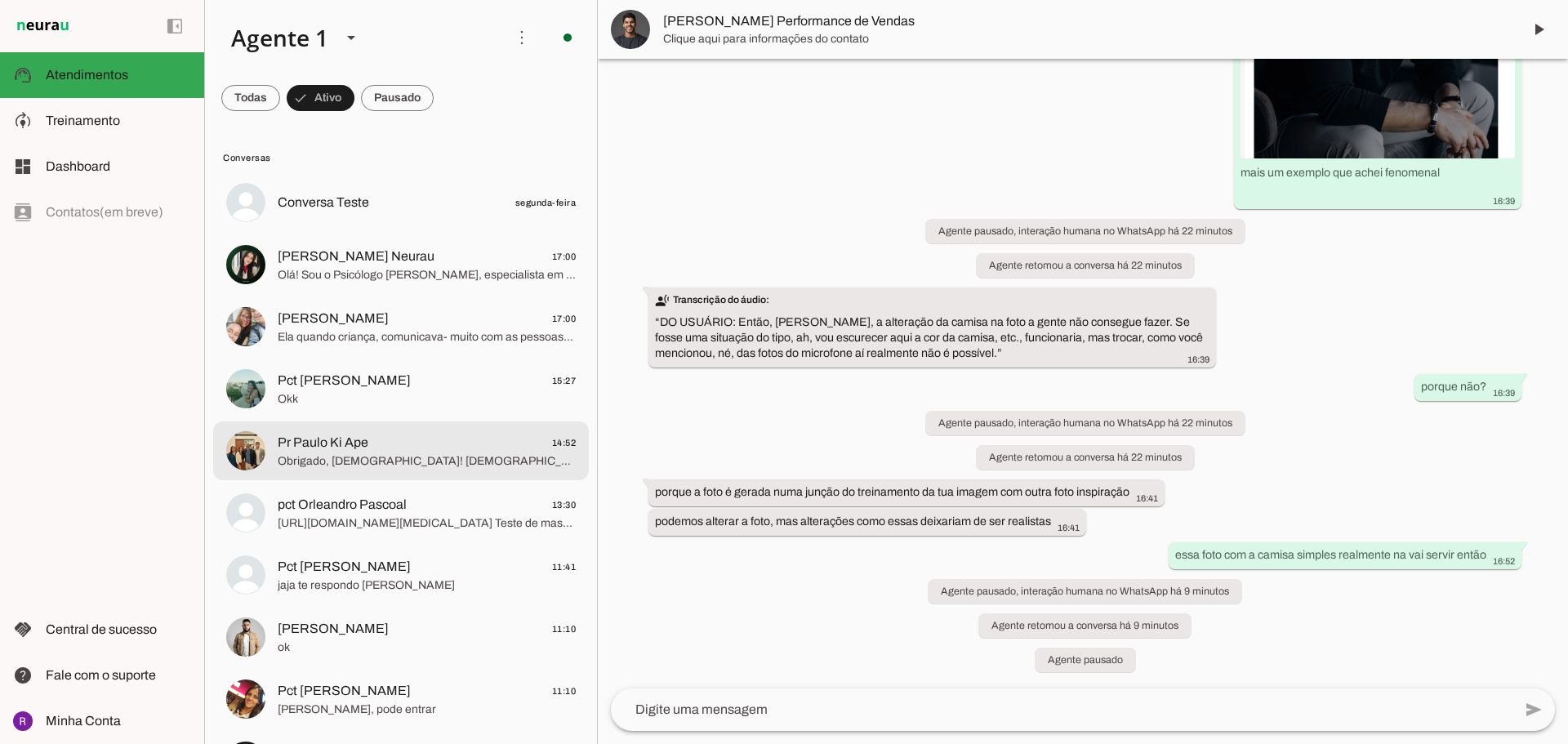
click at [392, 232] on md-item "Pr Paulo Ki Ape 14:52 Obrigado, [DEMOGRAPHIC_DATA]! [DEMOGRAPHIC_DATA] te abenç…" at bounding box center [401, 203] width 375 height 58
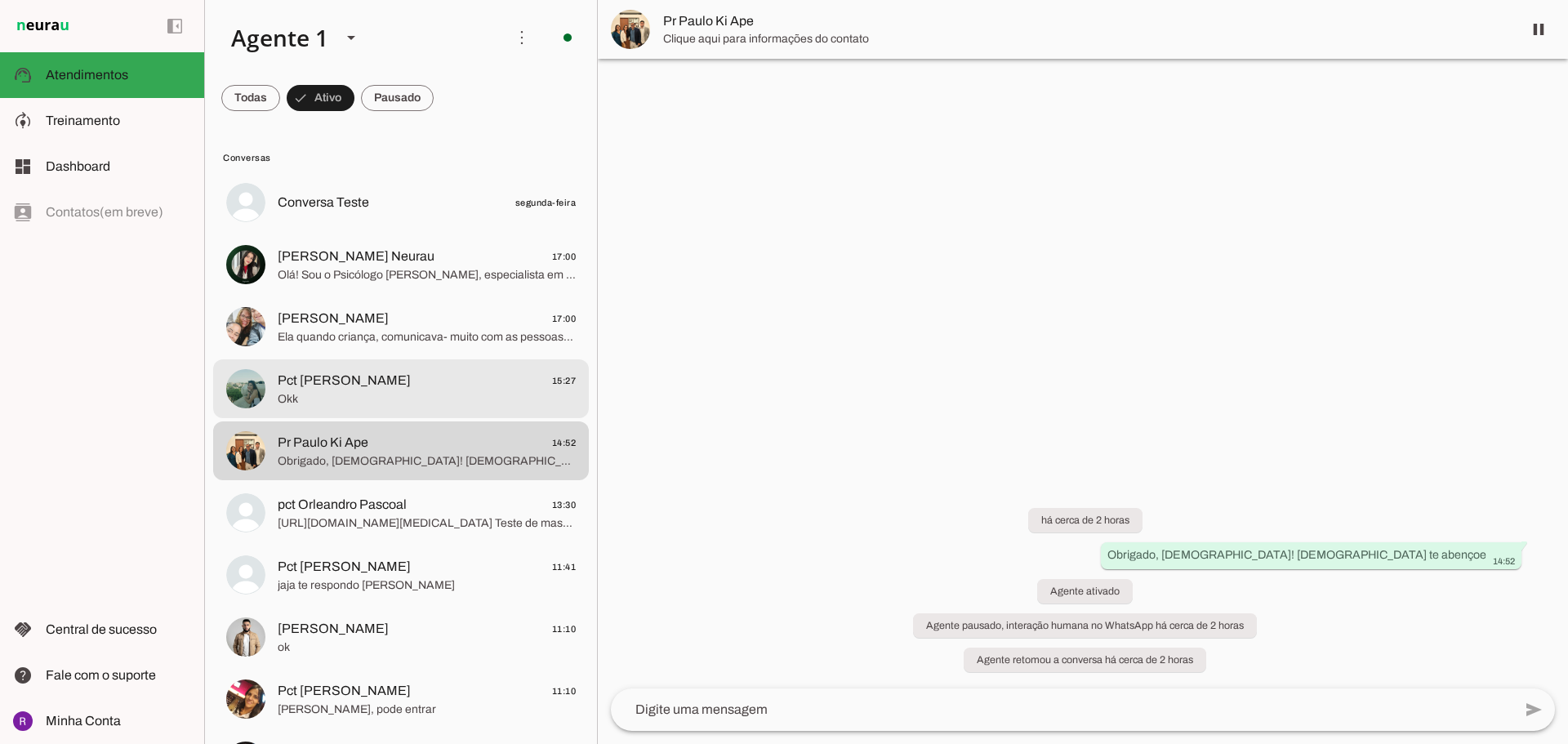
click at [397, 396] on span "Okk" at bounding box center [427, 399] width 298 height 16
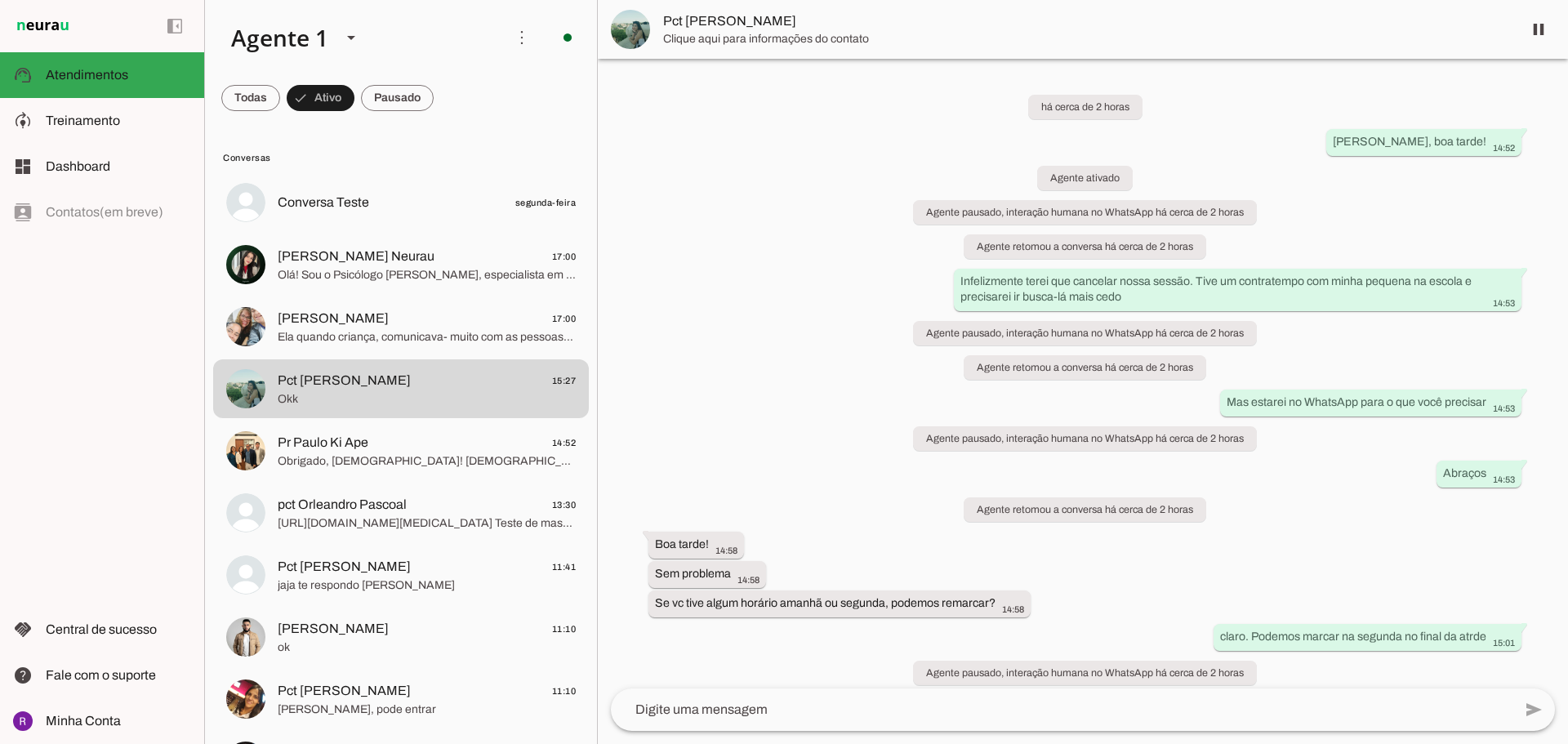
scroll to position [185, 0]
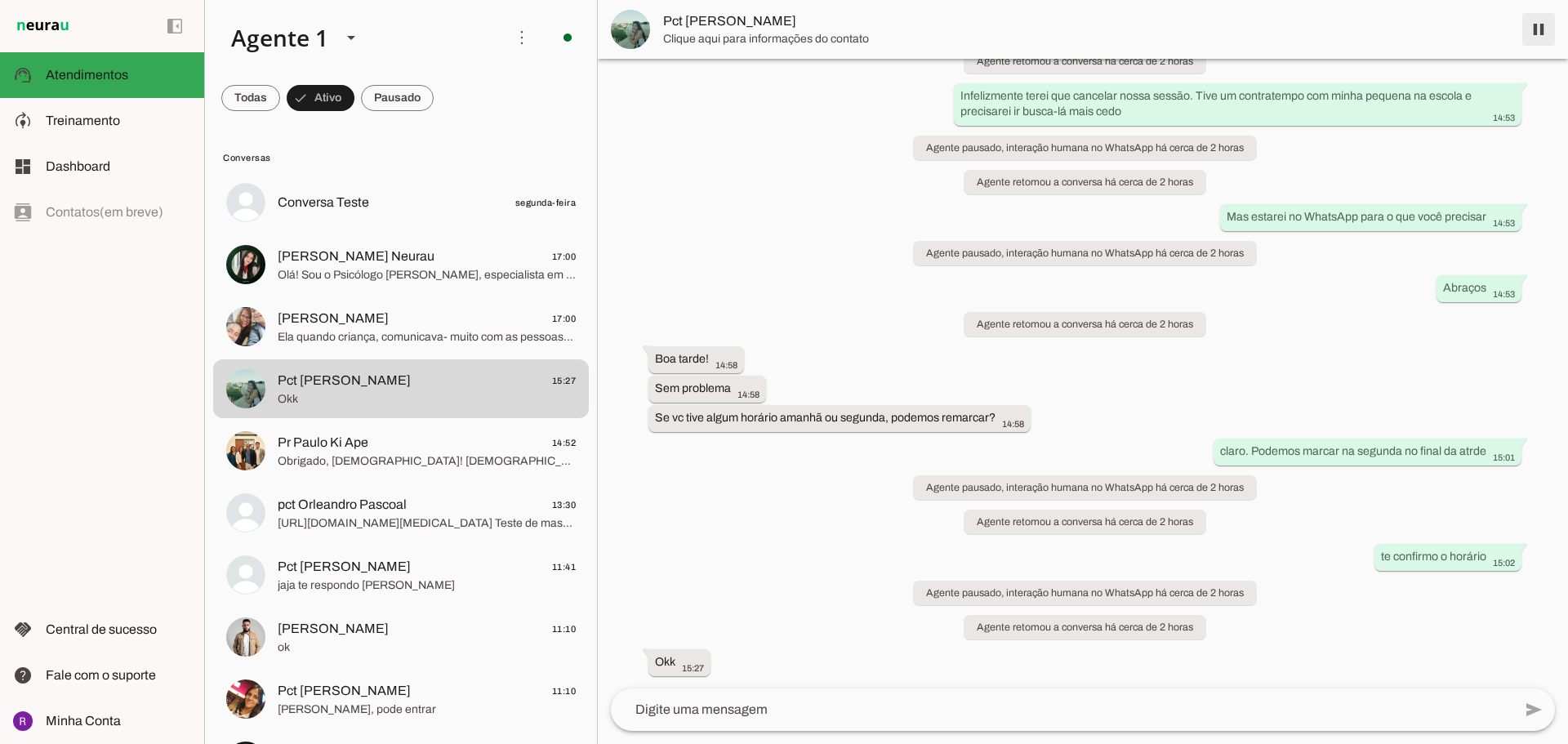
click at [1538, 29] on span at bounding box center [1539, 29] width 39 height 39
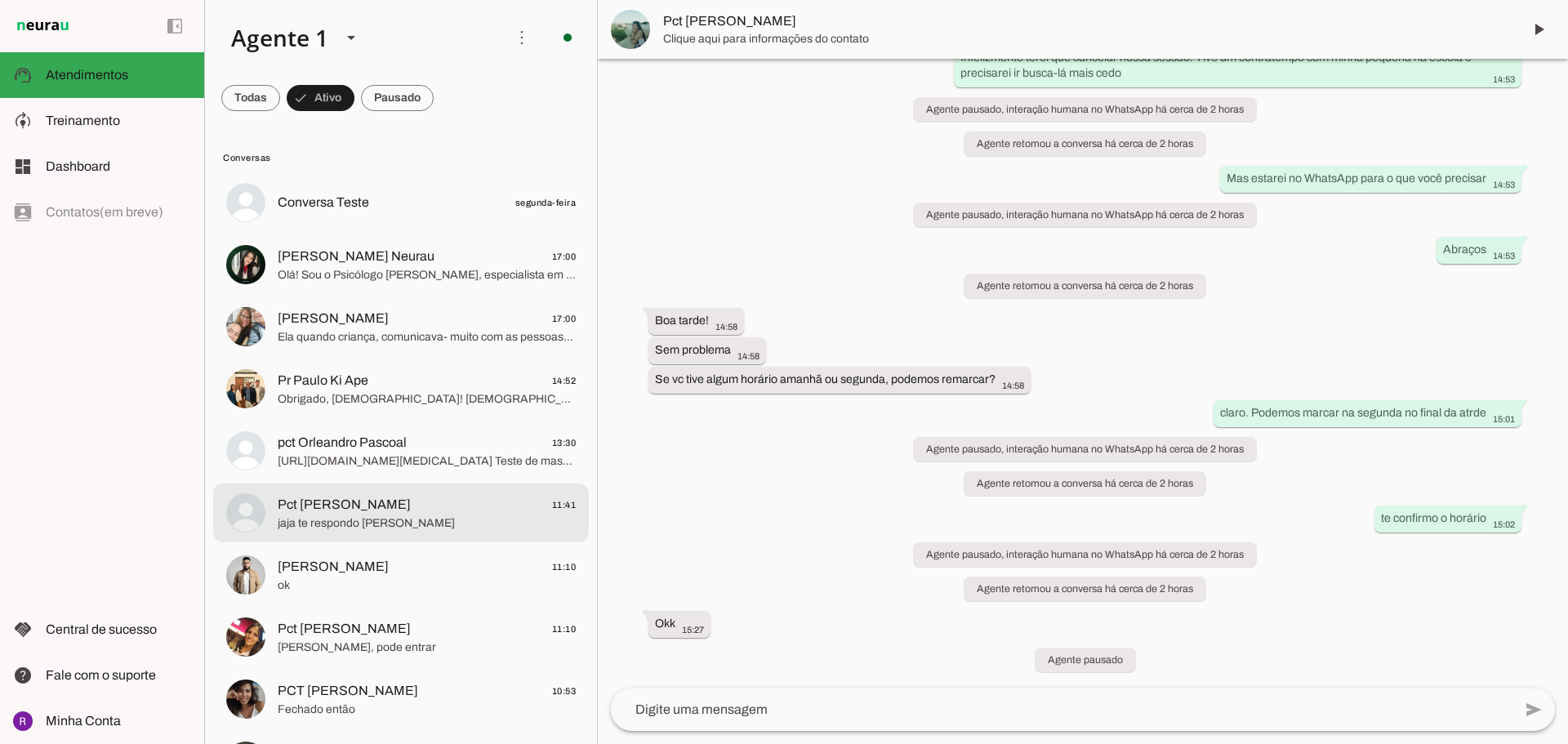
scroll to position [245, 0]
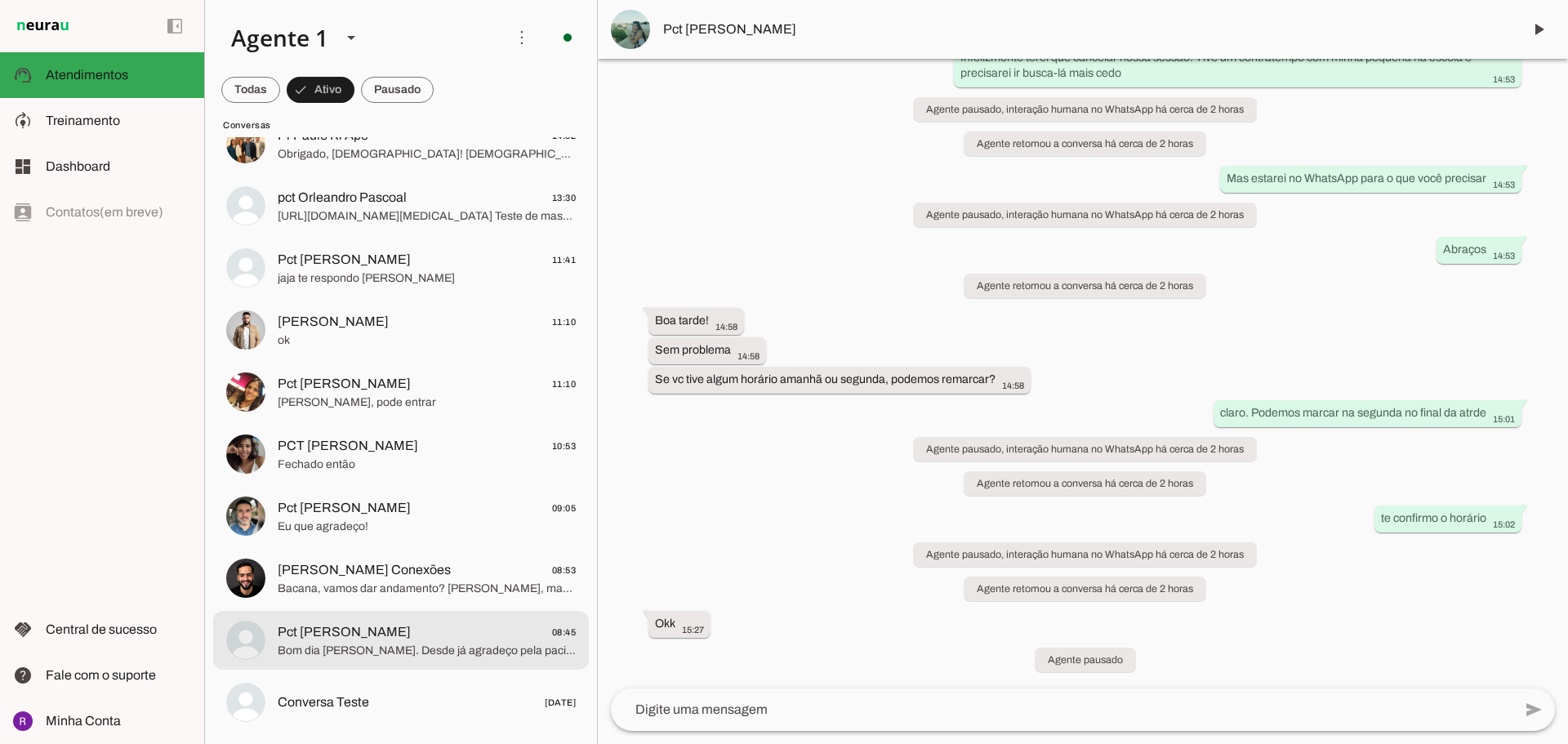
click at [395, 644] on span "Bom dia [PERSON_NAME]. Desde já agradeço pela paciência e aqui estão os inventá…" at bounding box center [427, 651] width 298 height 16
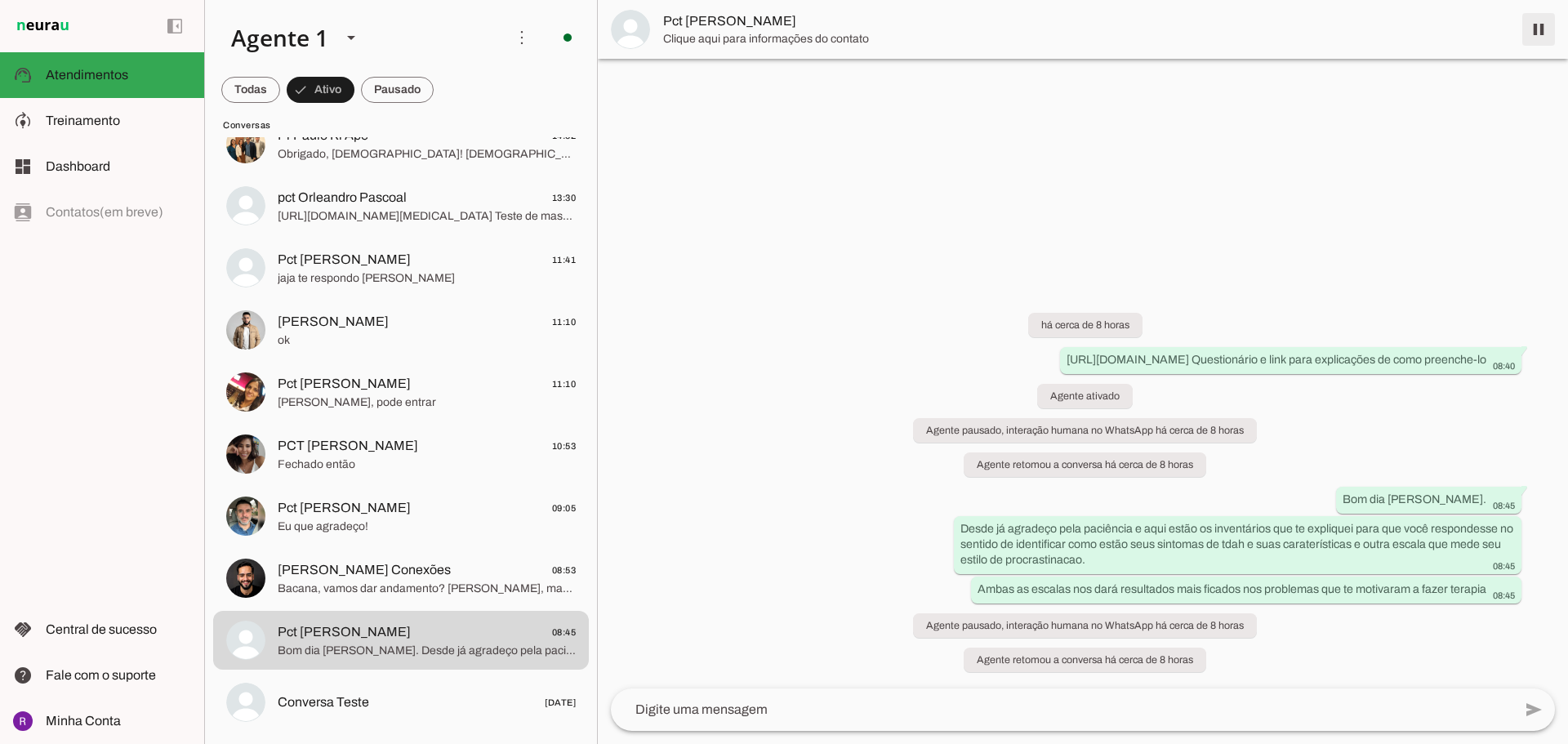
click at [1537, 27] on span at bounding box center [1539, 29] width 39 height 39
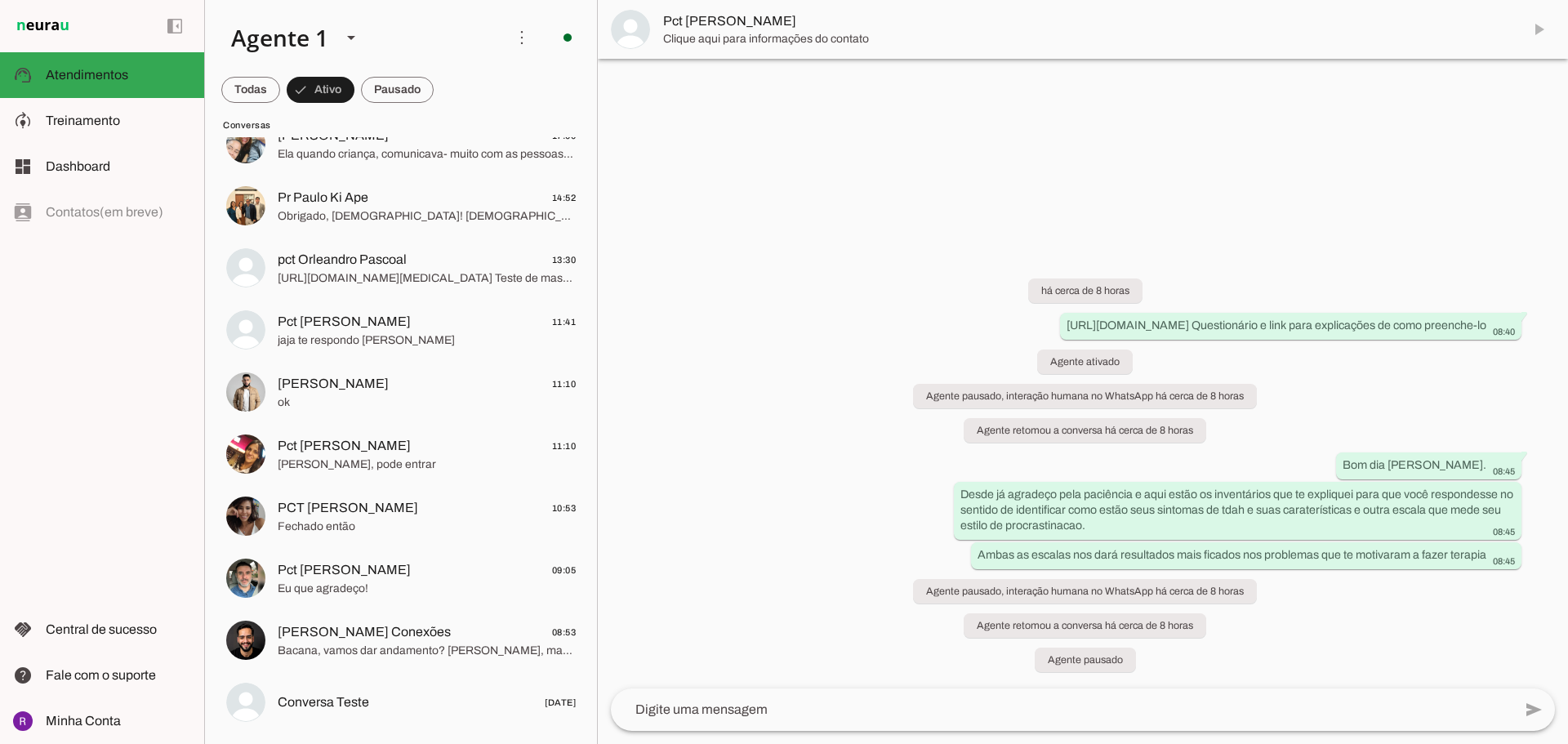
scroll to position [183, 0]
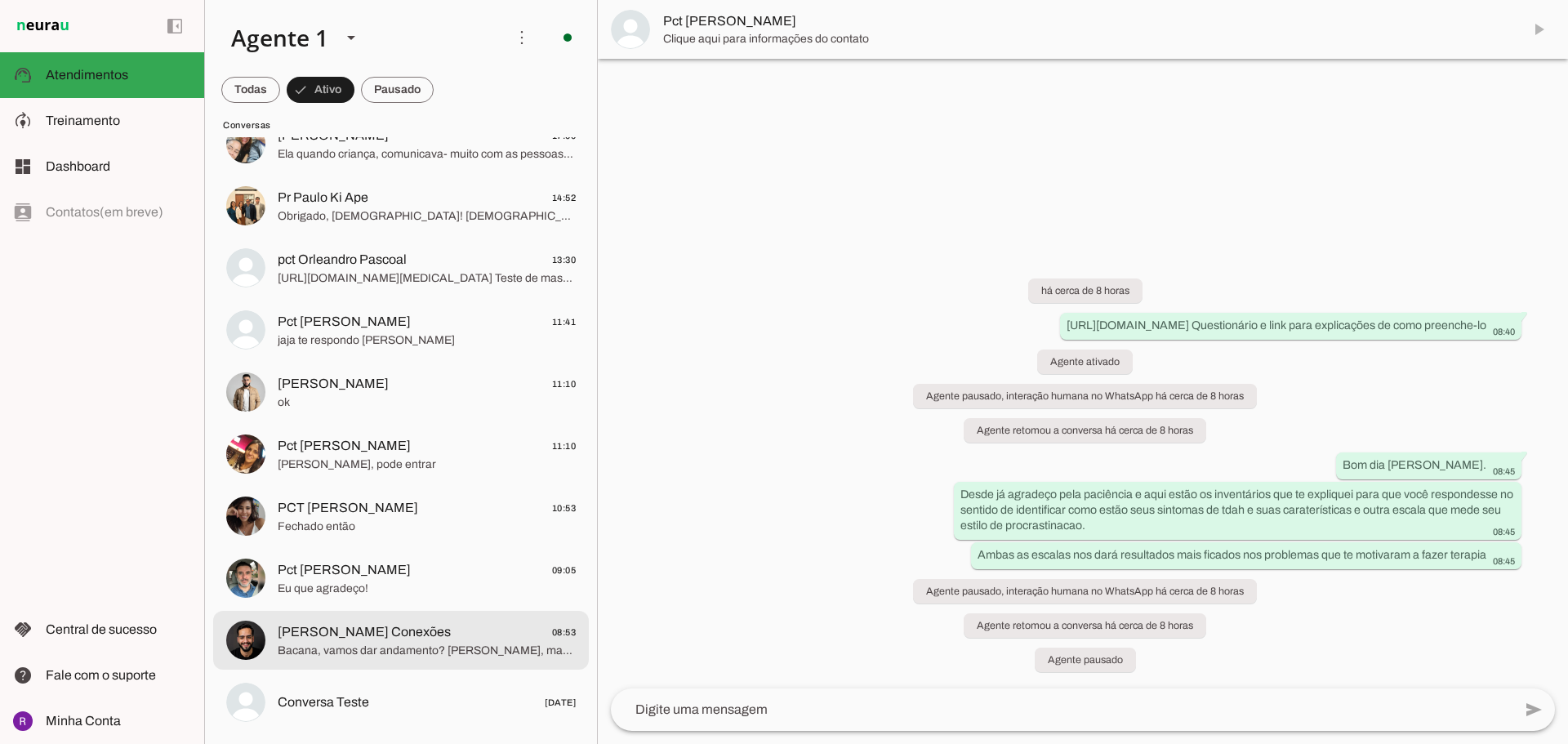
click at [363, 631] on span "[PERSON_NAME] Conexões" at bounding box center [365, 632] width 174 height 19
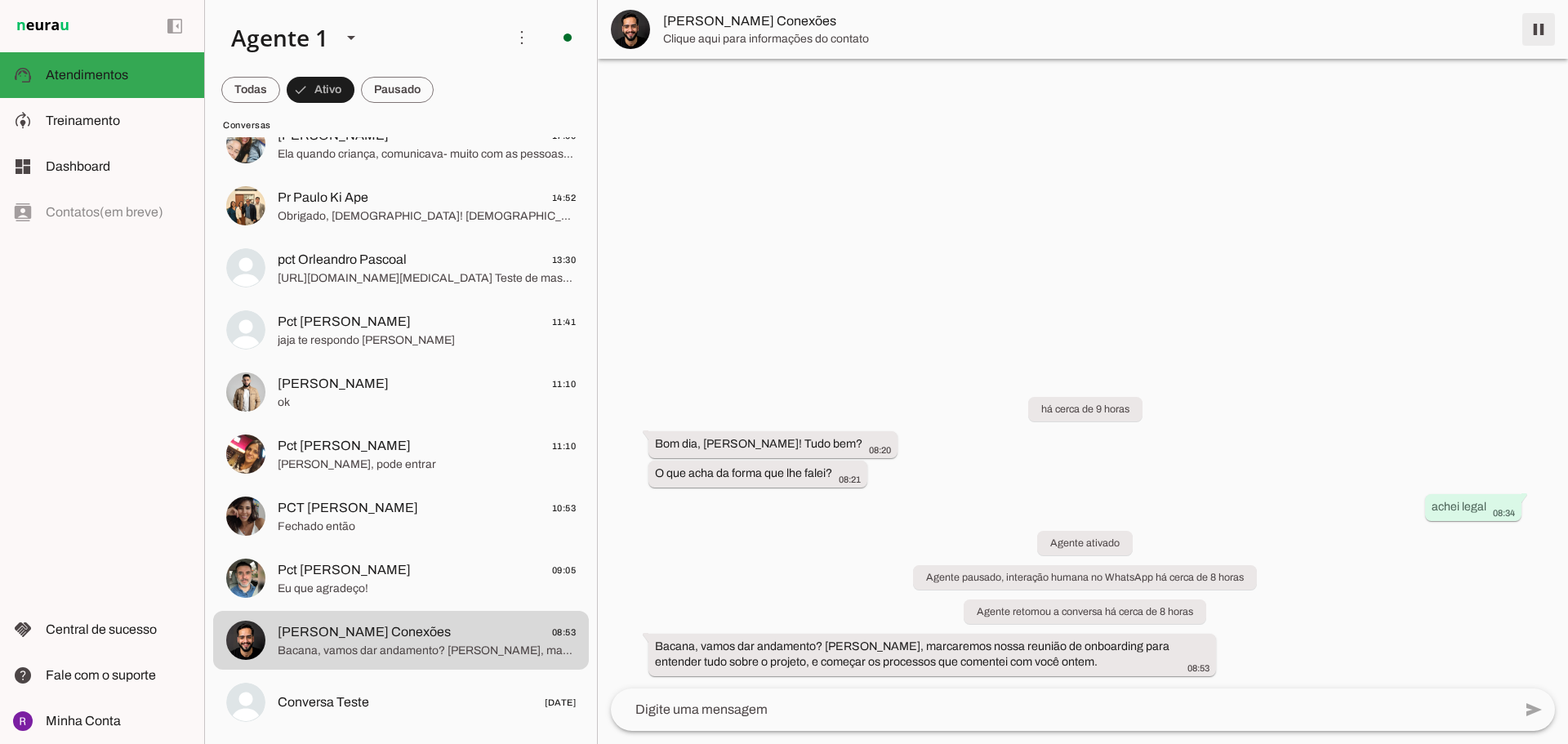
click at [1540, 27] on span at bounding box center [1539, 29] width 39 height 39
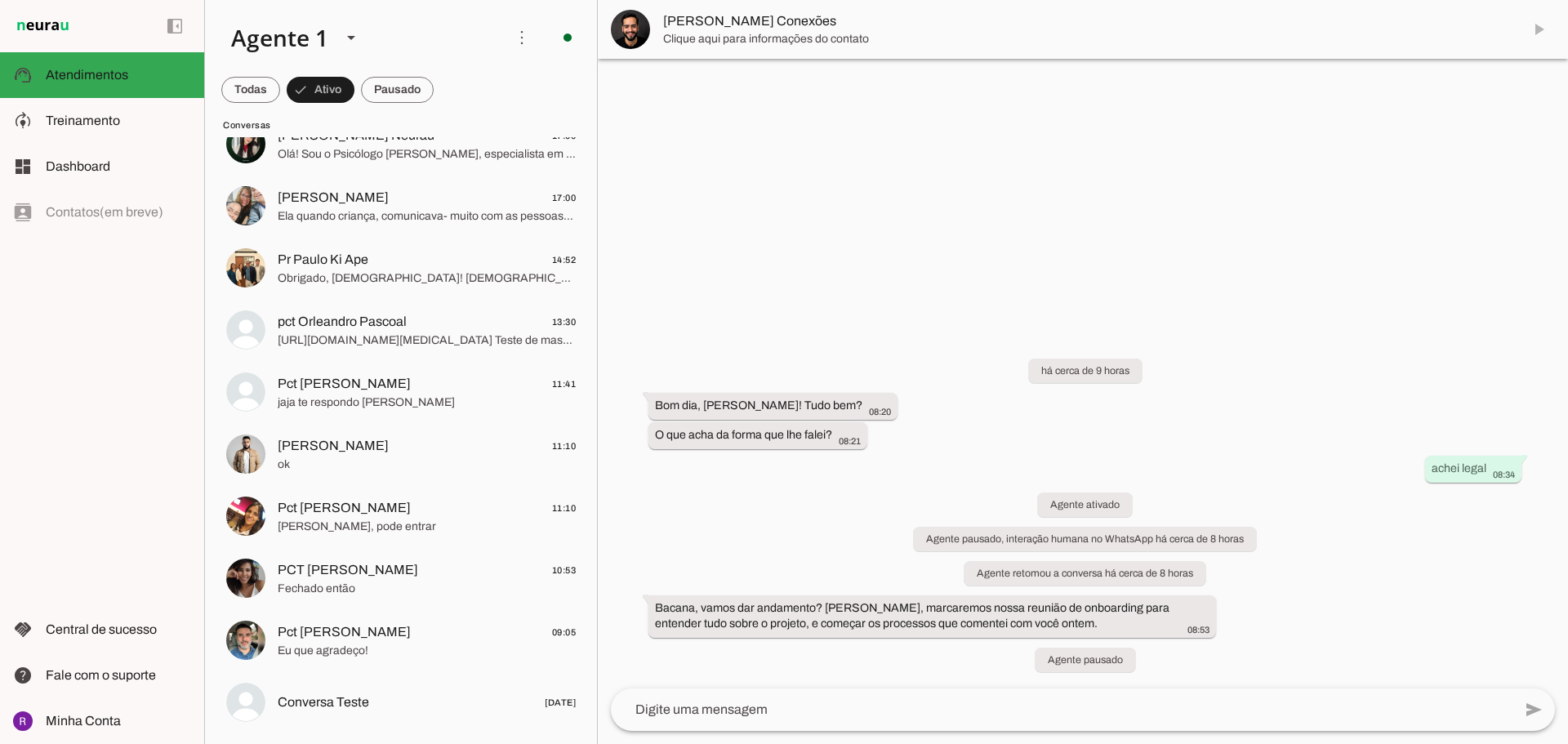
scroll to position [121, 0]
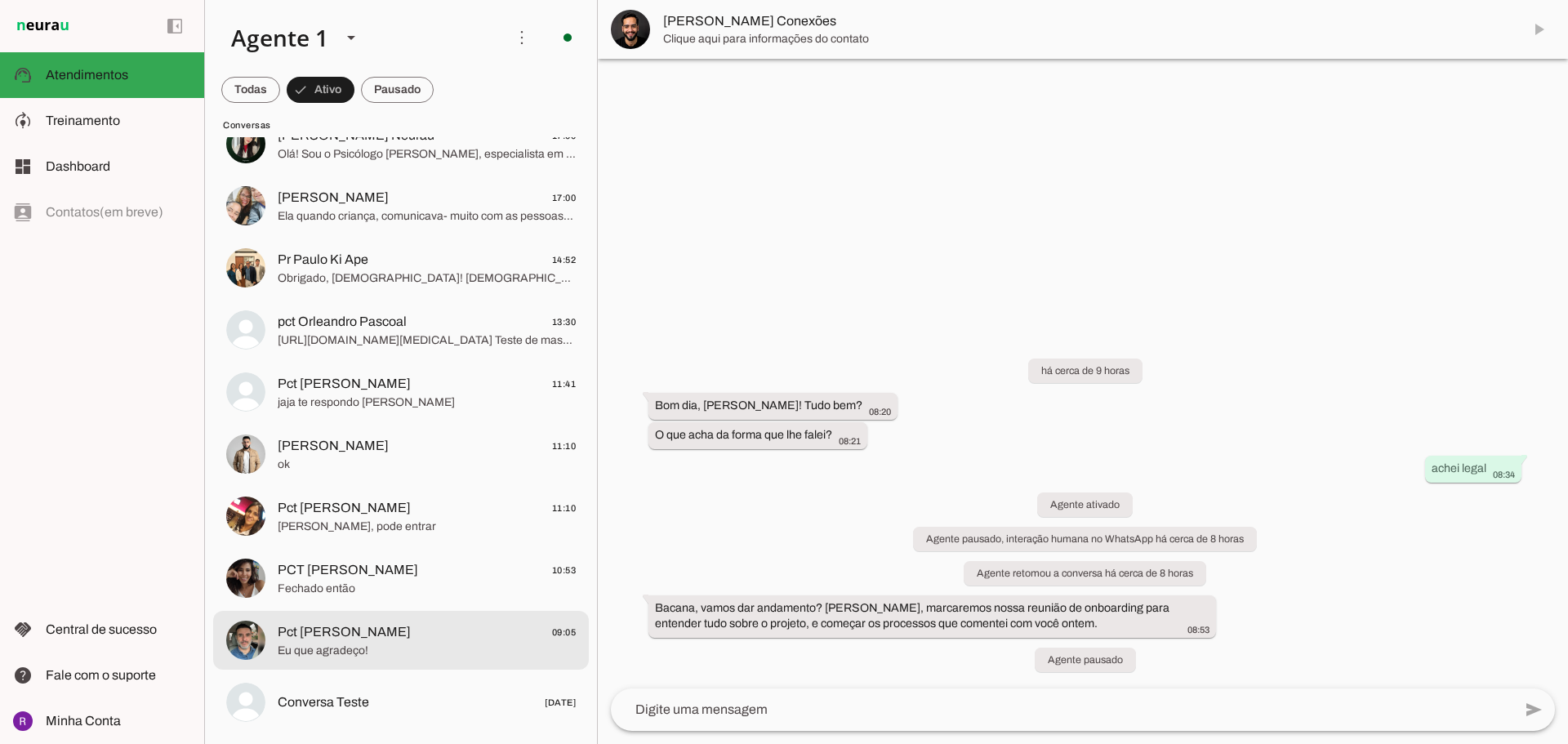
click at [444, 636] on span "Pct [PERSON_NAME] 09:05" at bounding box center [427, 632] width 298 height 20
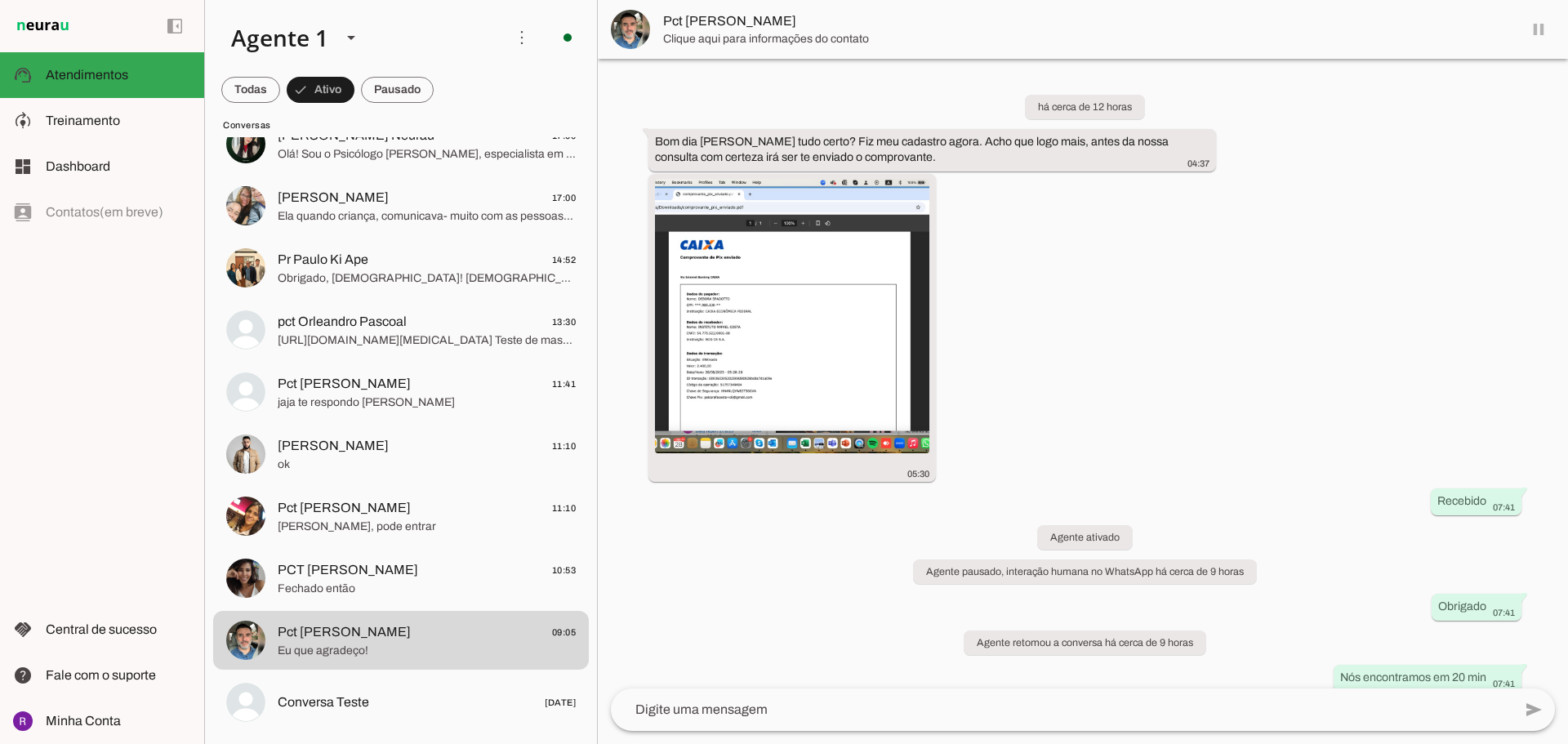
scroll to position [808, 0]
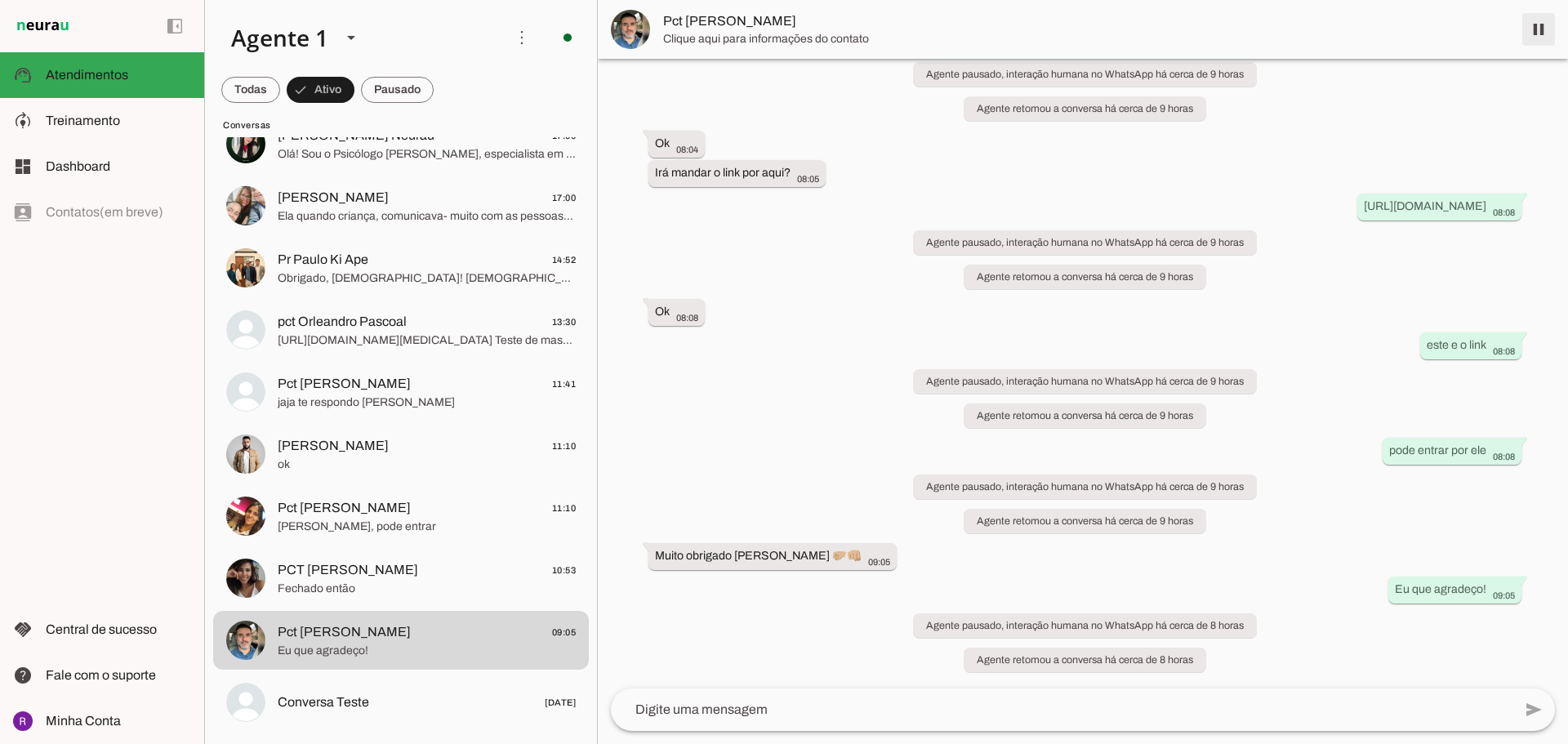
click at [1540, 34] on span at bounding box center [1539, 29] width 39 height 39
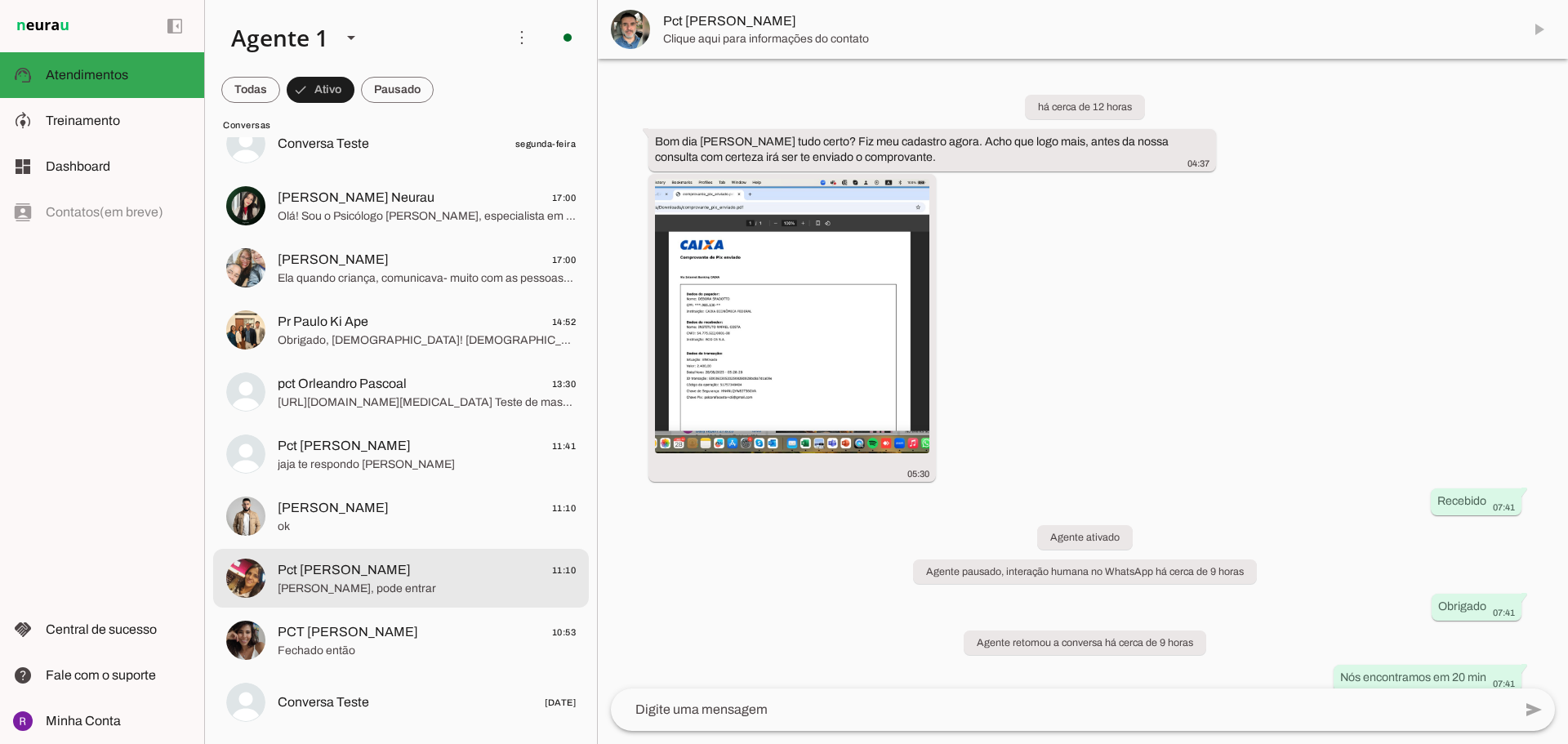
scroll to position [58, 0]
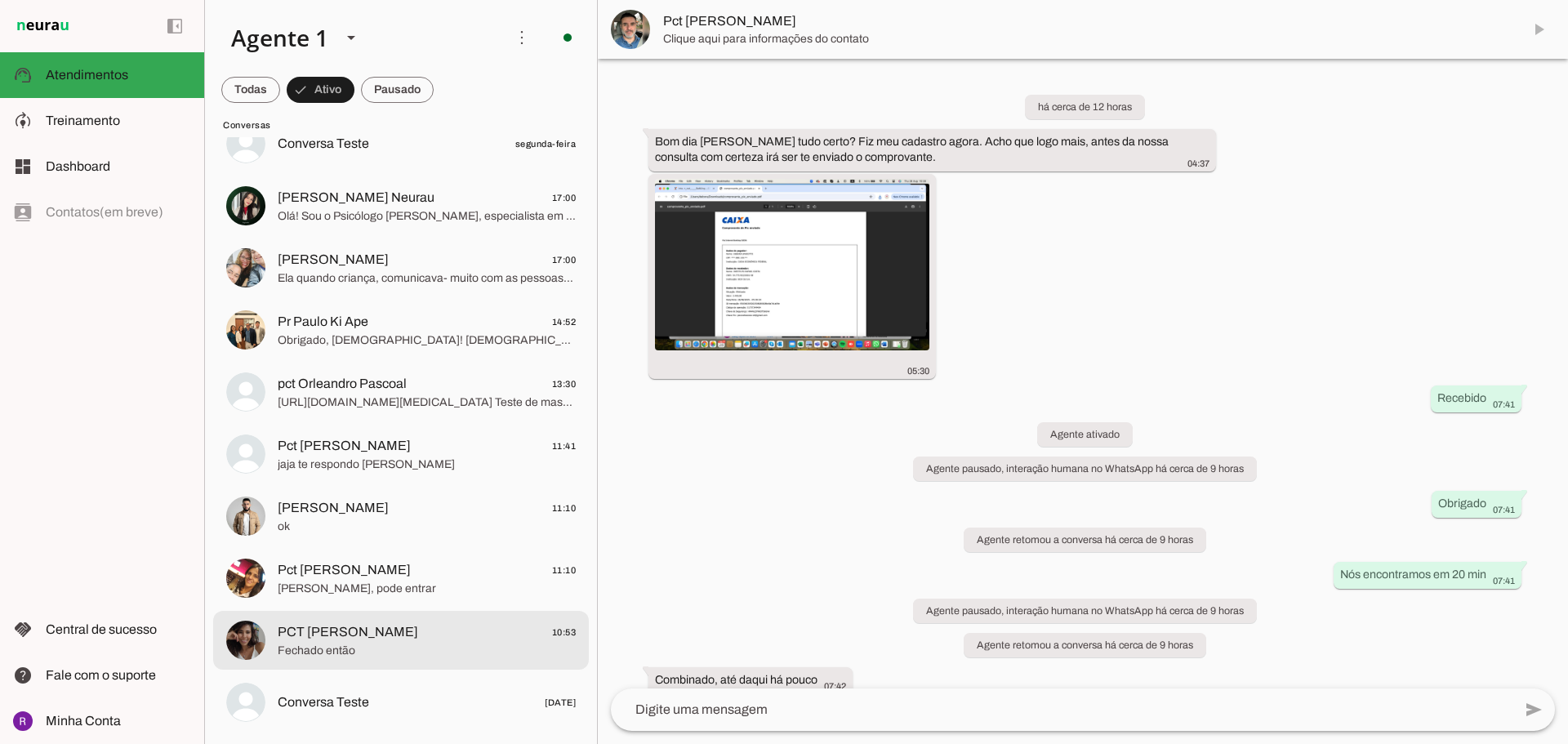
click at [406, 627] on span "PCT [PERSON_NAME] 10:53" at bounding box center [427, 632] width 298 height 20
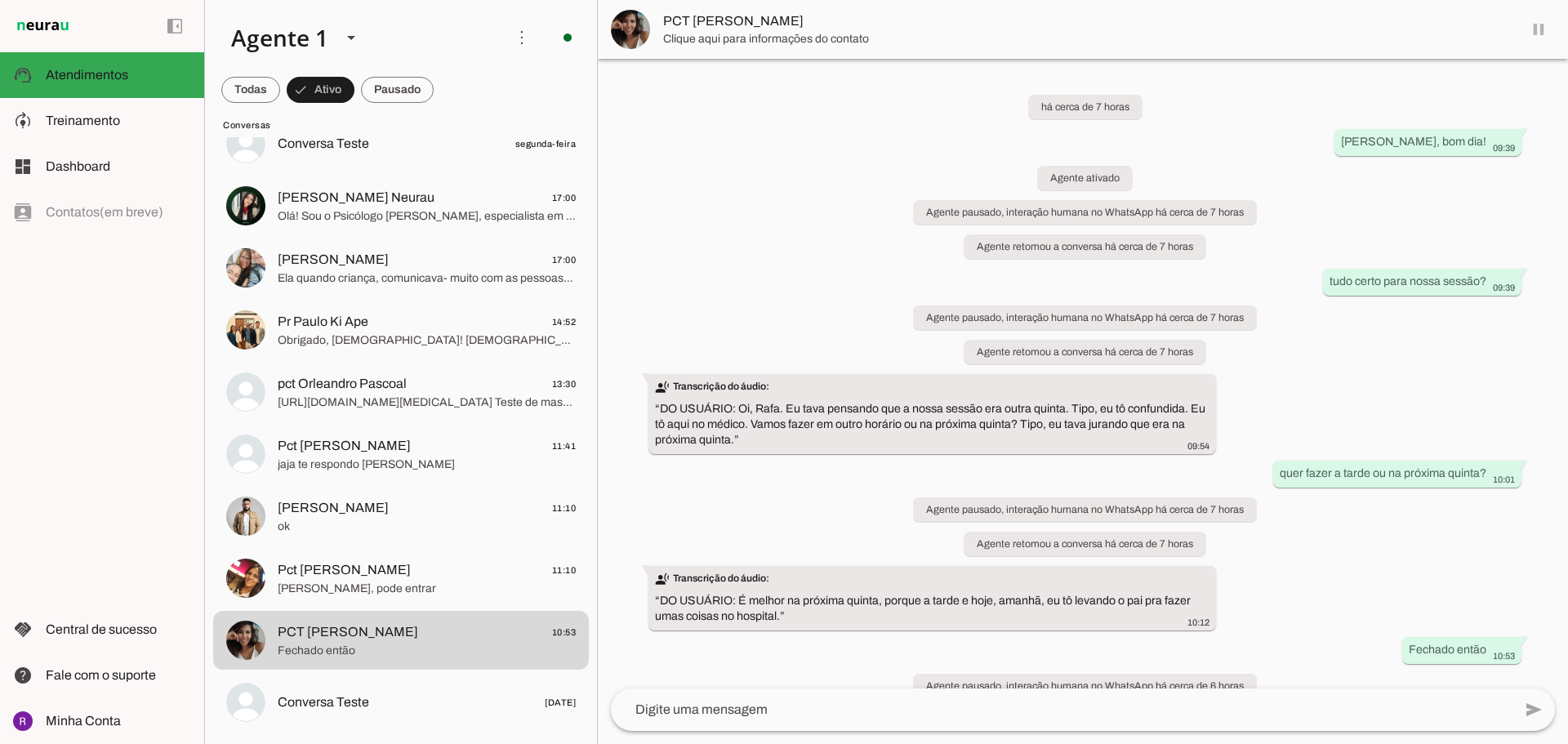
scroll to position [60, 0]
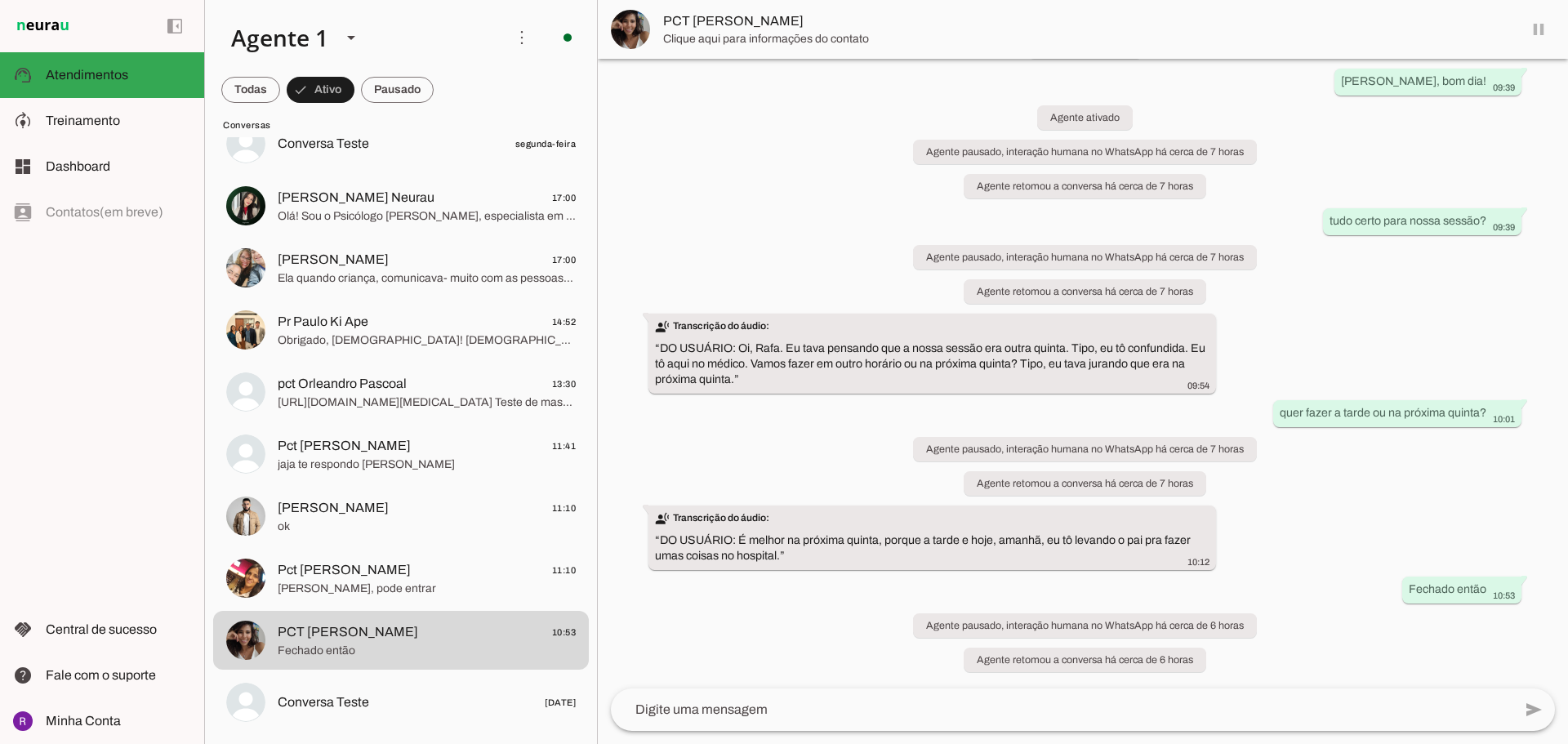
click at [1533, 30] on md-item "PCT [PERSON_NAME]" at bounding box center [1083, 29] width 970 height 58
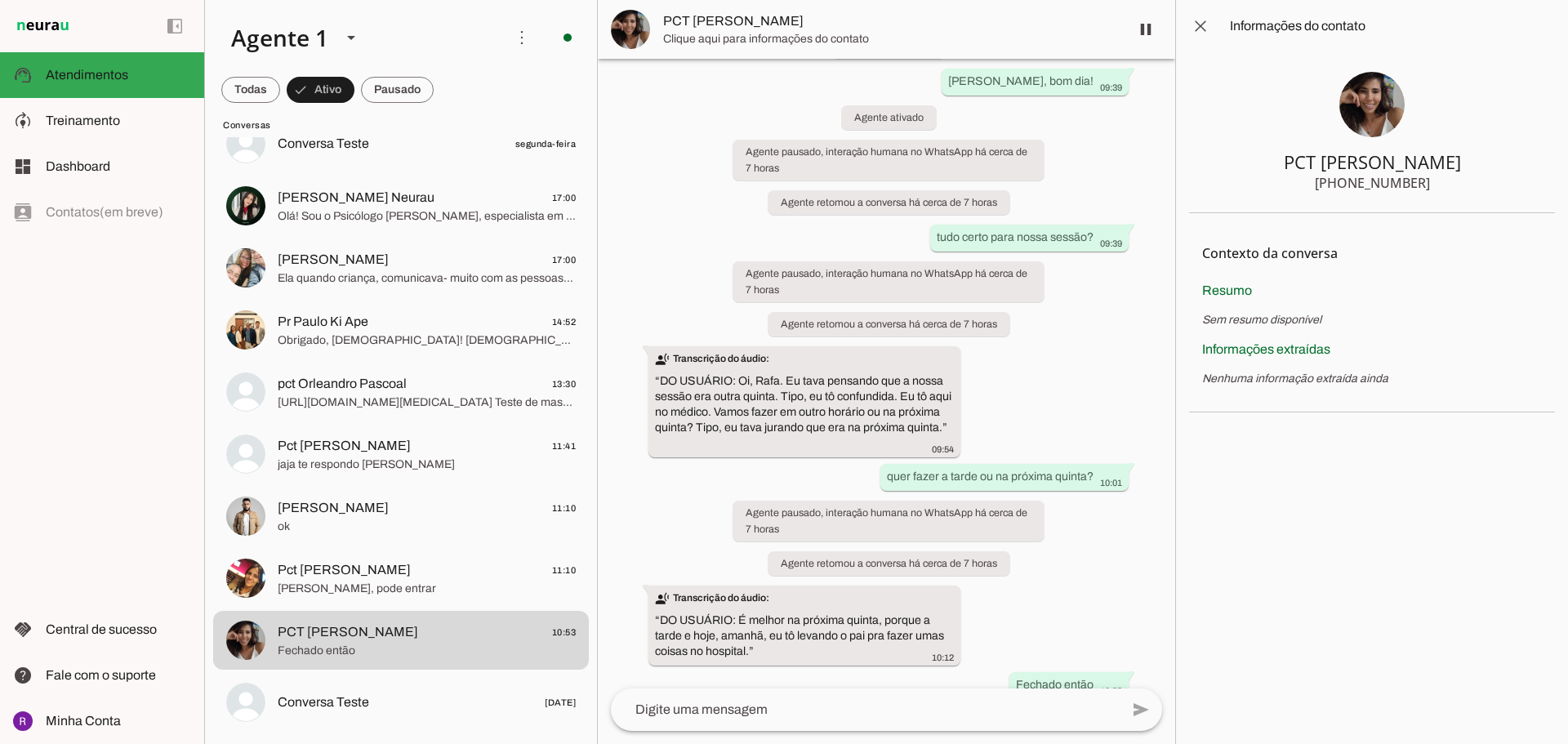
scroll to position [173, 0]
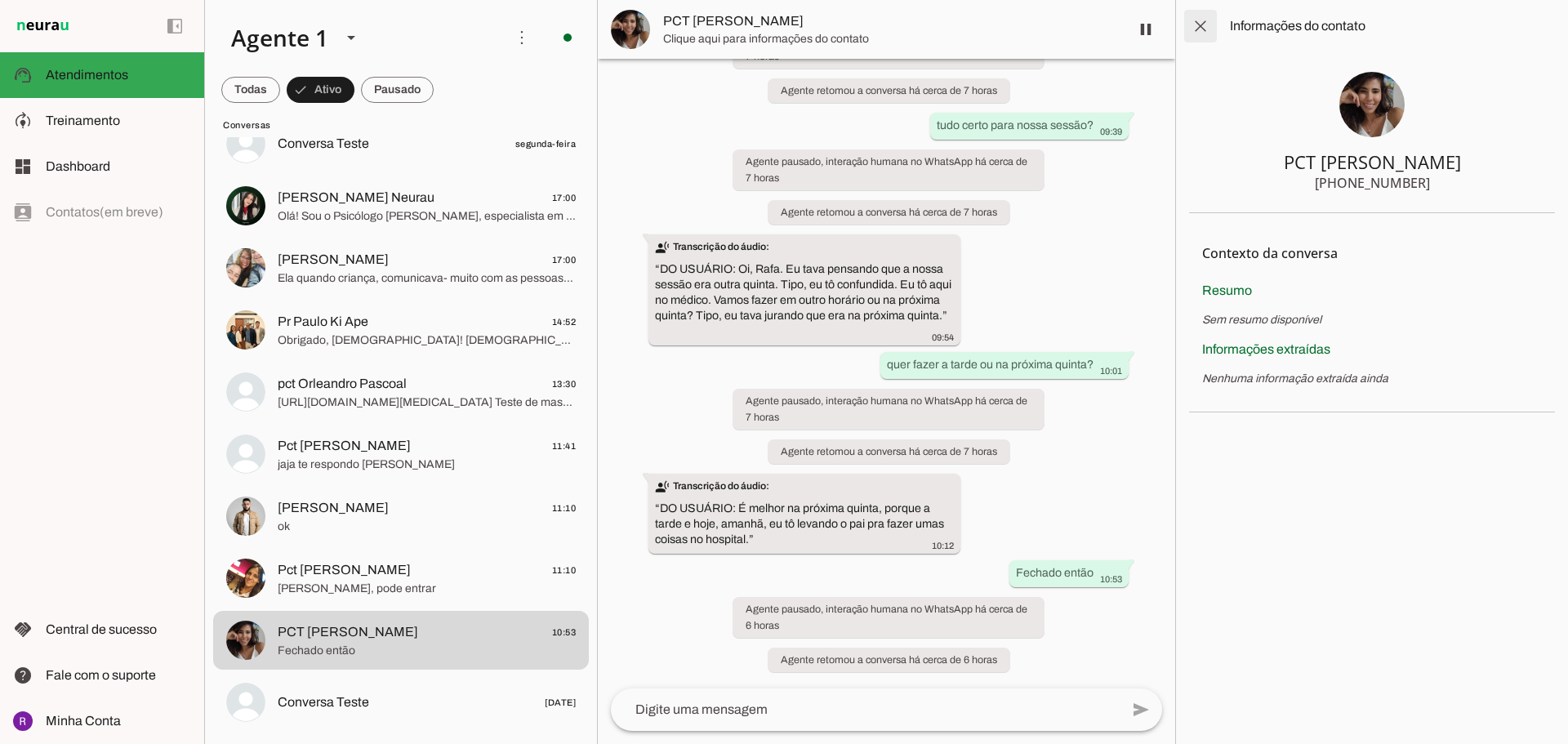
drag, startPoint x: 1199, startPoint y: 29, endPoint x: 1303, endPoint y: 30, distance: 104.0
click at [1201, 30] on chat-information at bounding box center [1371, 372] width 393 height 744
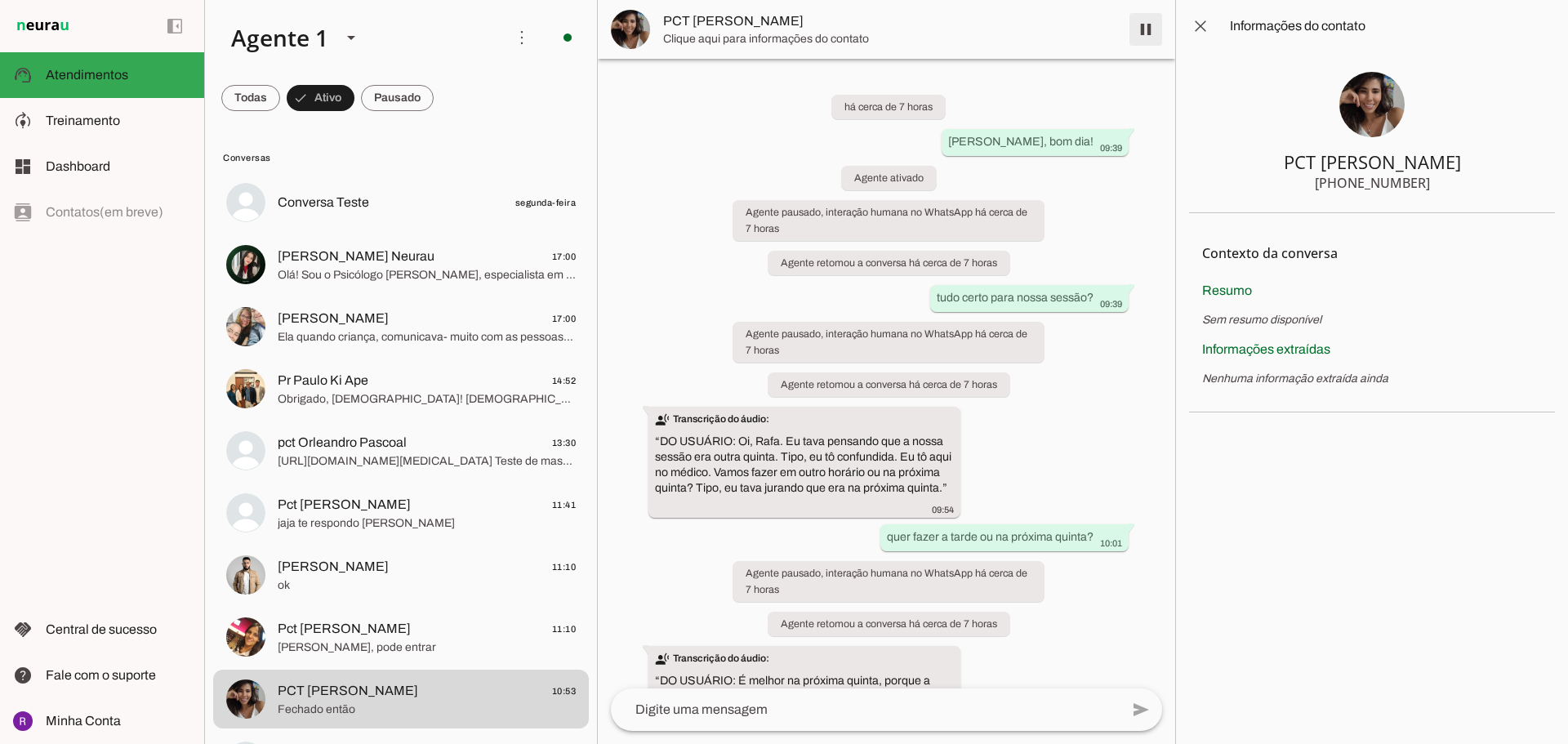
click at [1151, 27] on span at bounding box center [1146, 29] width 39 height 39
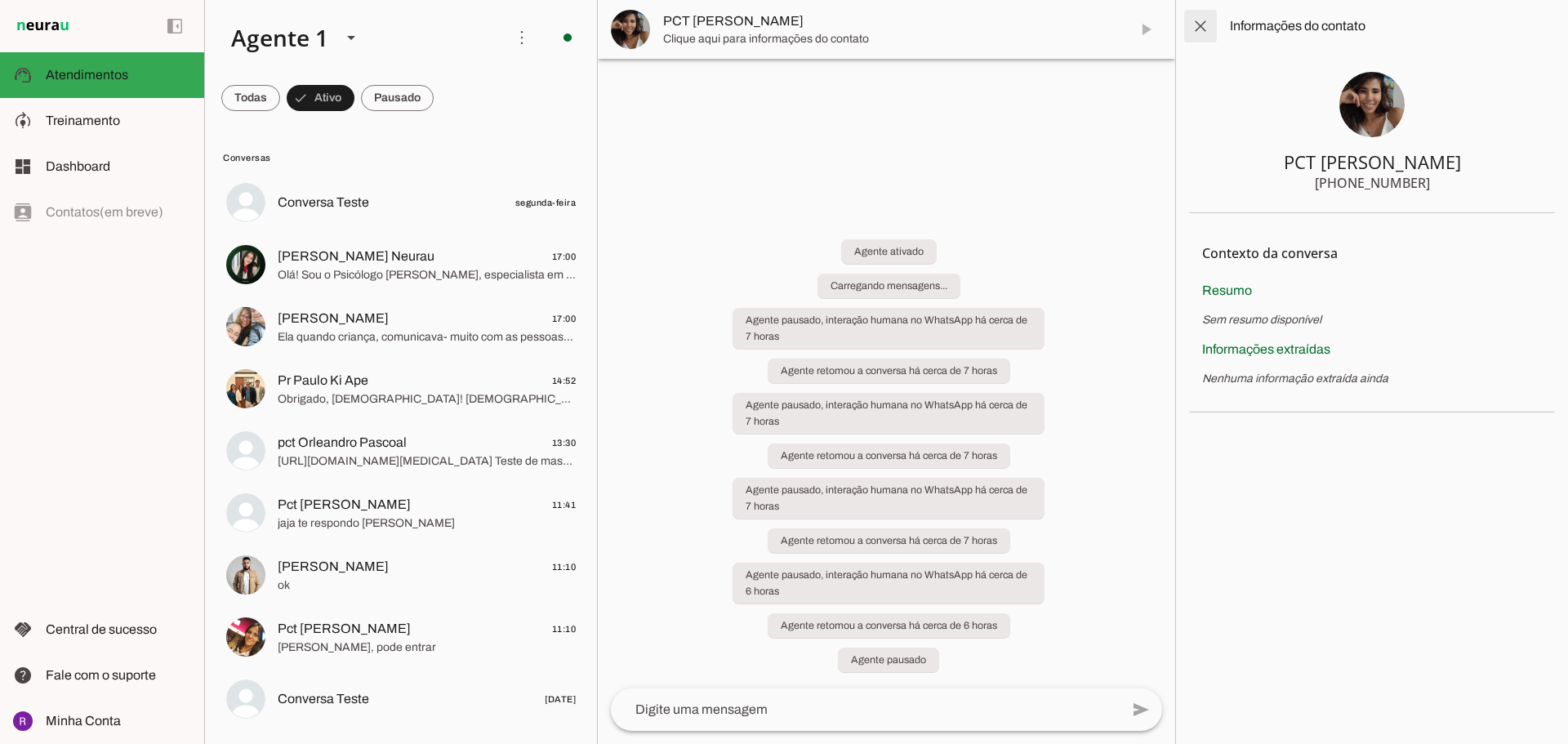
click at [1198, 28] on span at bounding box center [1201, 26] width 39 height 39
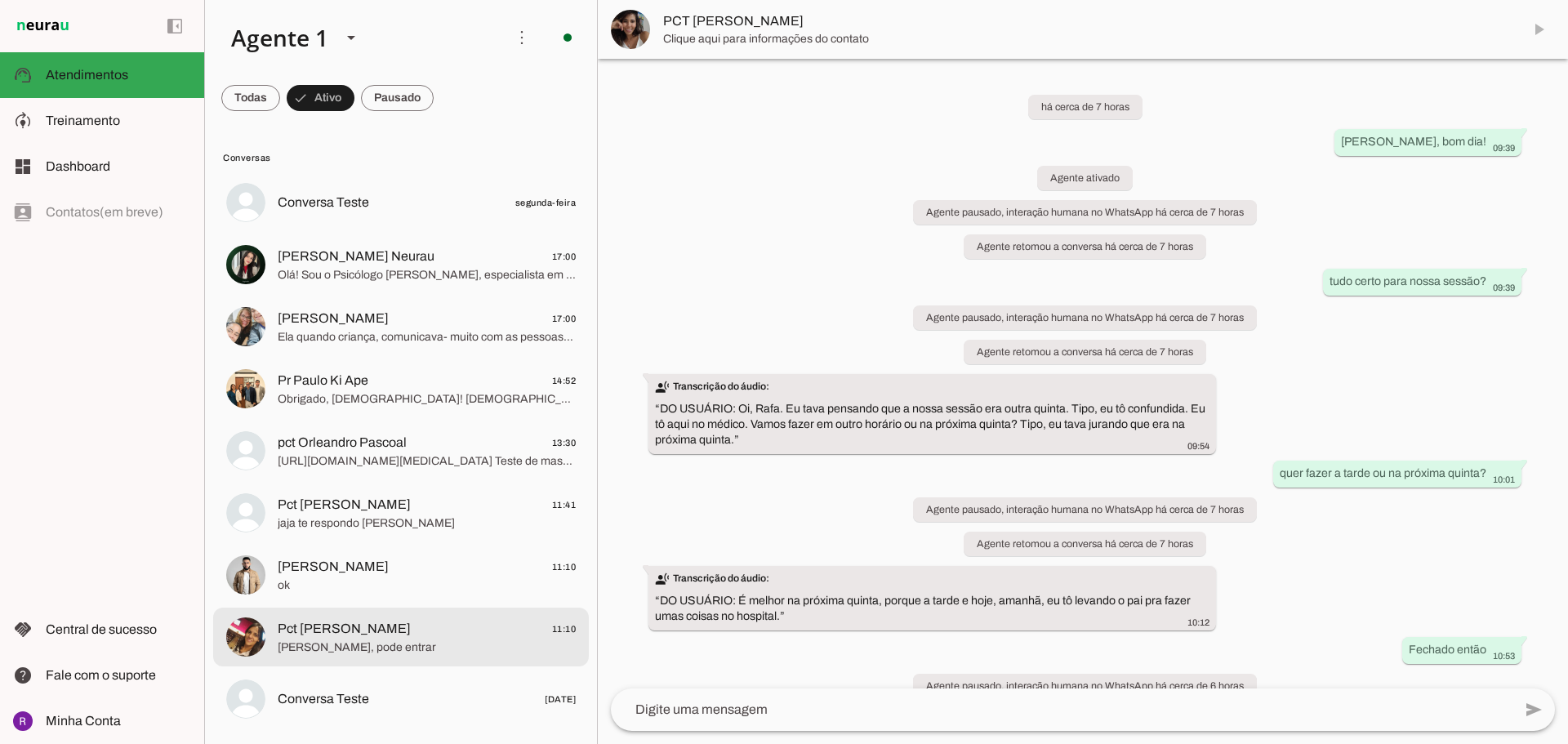
drag, startPoint x: 421, startPoint y: 640, endPoint x: 792, endPoint y: 419, distance: 431.8
click at [425, 639] on span "[PERSON_NAME], pode entrar" at bounding box center [427, 647] width 298 height 16
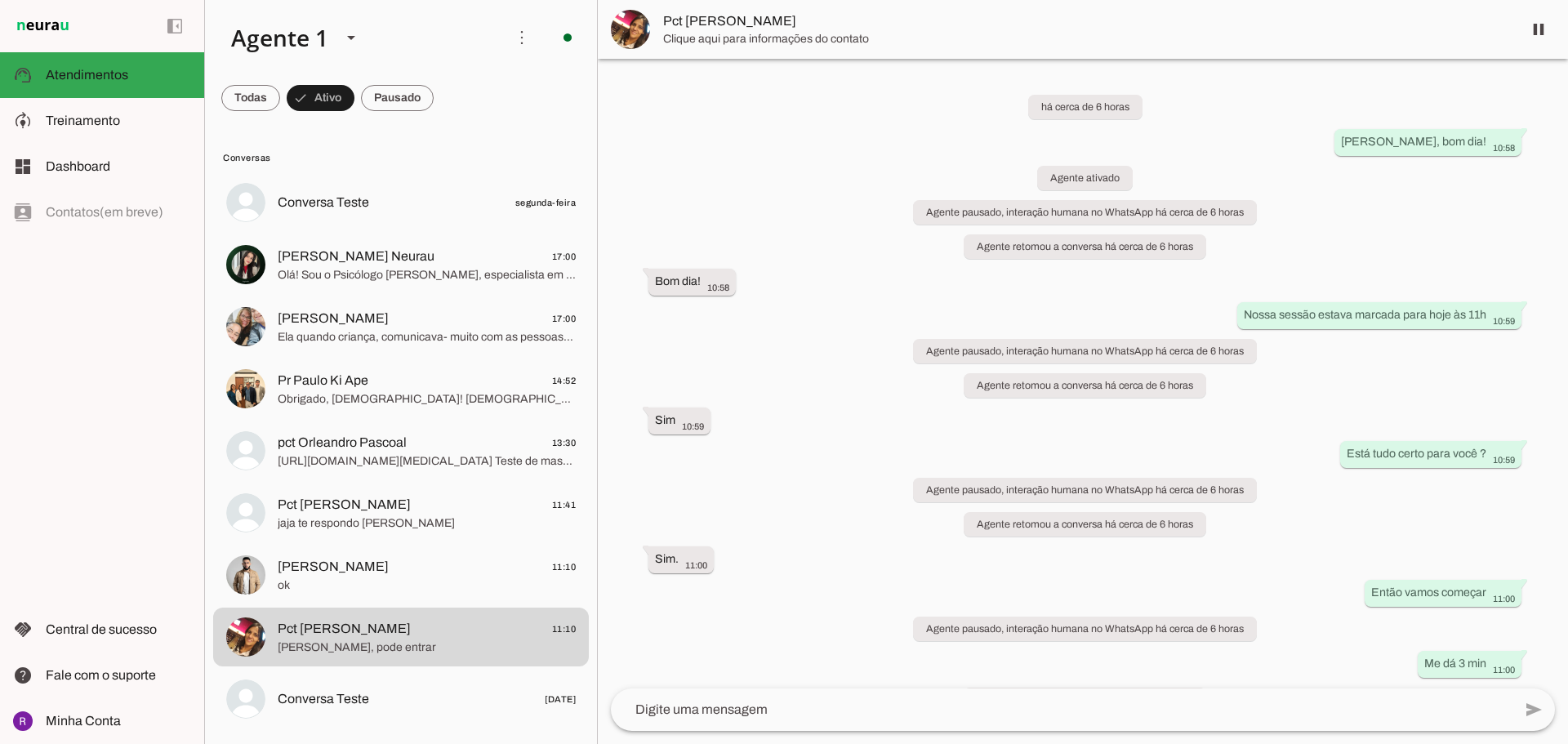
scroll to position [245, 0]
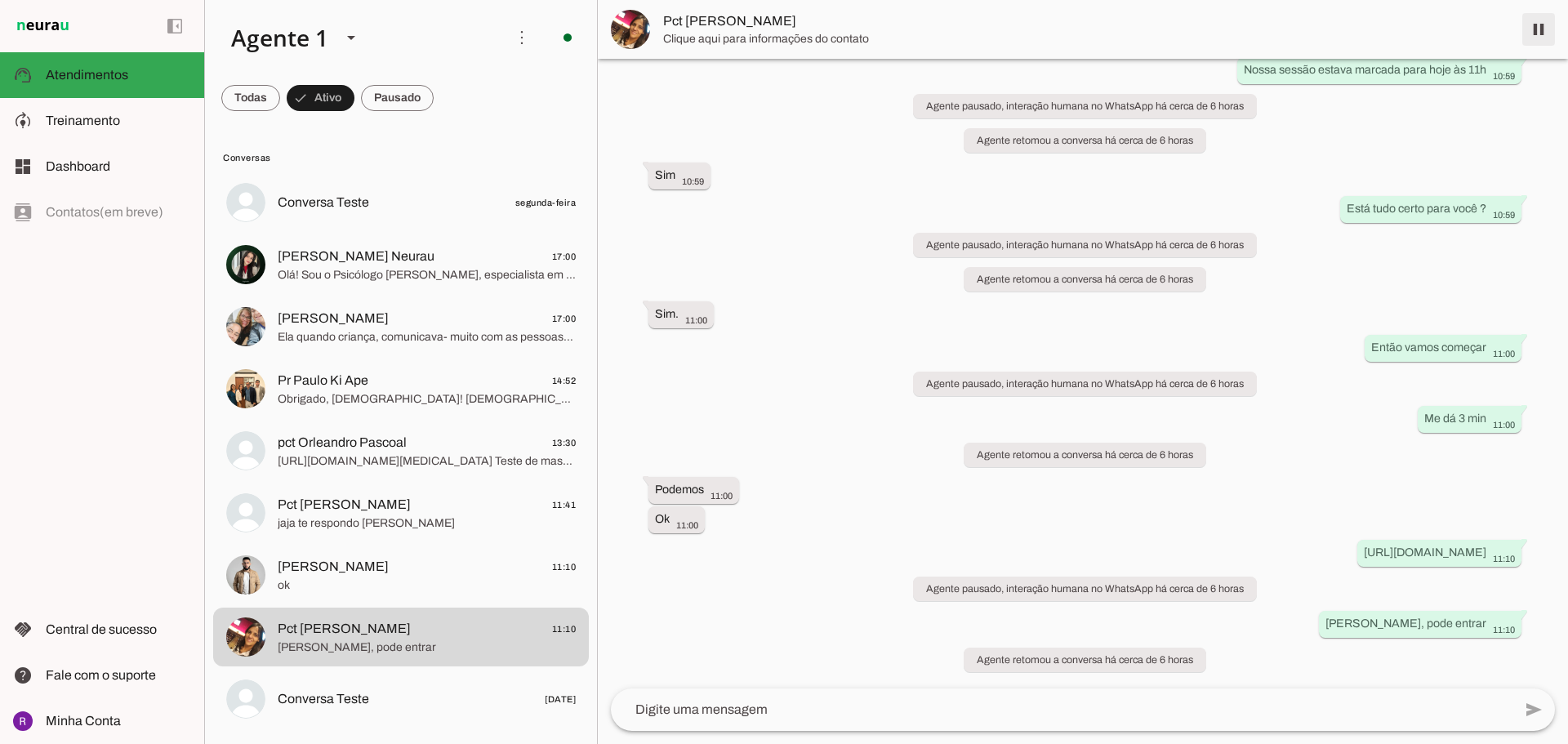
click at [1529, 27] on span at bounding box center [1539, 29] width 39 height 39
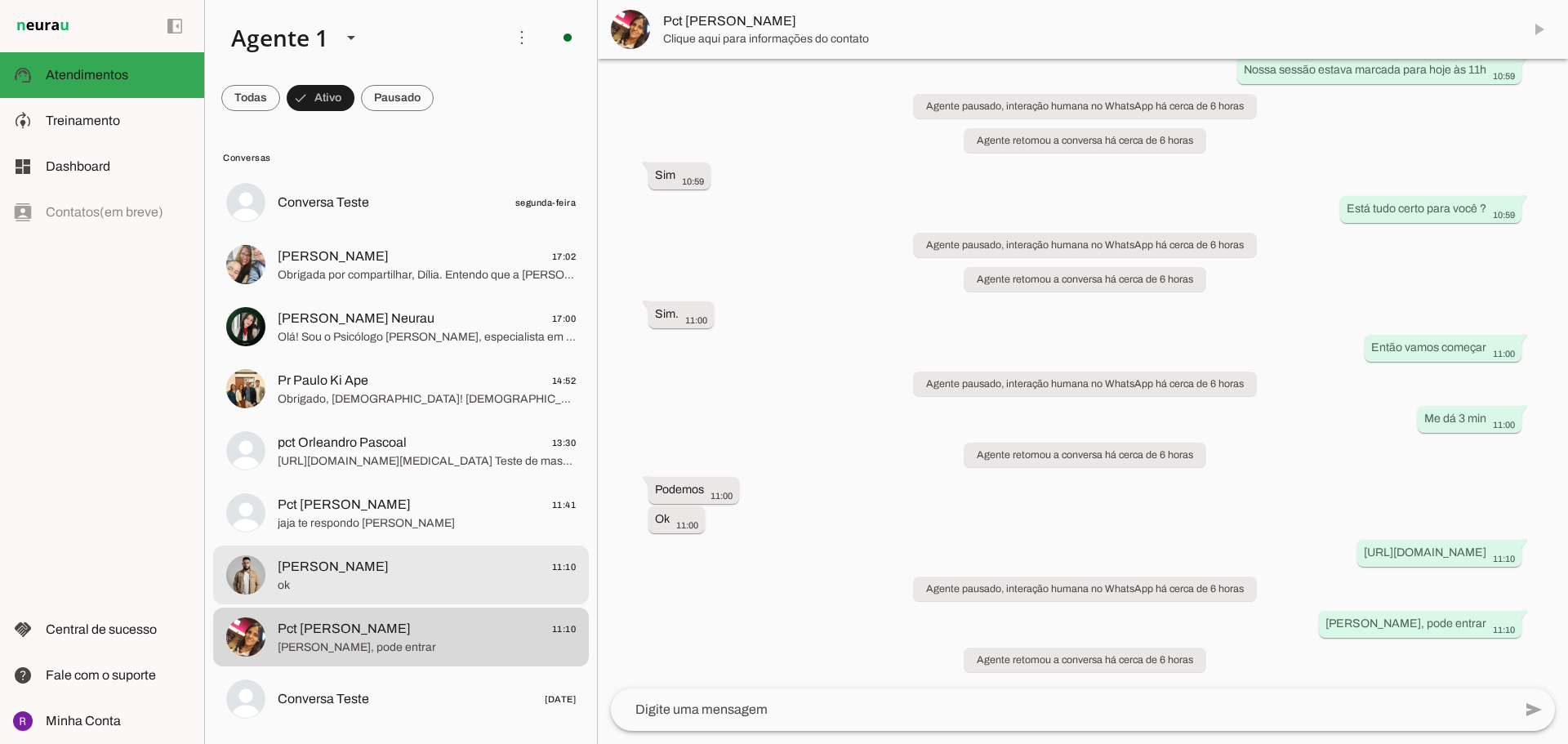
scroll to position [0, 0]
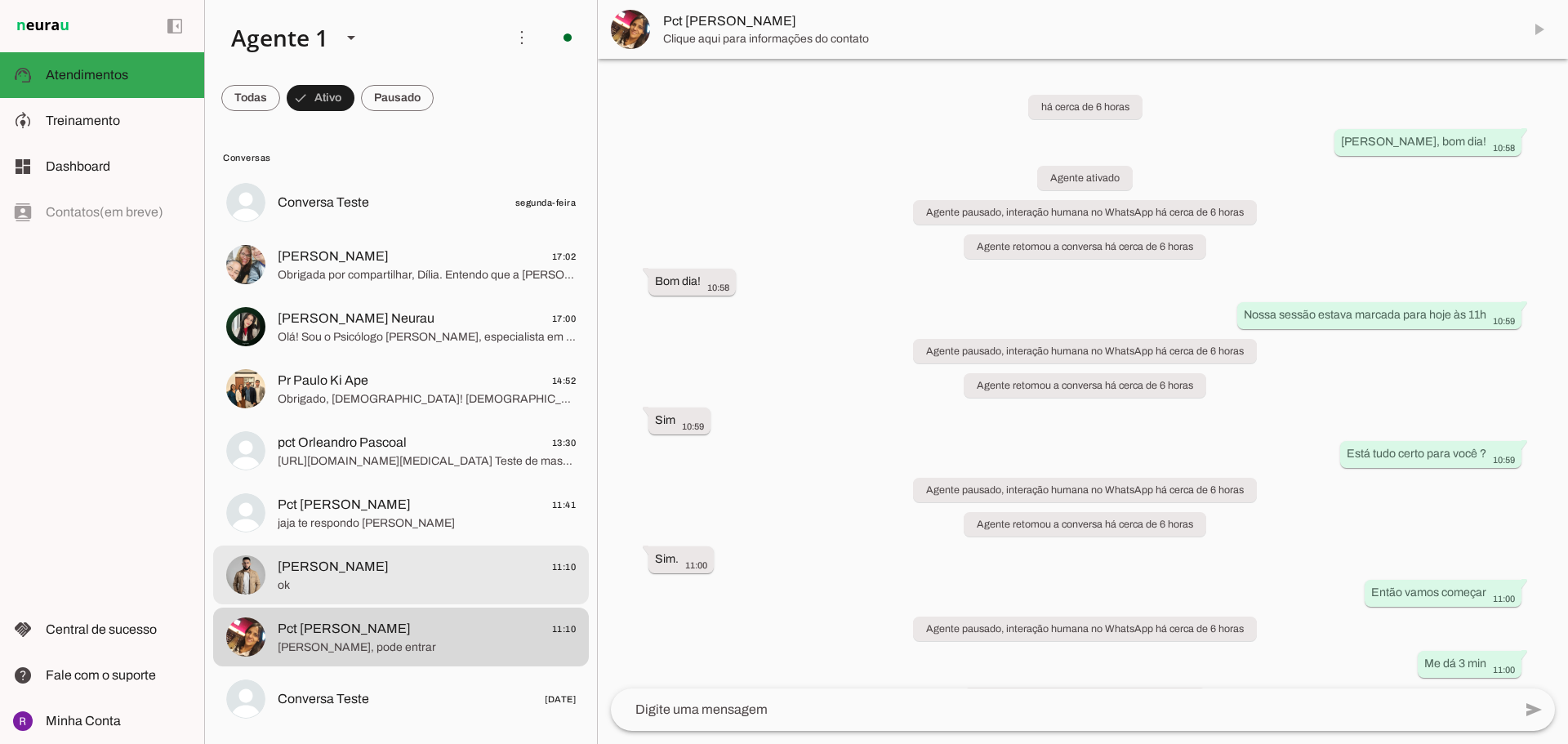
click at [355, 577] on span "ok" at bounding box center [427, 585] width 298 height 16
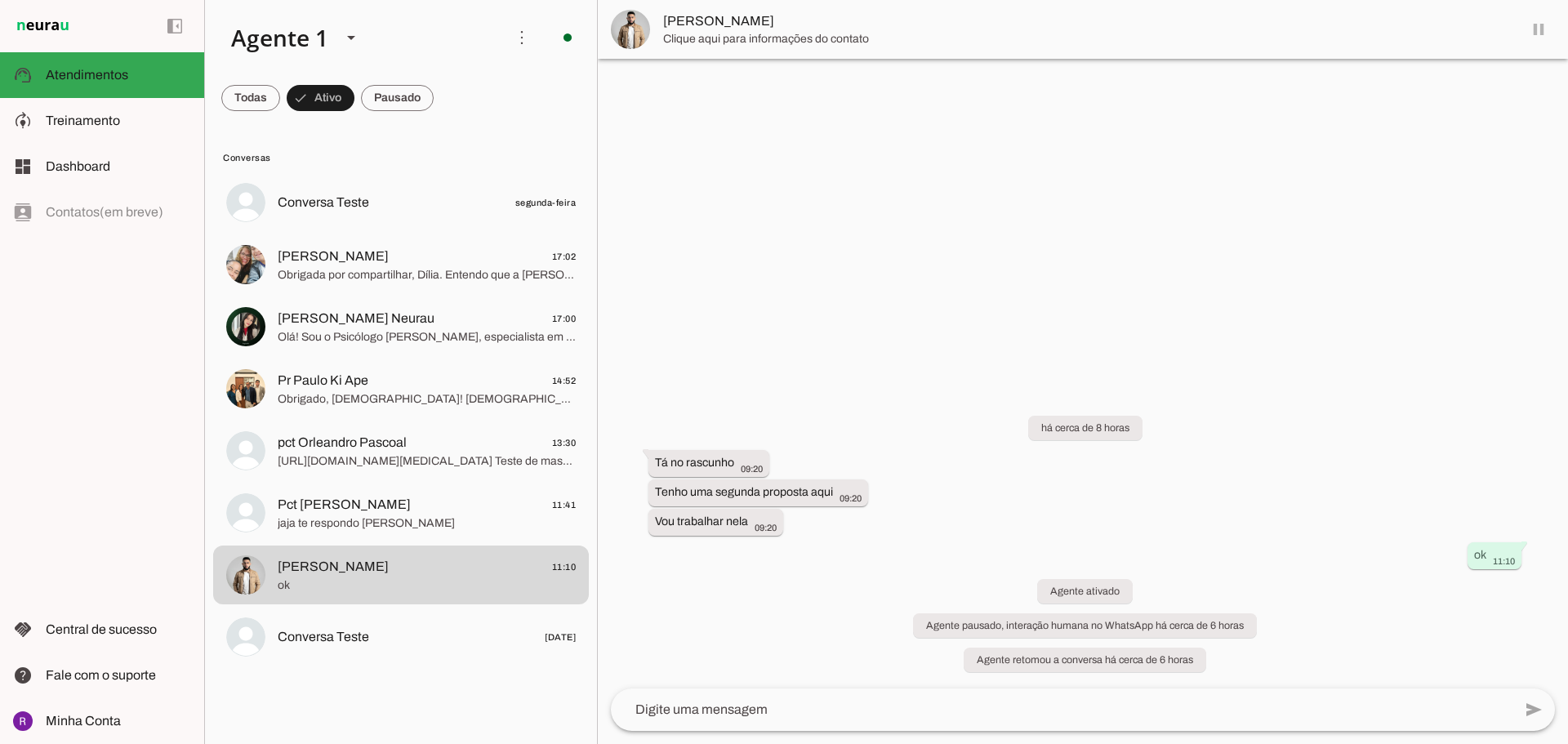
click at [1531, 22] on md-item "[PERSON_NAME]" at bounding box center [1083, 29] width 970 height 58
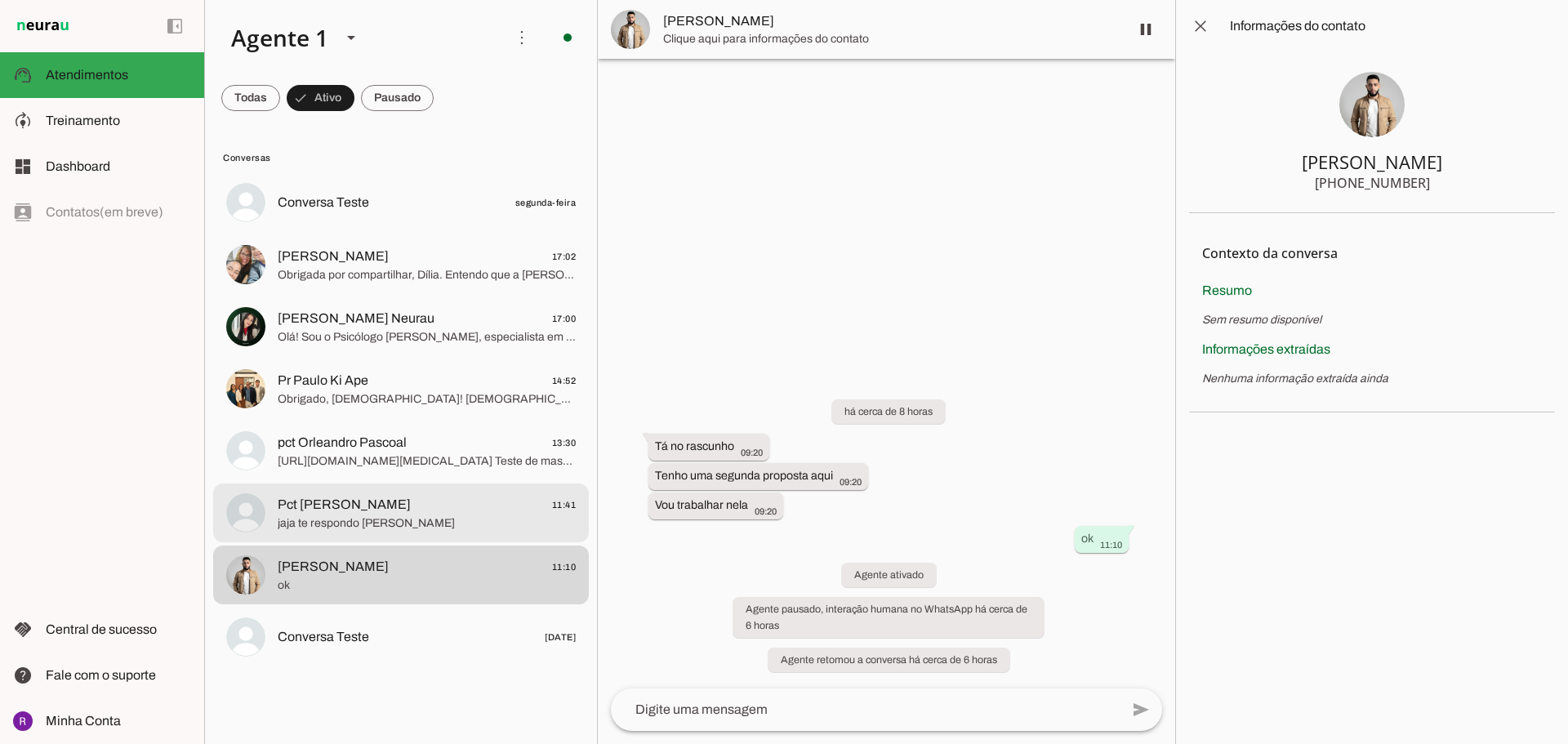
click at [384, 506] on span "Pct [PERSON_NAME] 11:41" at bounding box center [427, 505] width 298 height 20
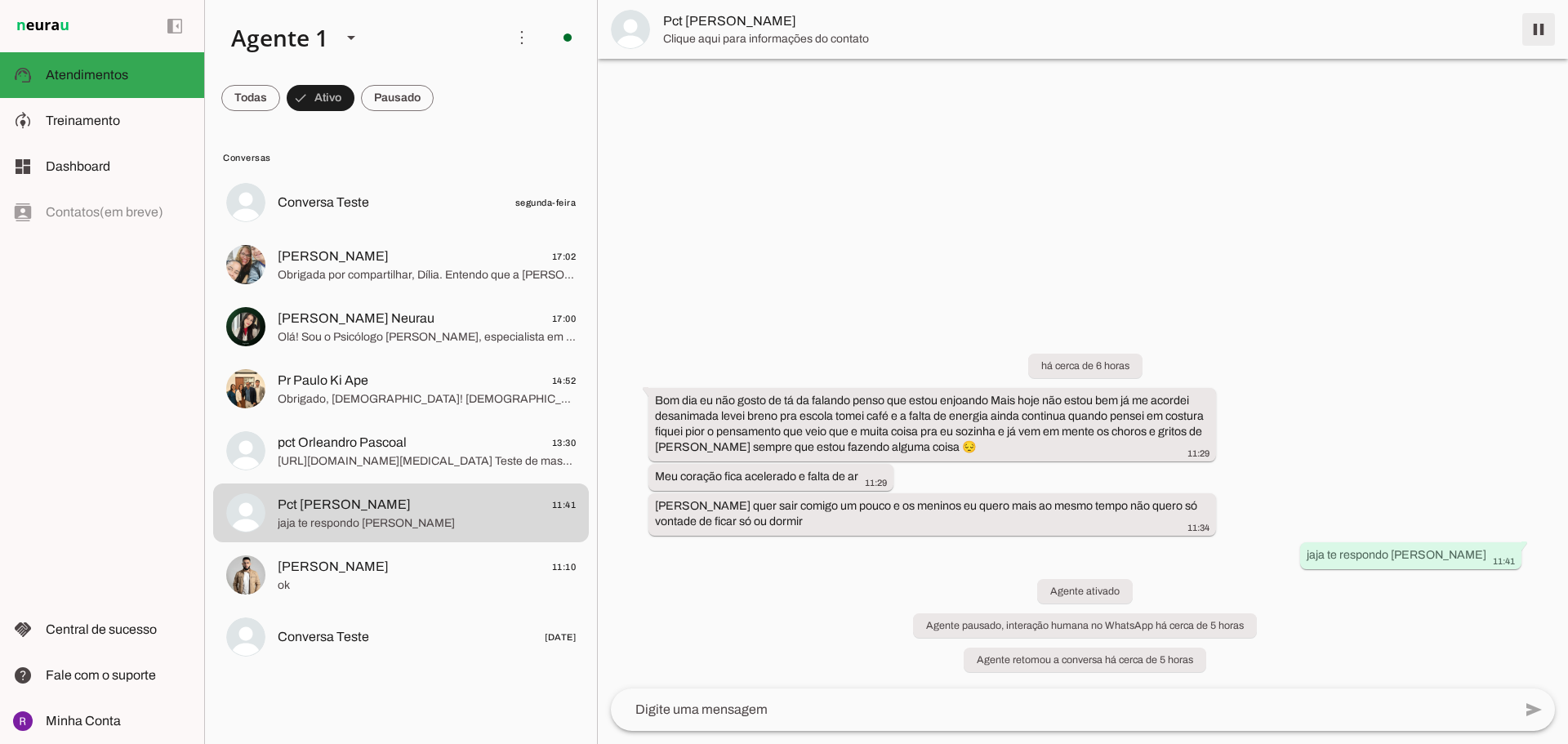
click at [1540, 35] on span at bounding box center [1539, 29] width 39 height 39
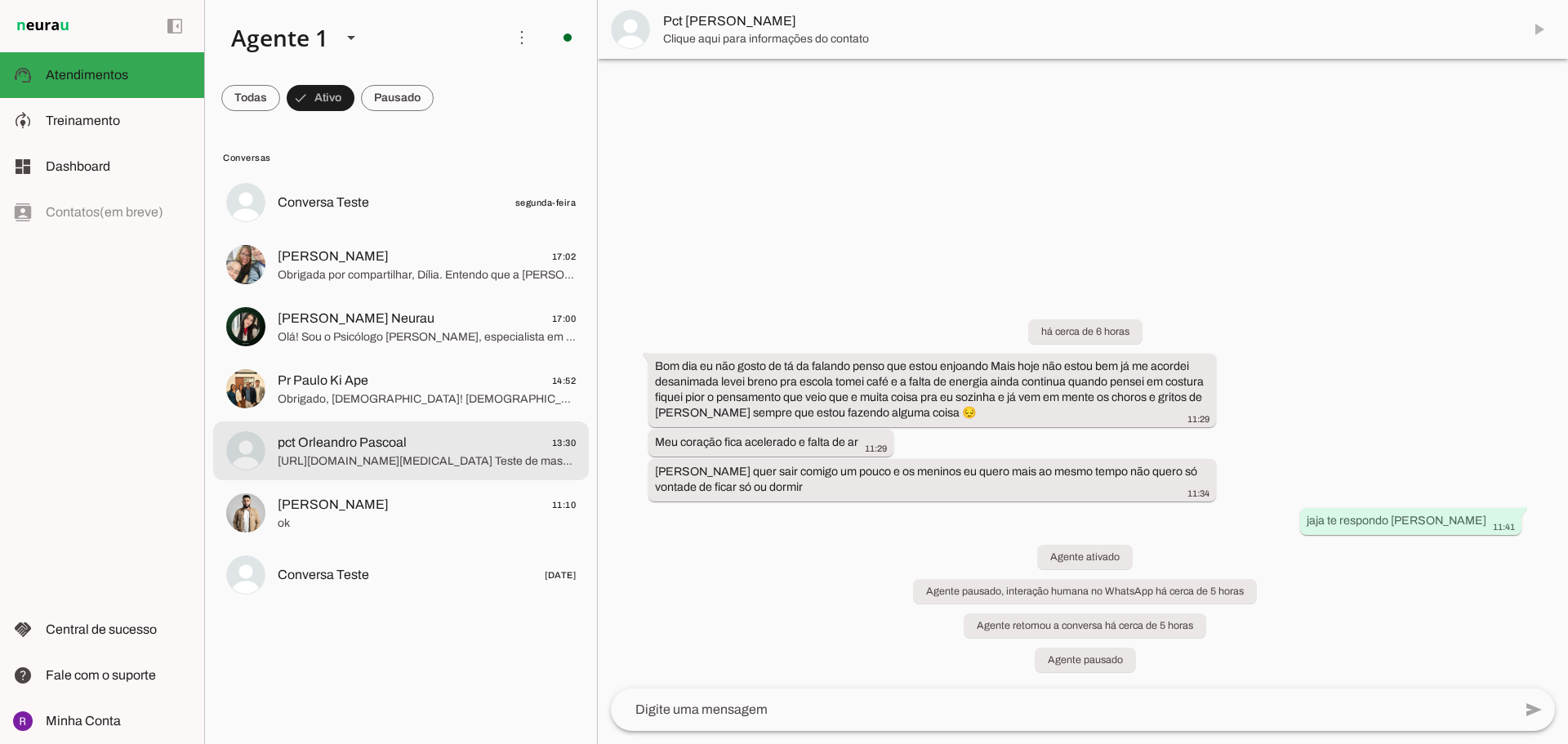
click at [299, 450] on span "pct Orleandro Pascoal" at bounding box center [343, 443] width 129 height 19
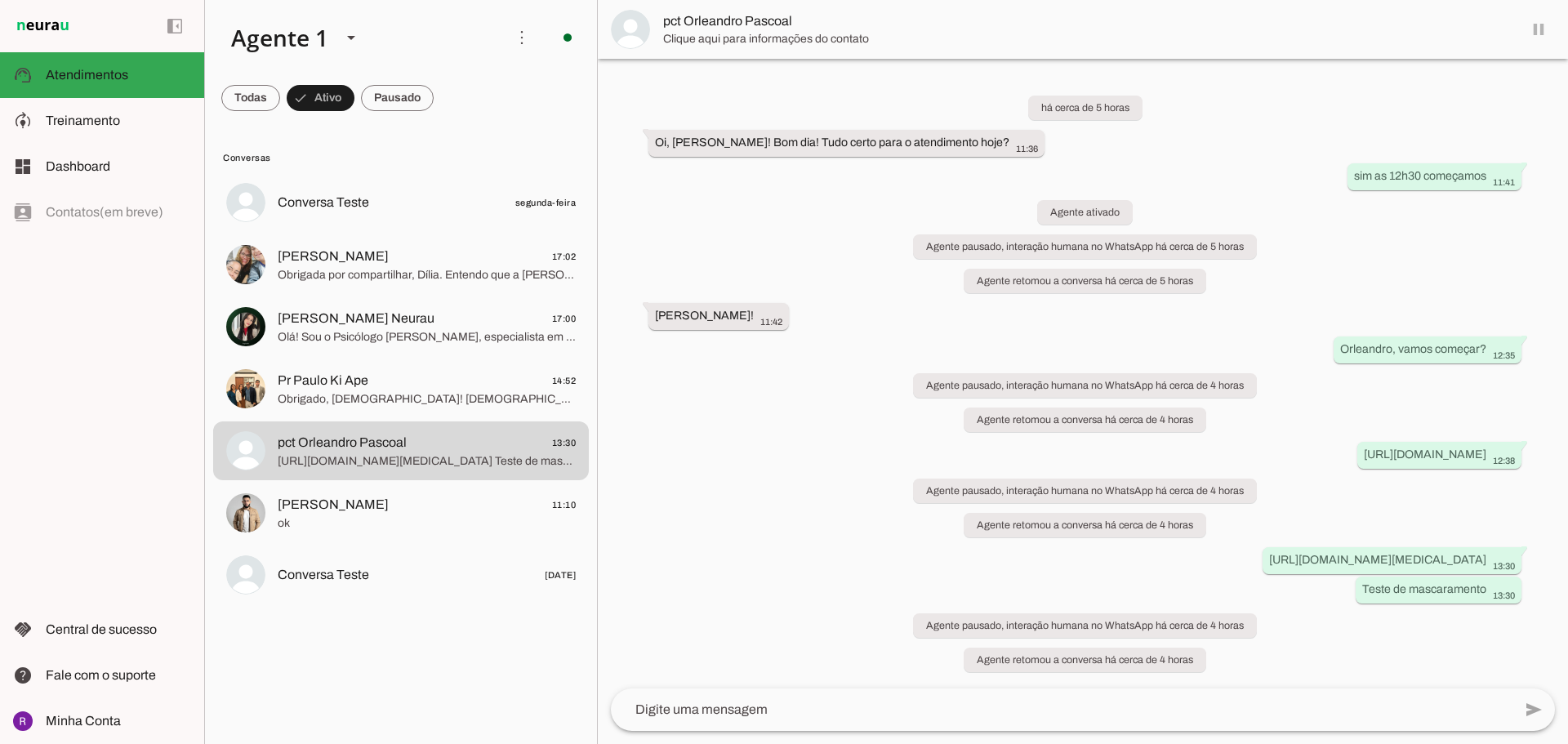
click at [1538, 27] on md-item "pct Orleandro Pascoal" at bounding box center [1083, 29] width 970 height 58
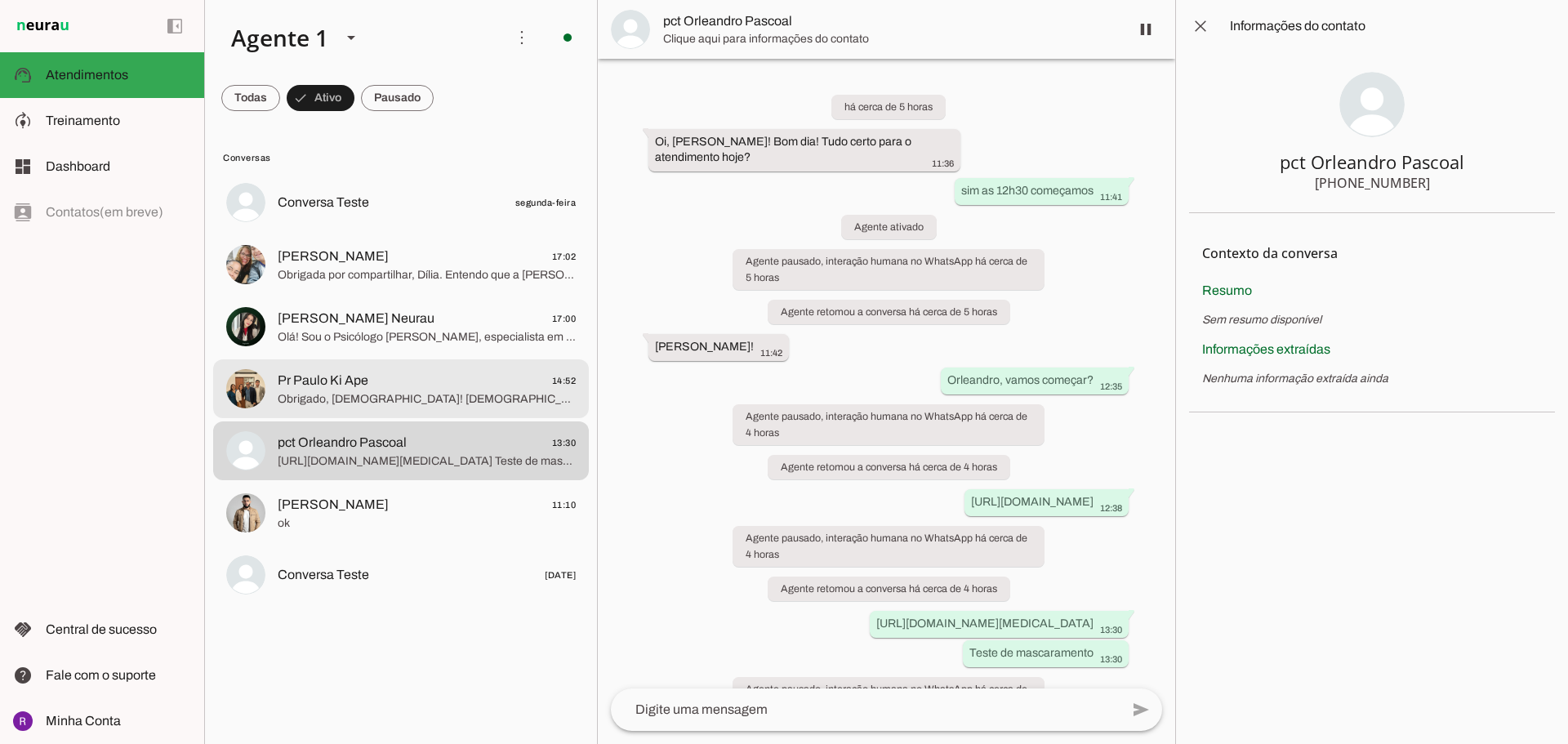
click at [422, 374] on span "Pr Paulo Ki Ape 14:52" at bounding box center [427, 381] width 298 height 20
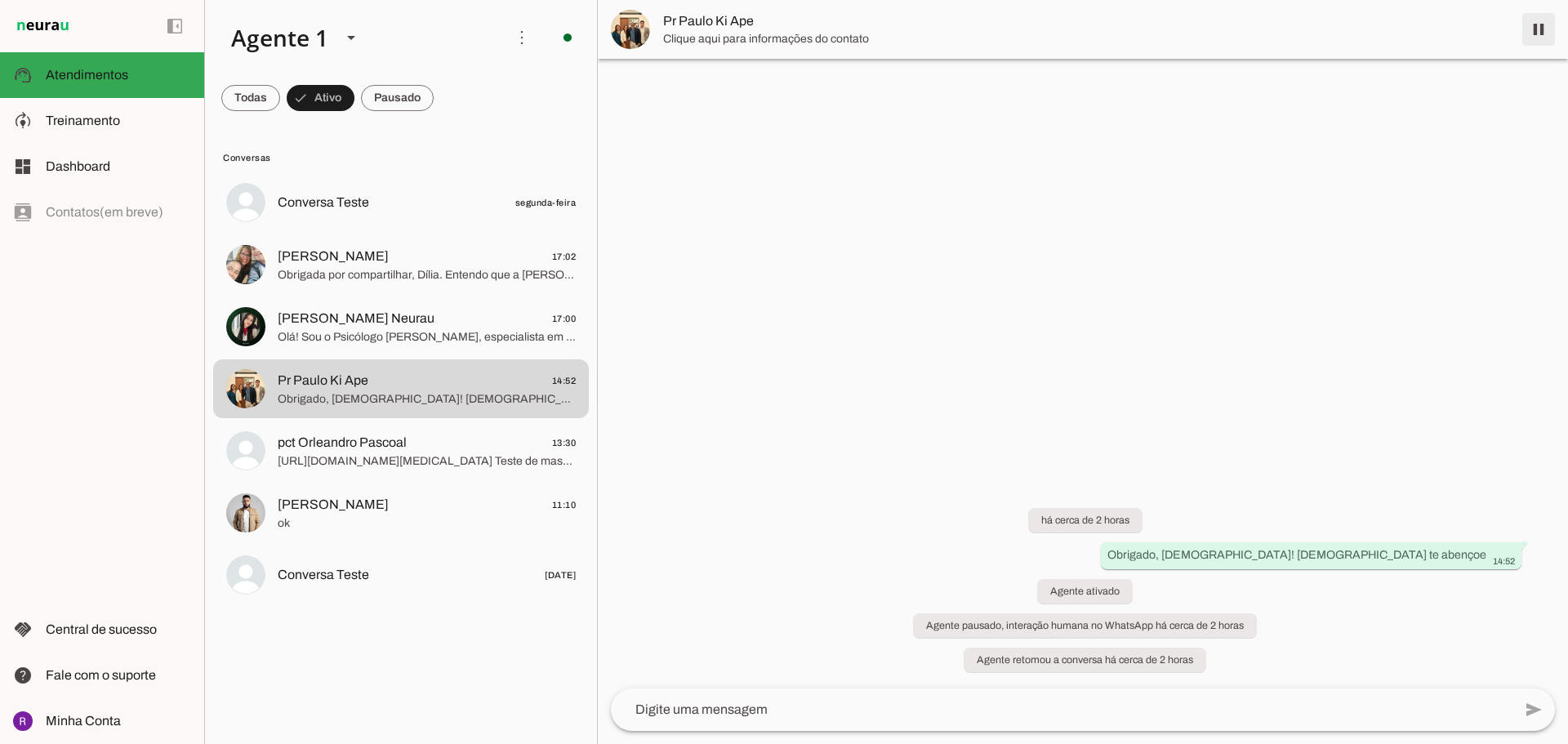
click at [1541, 35] on span at bounding box center [1539, 29] width 39 height 39
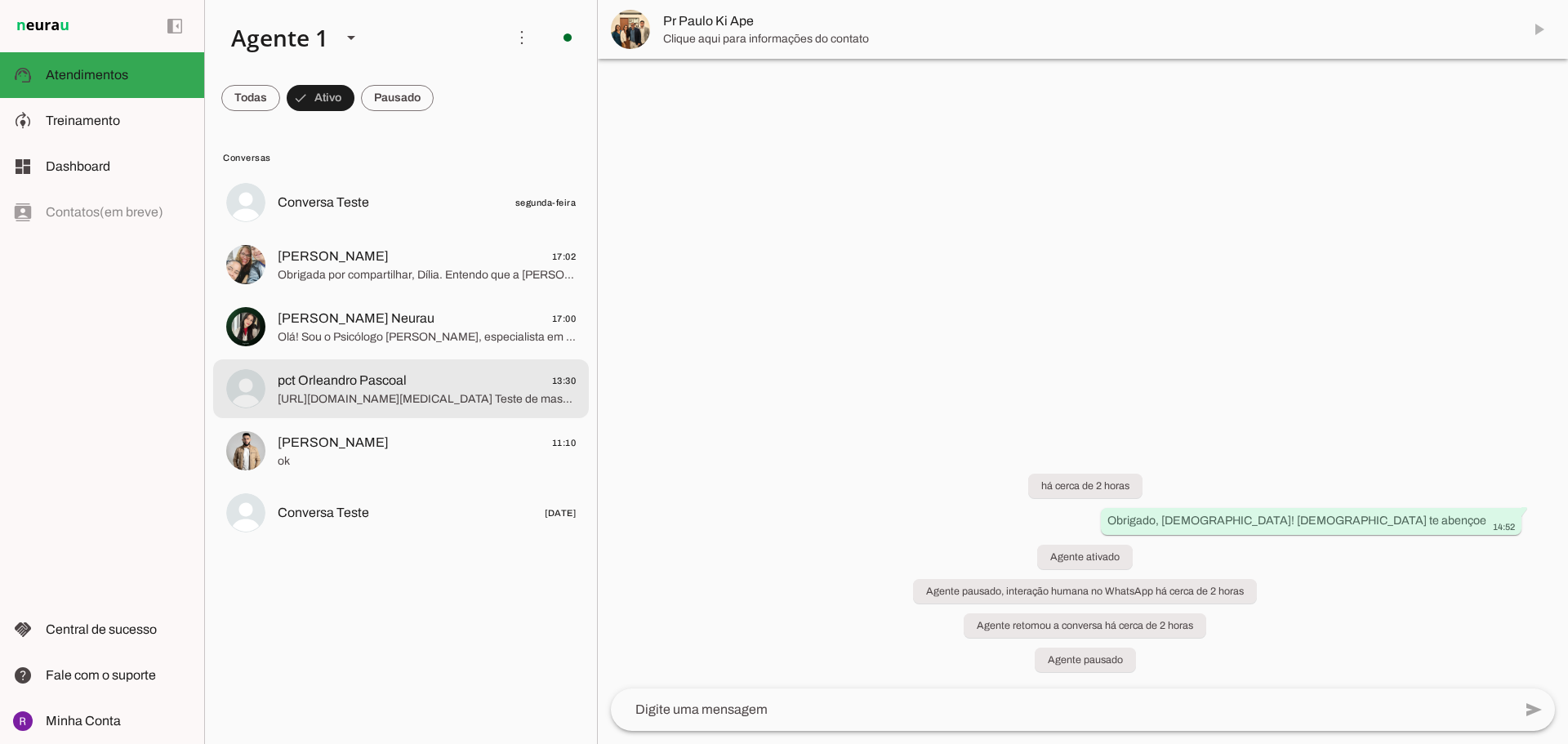
click at [384, 399] on span "[URL][DOMAIN_NAME][MEDICAL_DATA] Teste de mascaramento" at bounding box center [427, 399] width 298 height 16
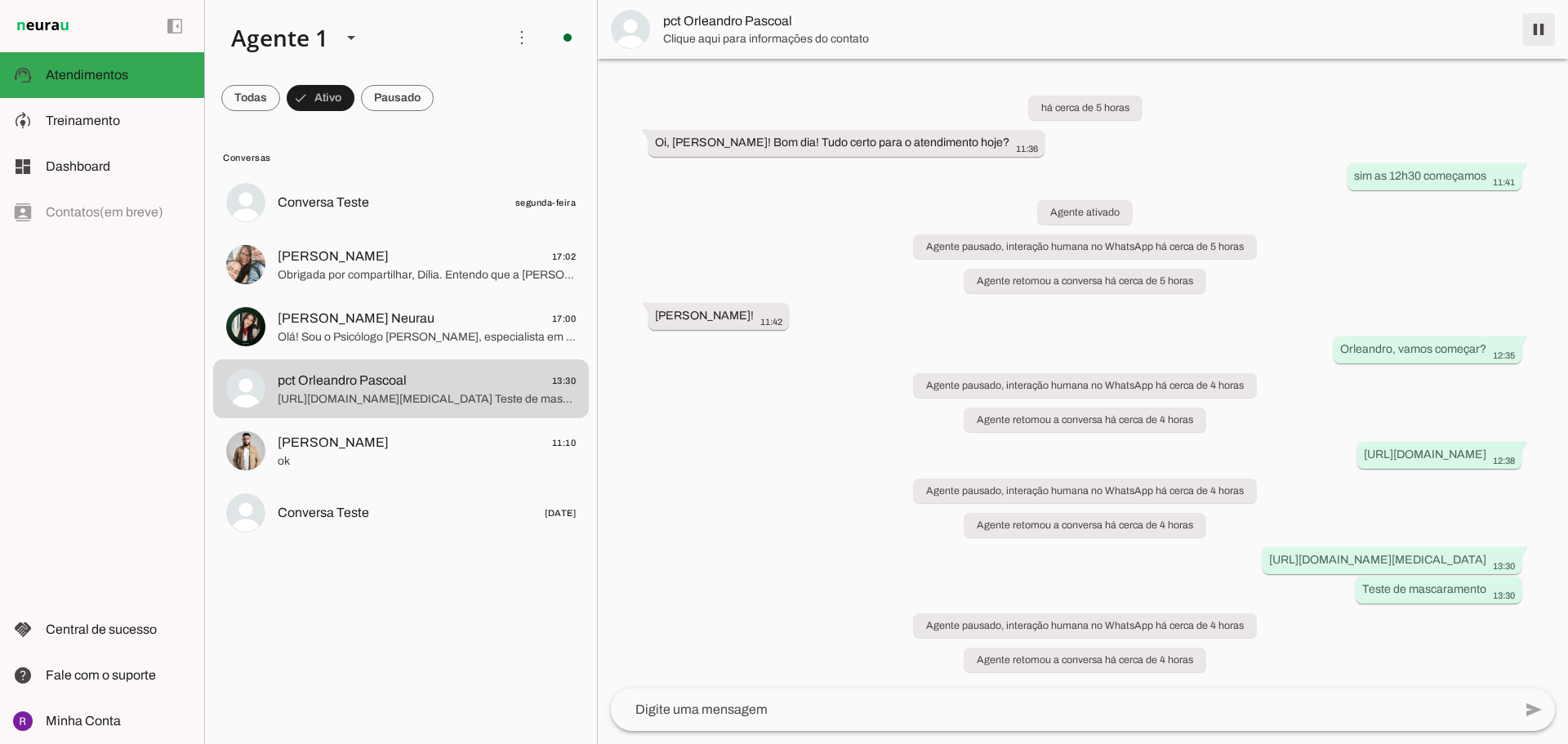
click at [1540, 29] on span at bounding box center [1539, 29] width 39 height 39
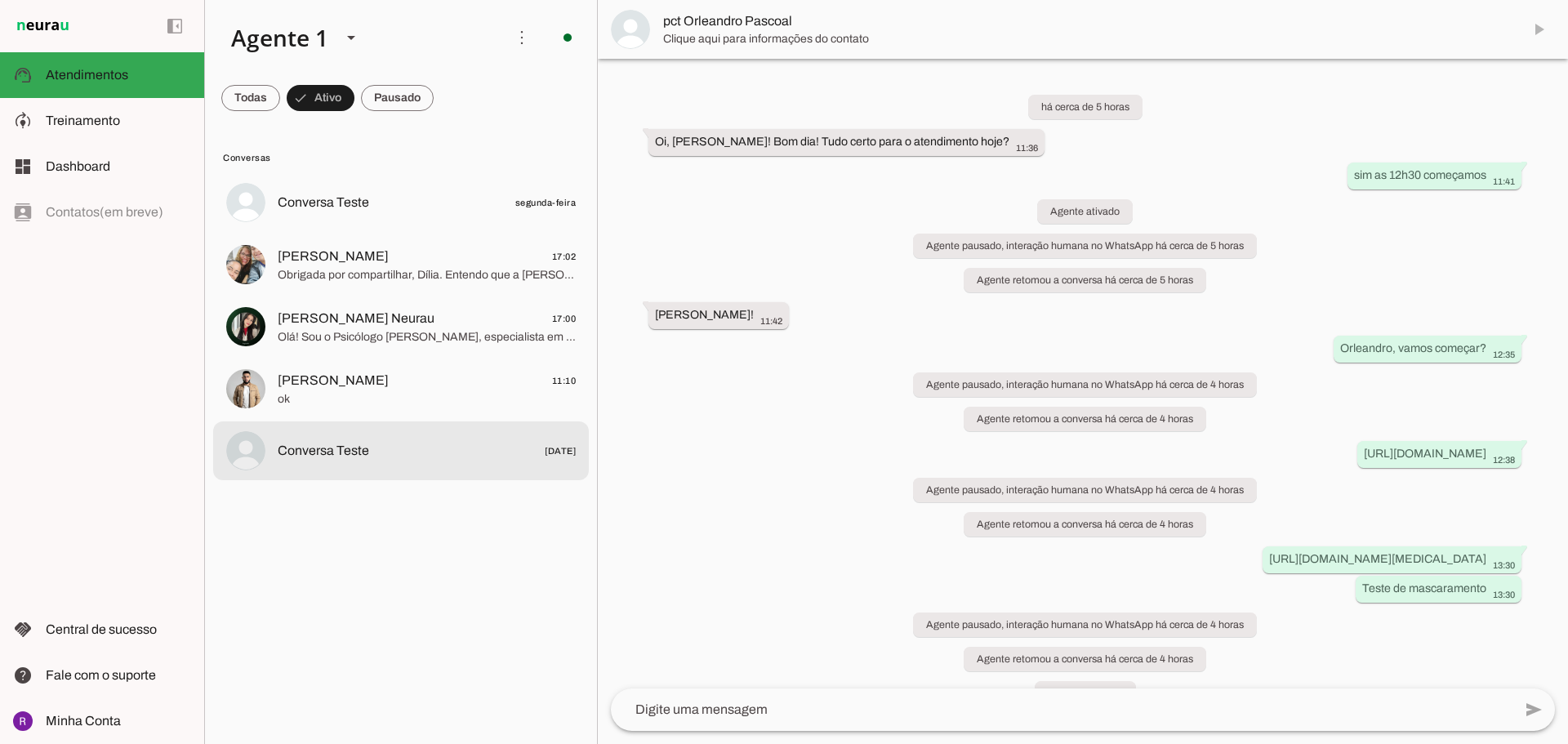
click at [321, 457] on span "Conversa Teste" at bounding box center [323, 451] width 91 height 19
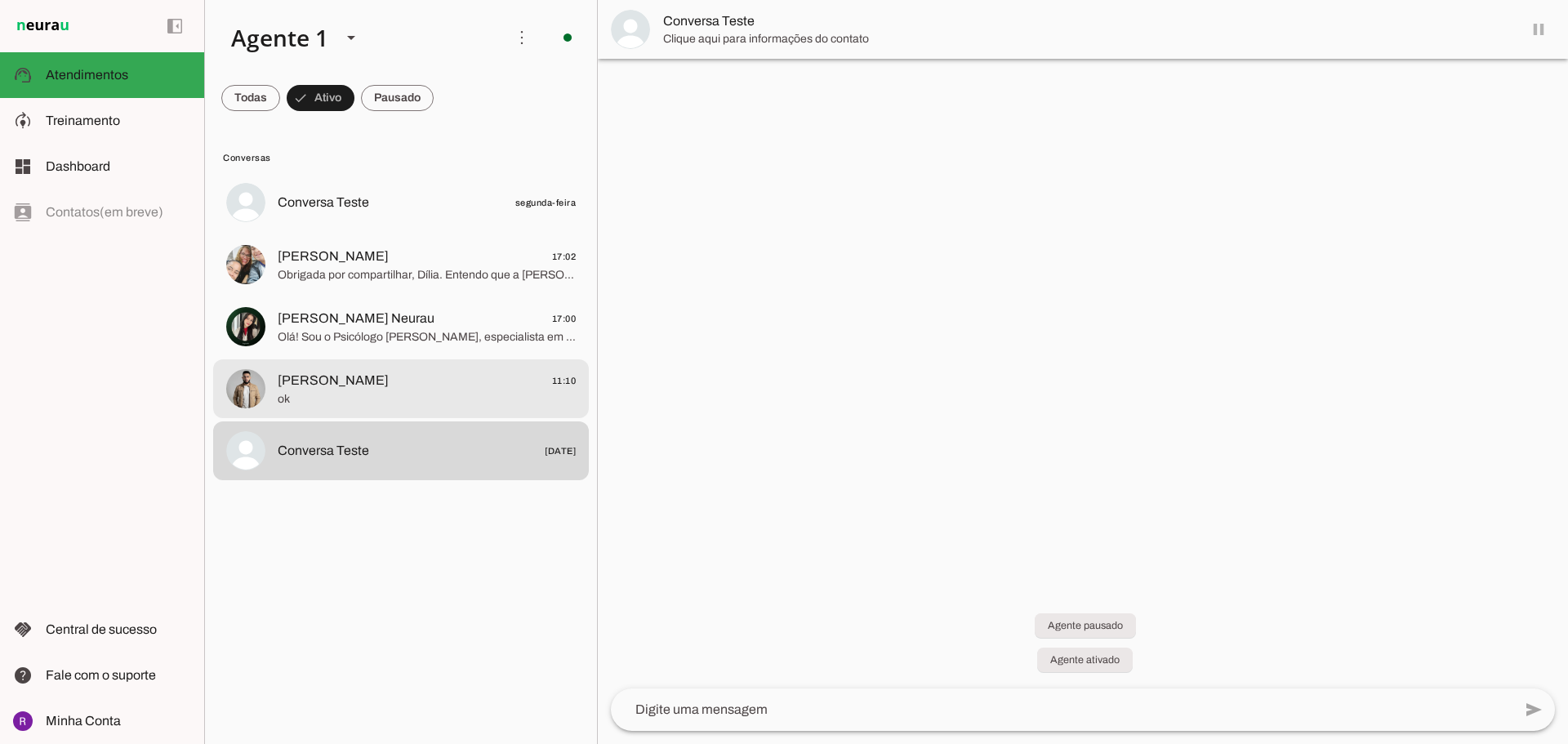
click at [431, 406] on span "ok" at bounding box center [427, 399] width 298 height 16
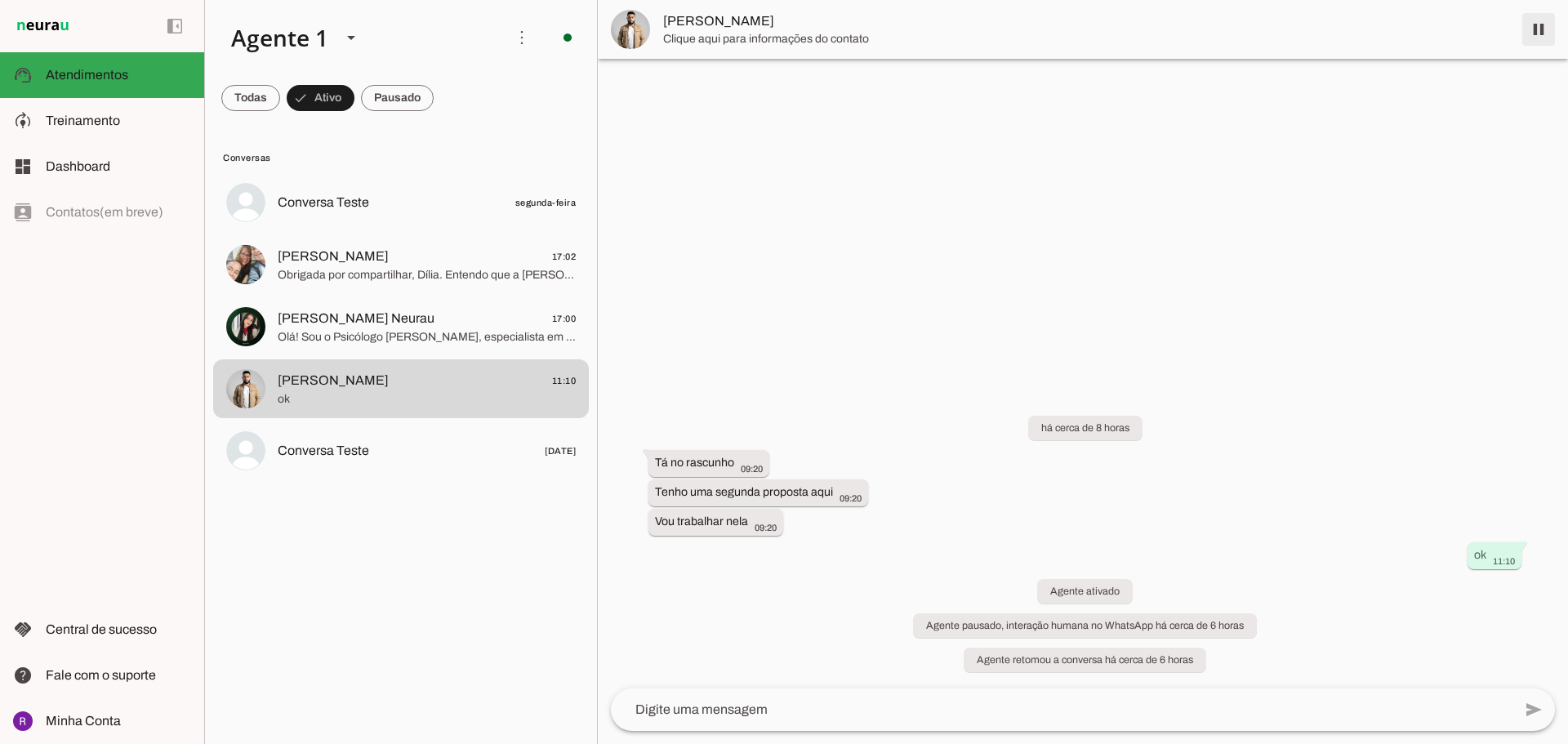
click at [1540, 31] on span at bounding box center [1539, 29] width 39 height 39
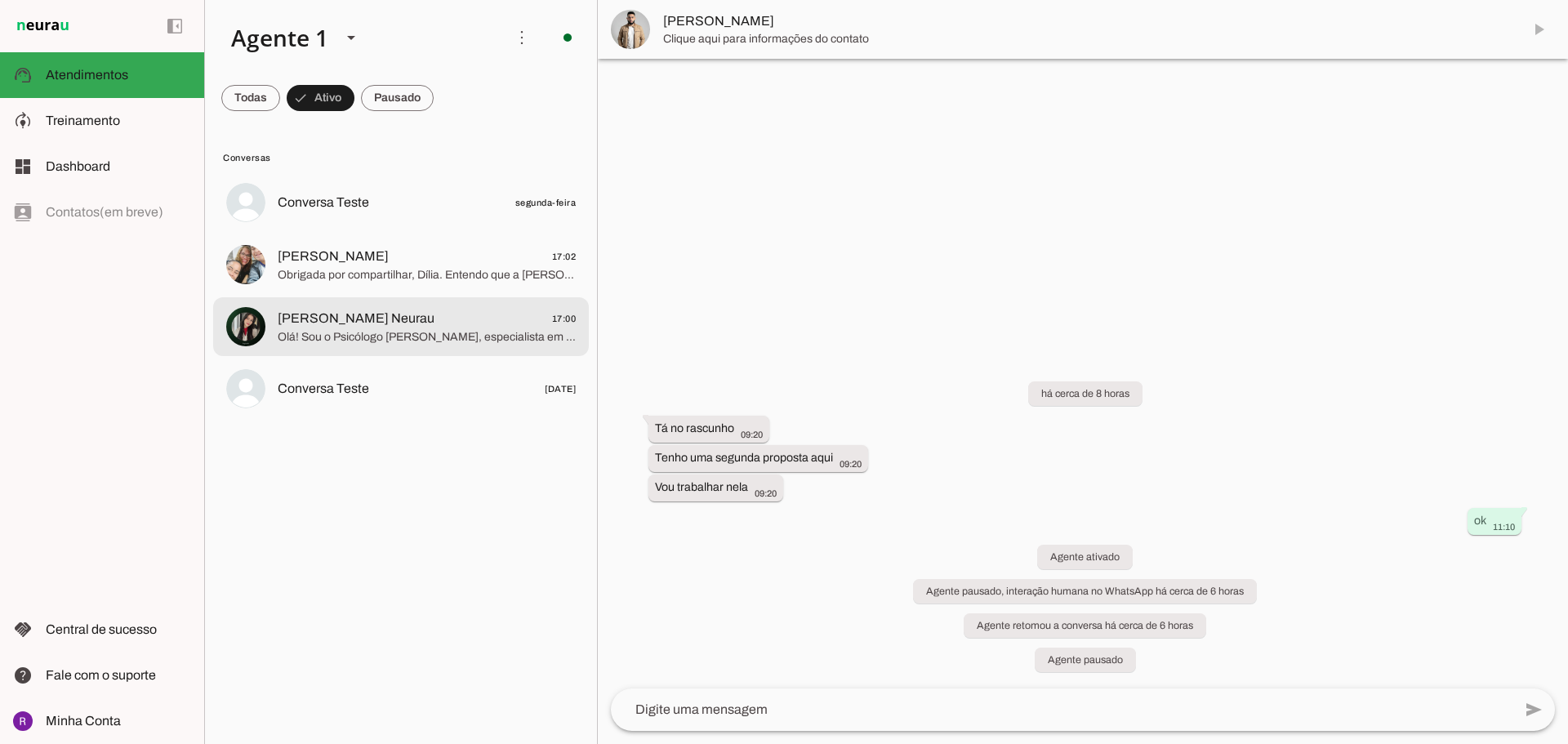
click at [372, 327] on span "[PERSON_NAME] Neurau" at bounding box center [356, 319] width 157 height 19
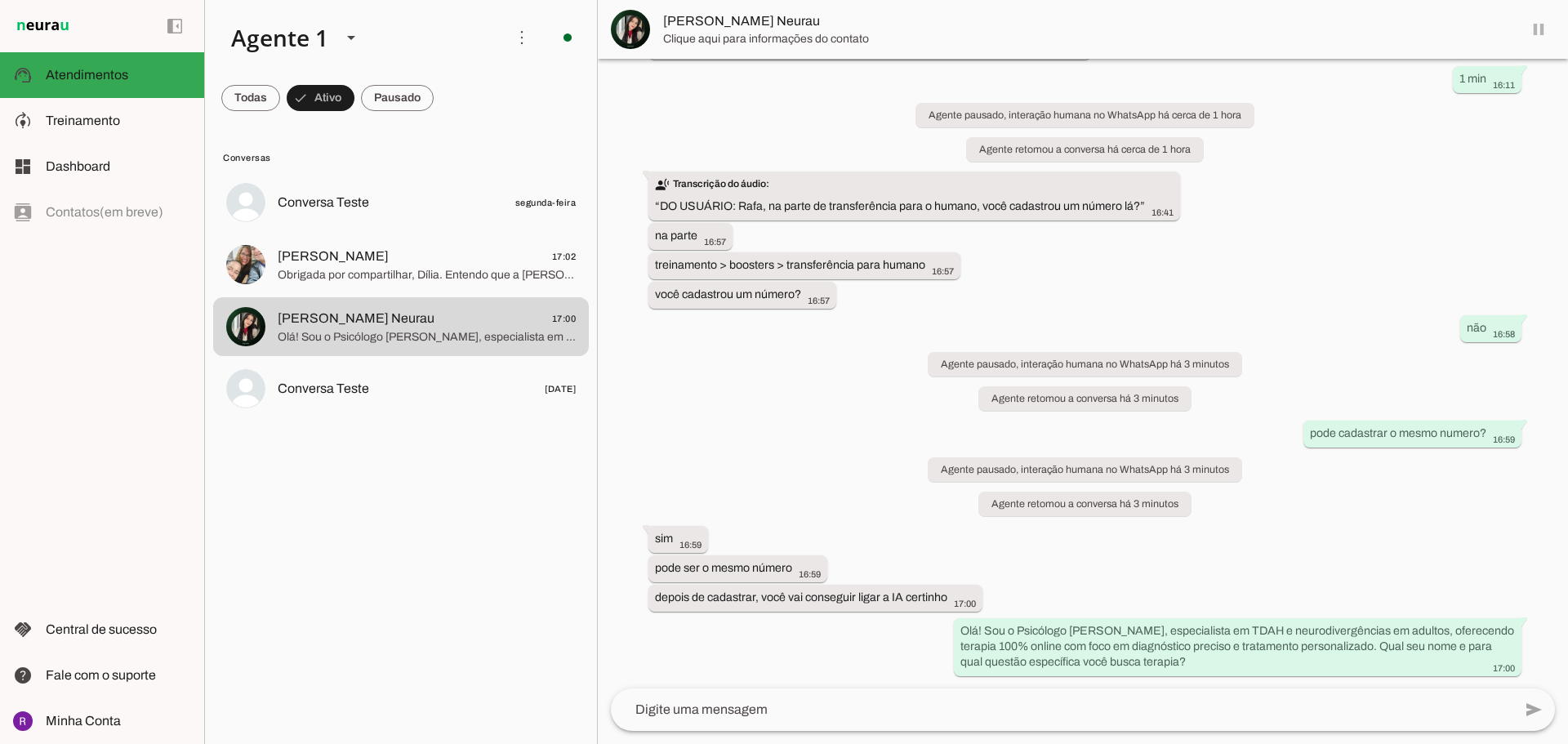
click at [1538, 39] on md-item "[PERSON_NAME] Neurau" at bounding box center [1083, 29] width 970 height 58
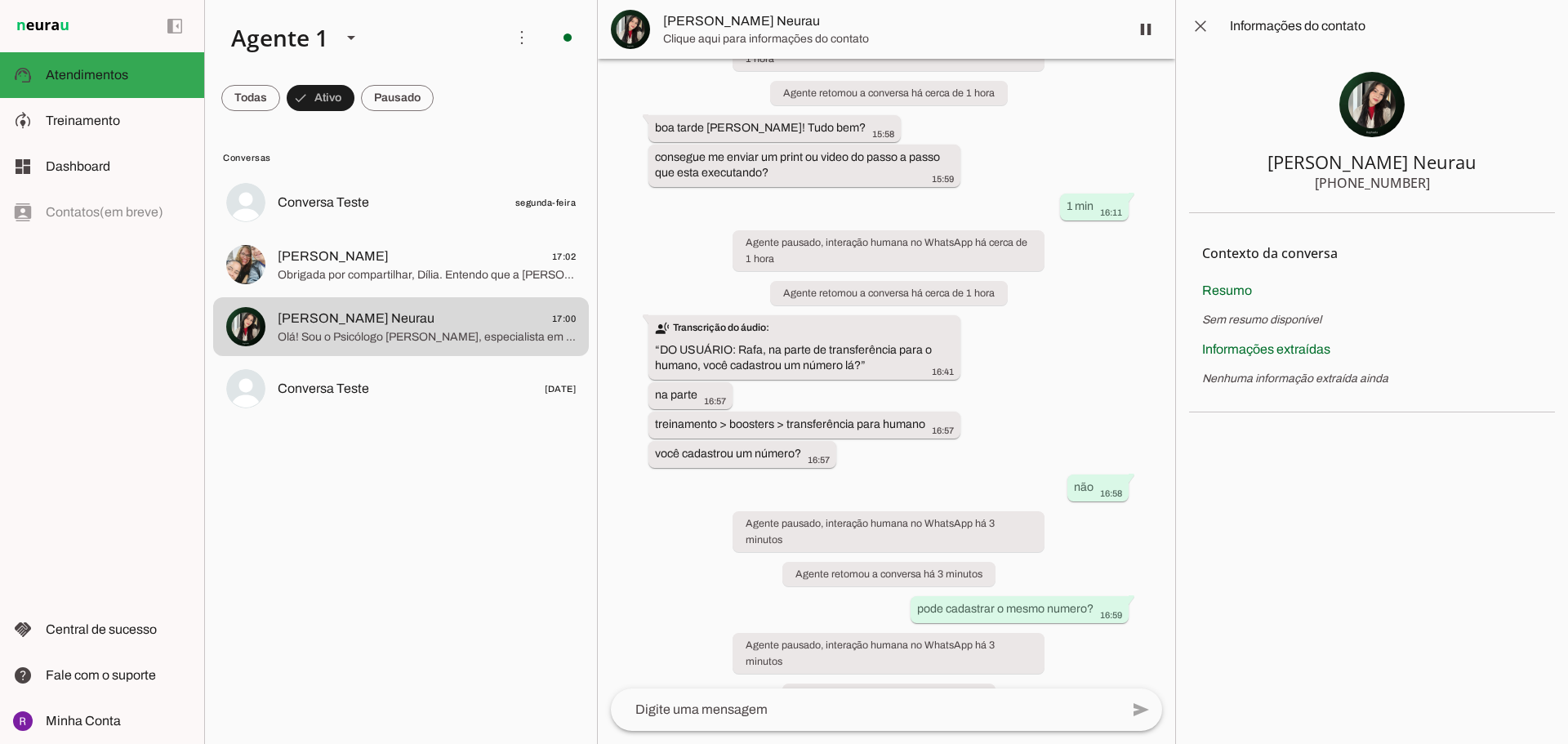
scroll to position [836, 0]
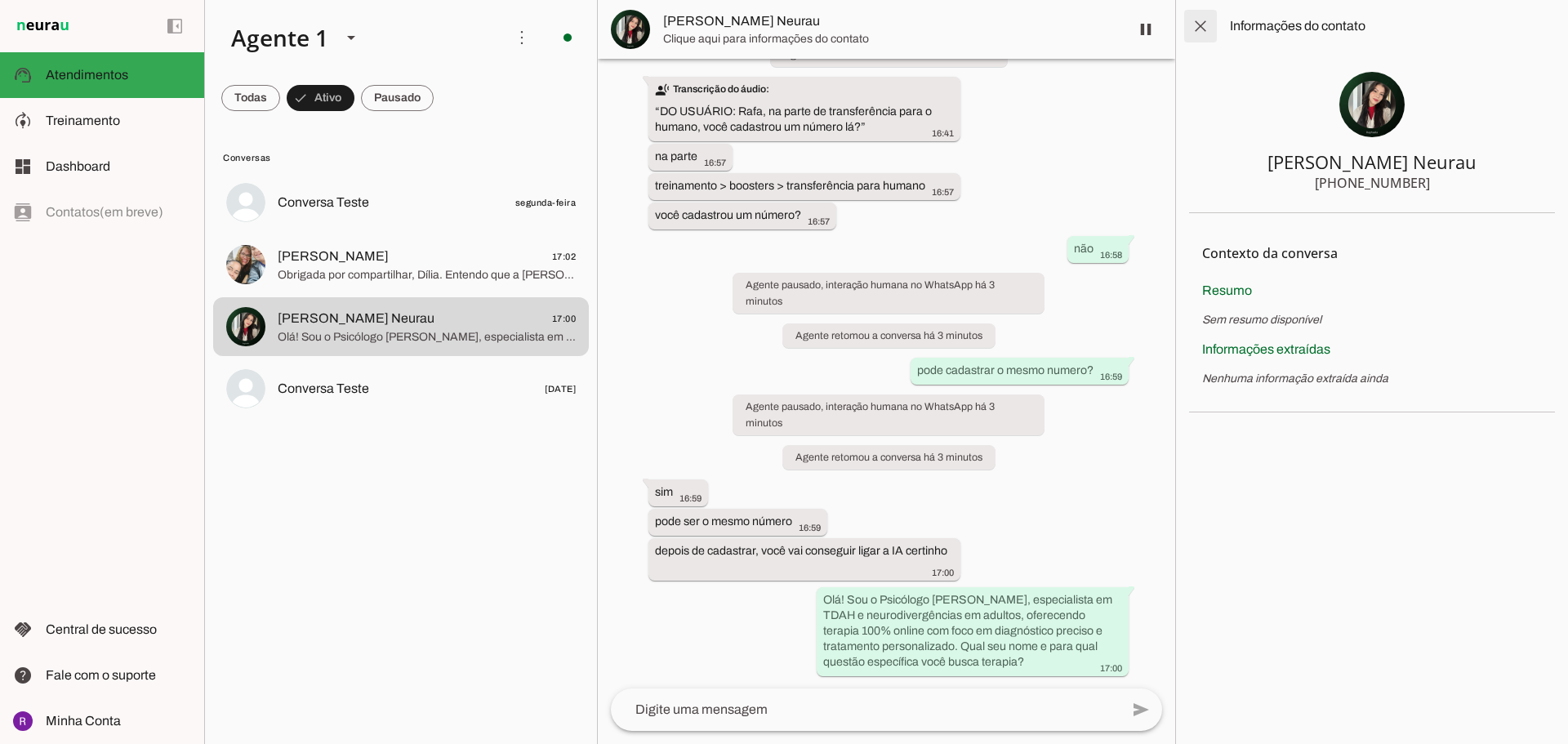
click at [1206, 28] on span at bounding box center [1201, 26] width 39 height 39
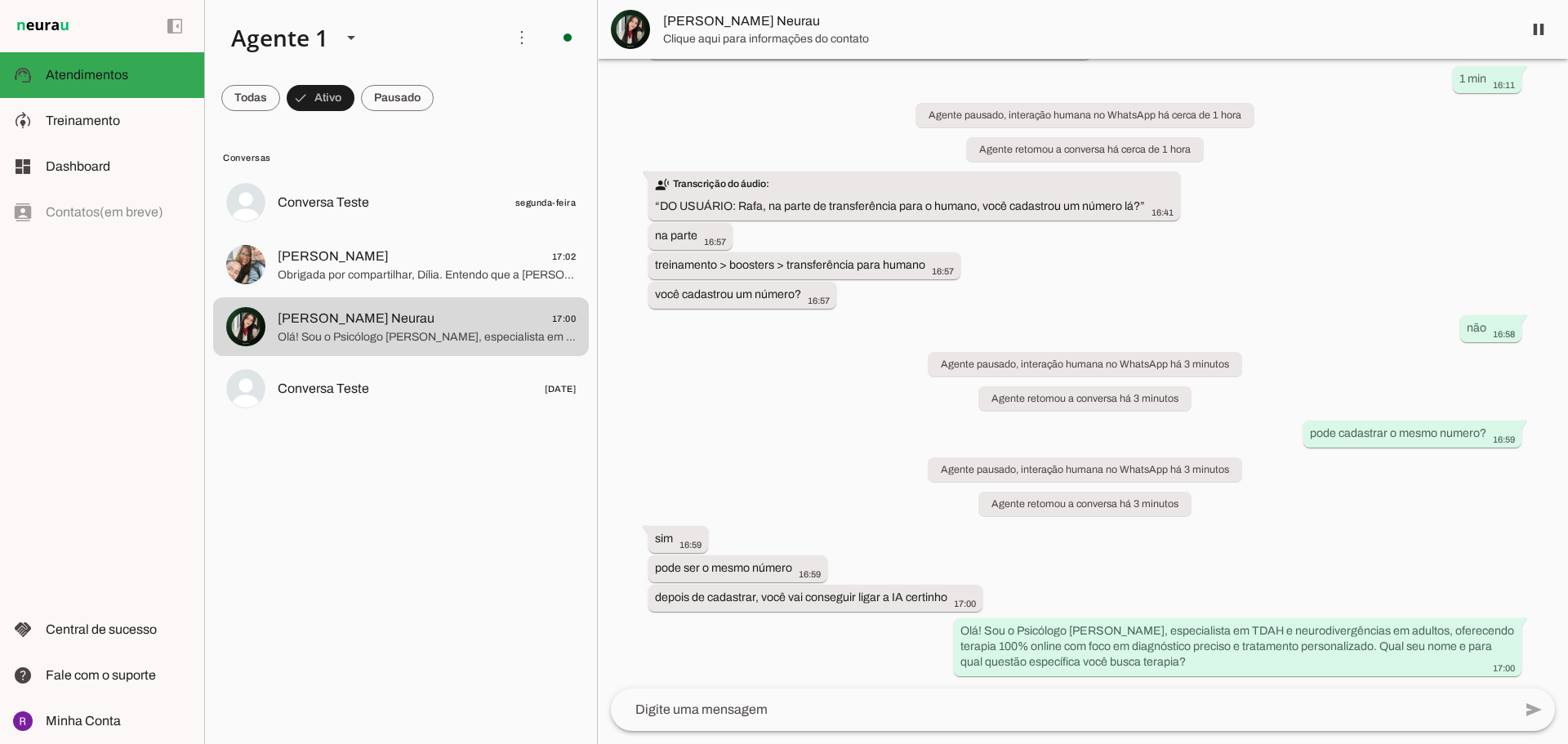
scroll to position [582, 0]
click at [1547, 23] on span at bounding box center [1539, 29] width 39 height 39
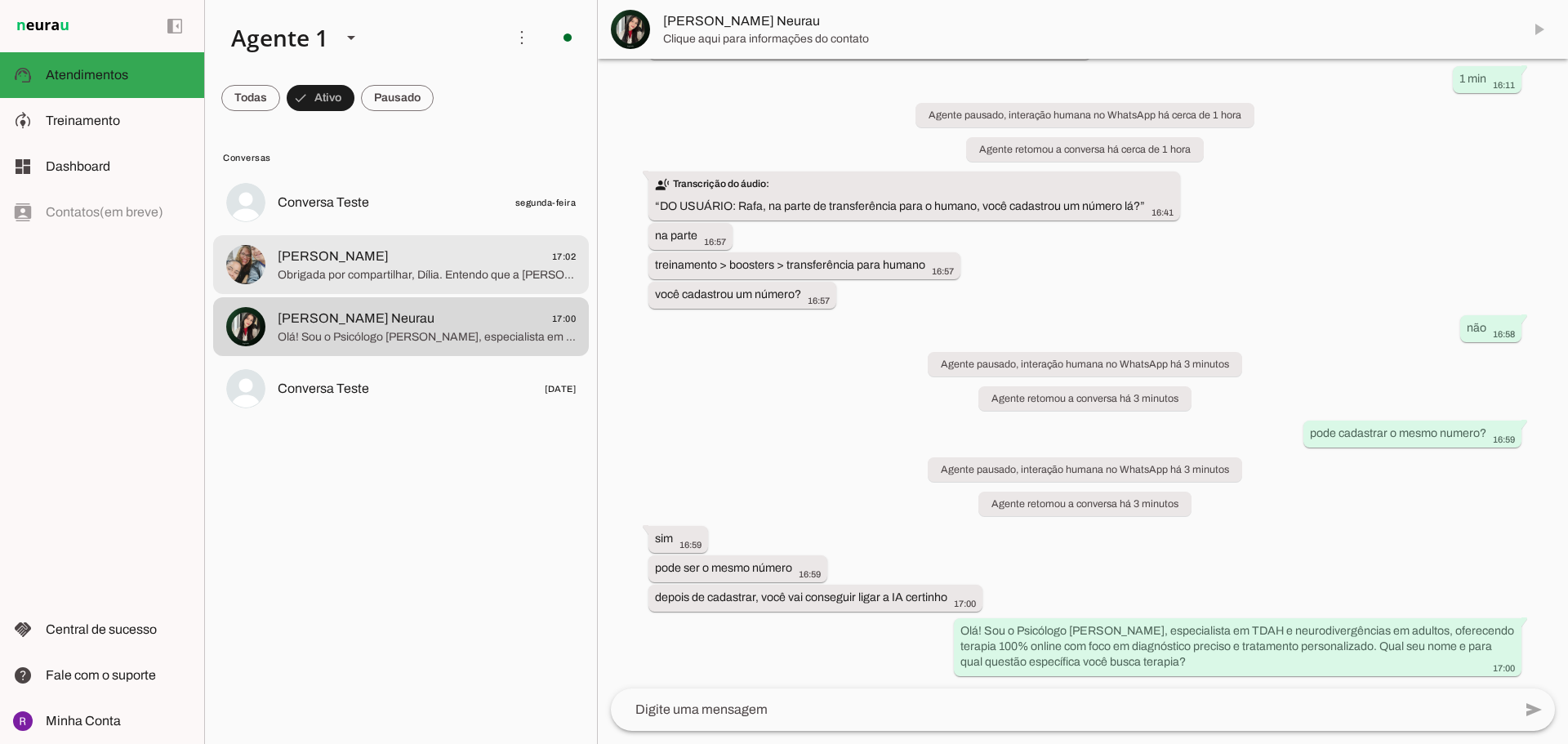
scroll to position [0, 0]
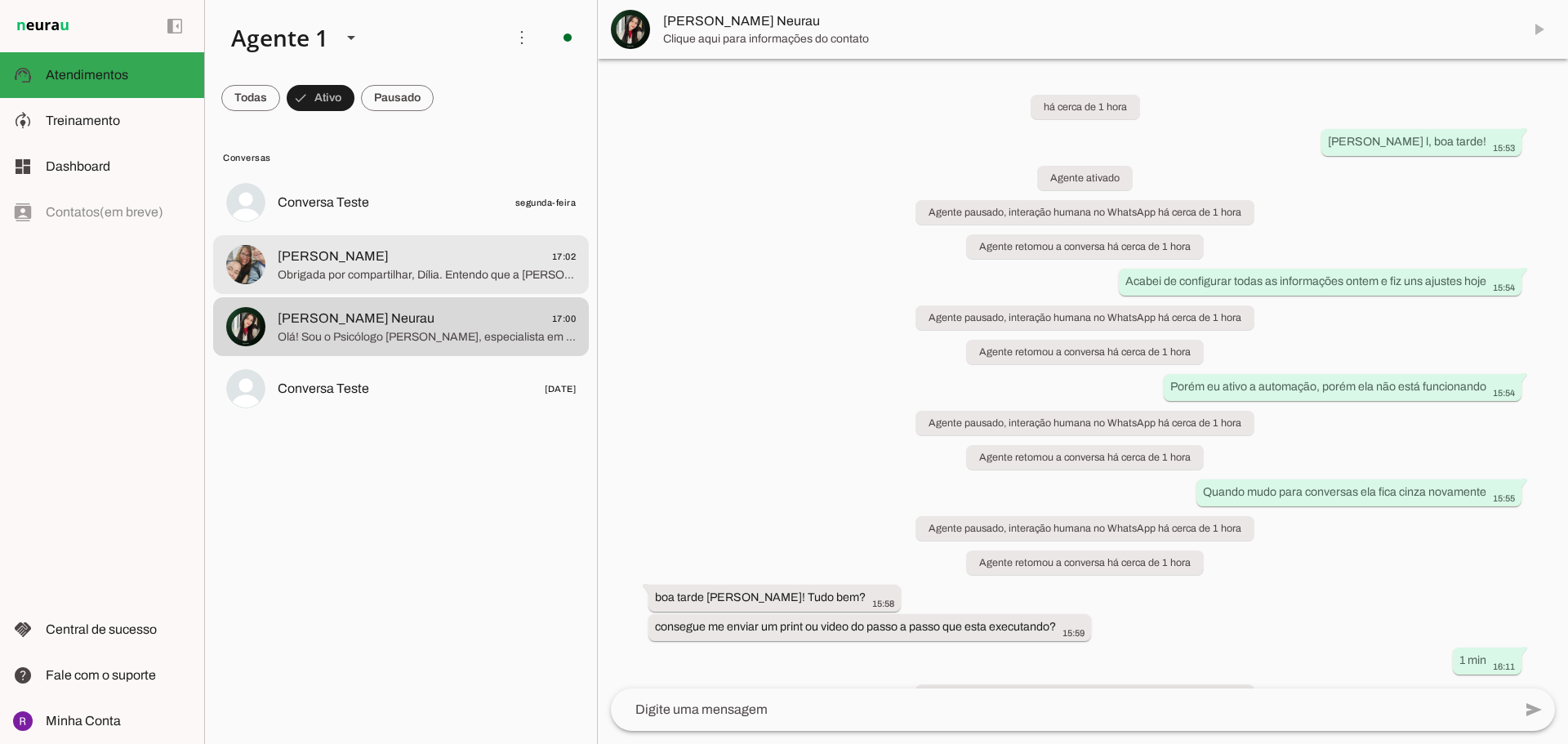
click at [351, 269] on span "Obrigada por compartilhar, Dília. Entendo que a [PERSON_NAME] tem enfrentado de…" at bounding box center [427, 275] width 298 height 16
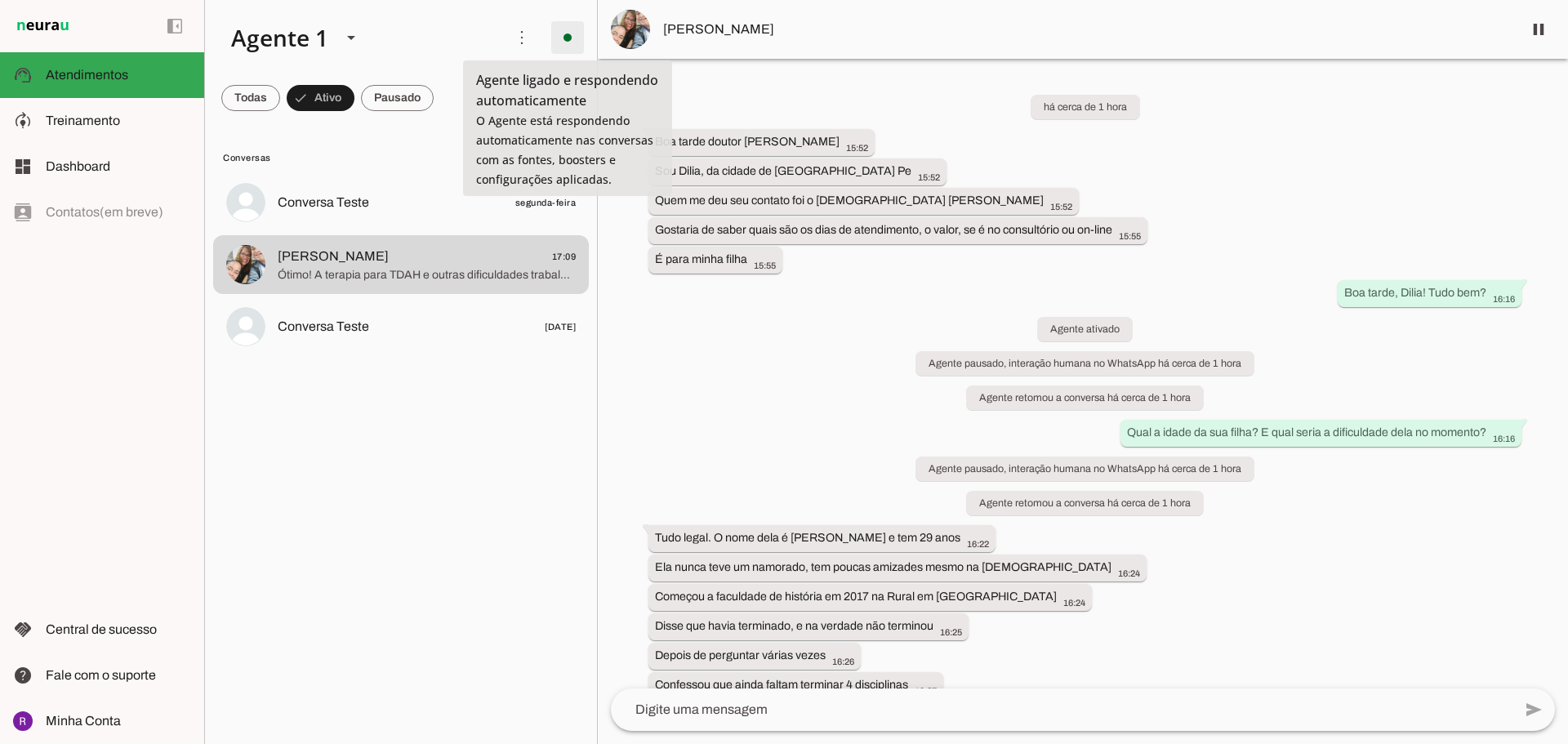
click at [563, 37] on span at bounding box center [568, 37] width 39 height 39
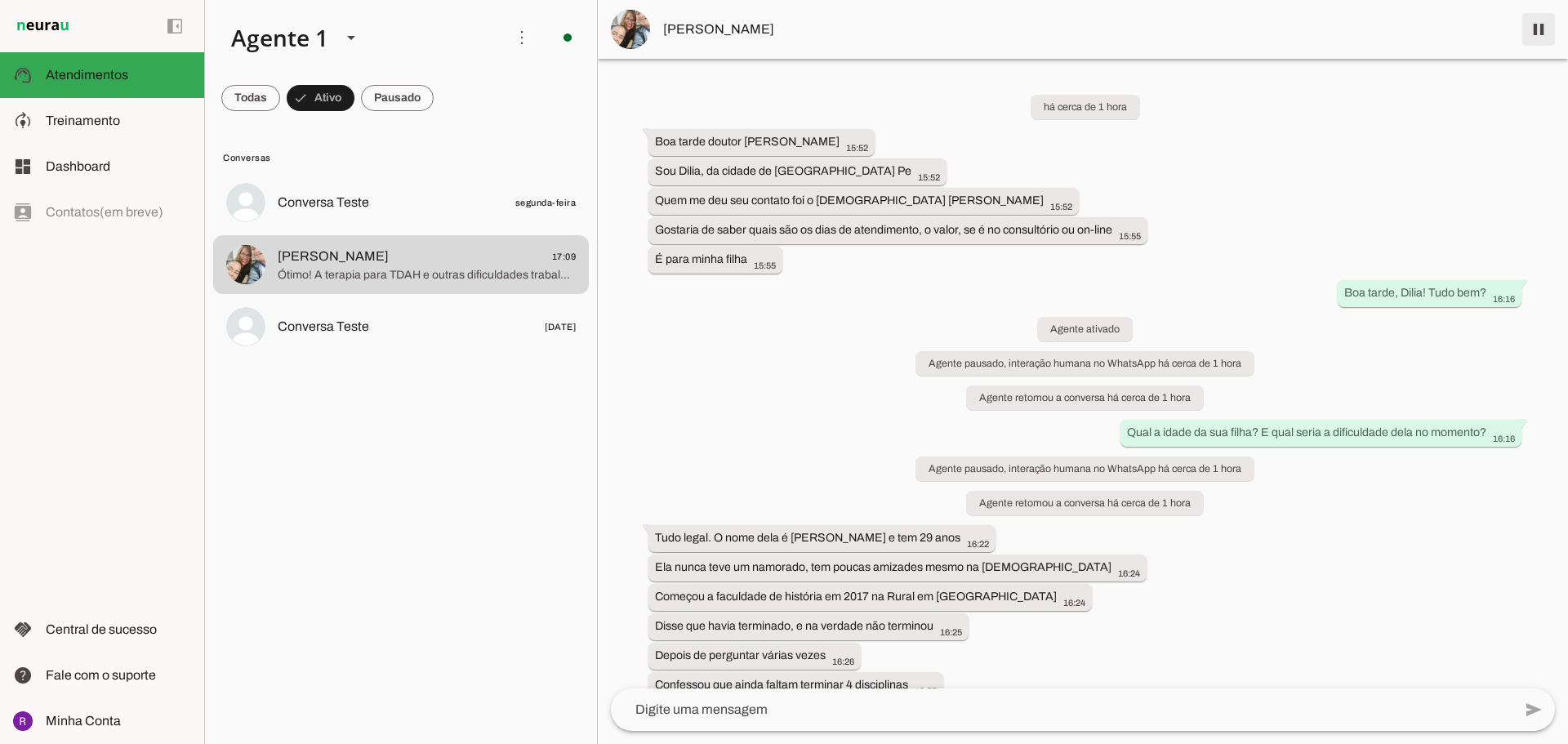
click at [1549, 32] on span at bounding box center [1539, 29] width 39 height 39
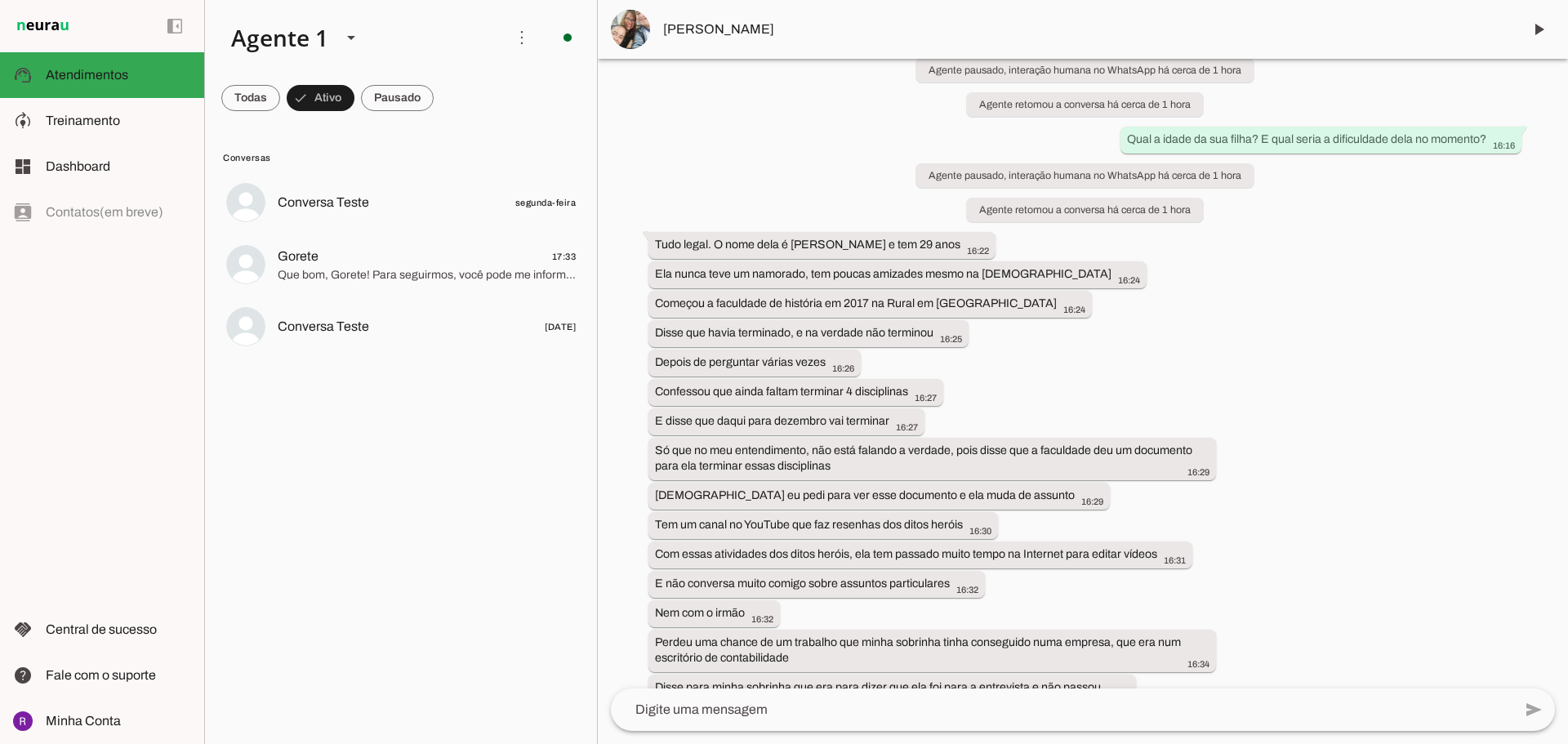
scroll to position [490, 0]
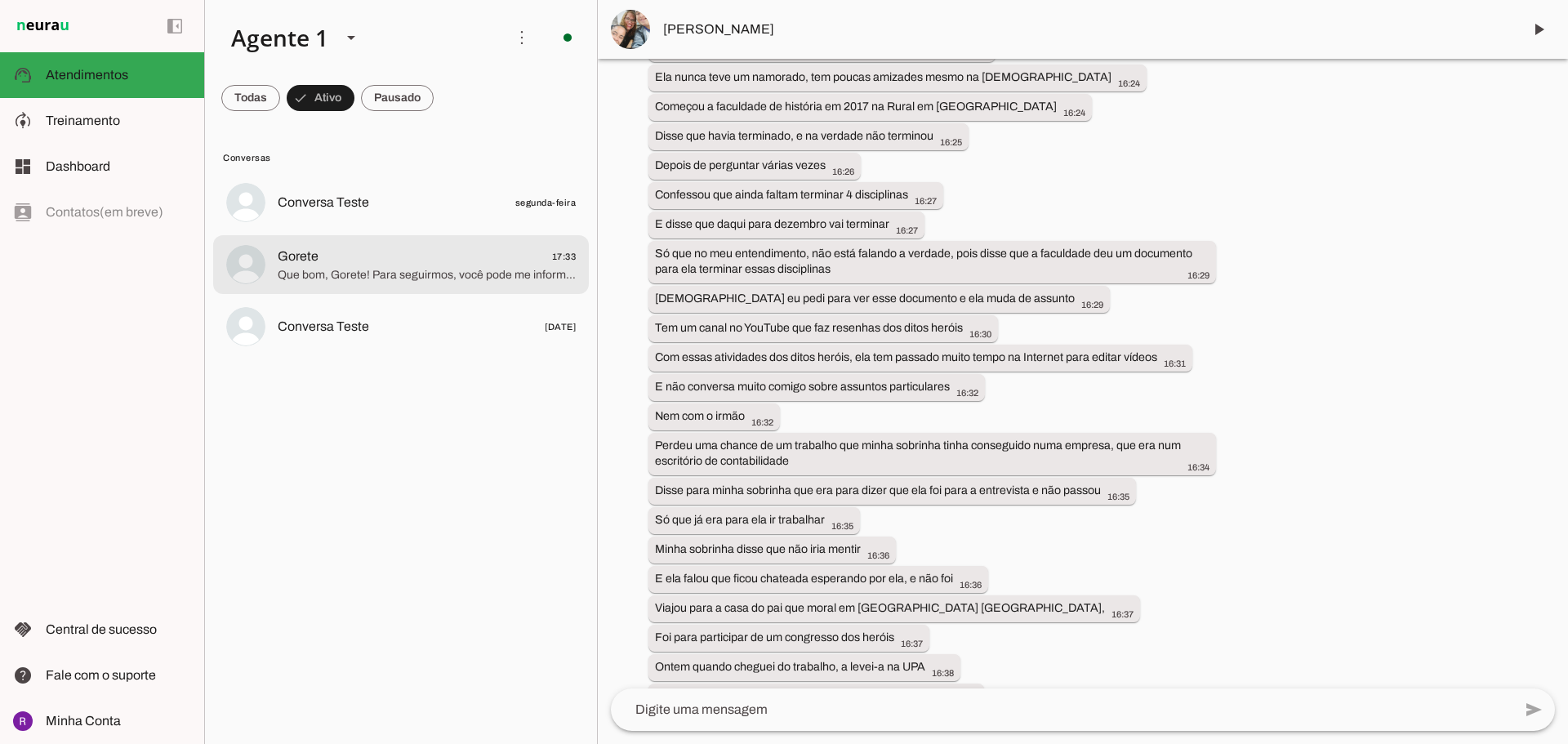
click at [373, 269] on span "Que bom, Gorete! Para seguirmos, você pode me informar o melhor dia, horário e …" at bounding box center [427, 275] width 298 height 16
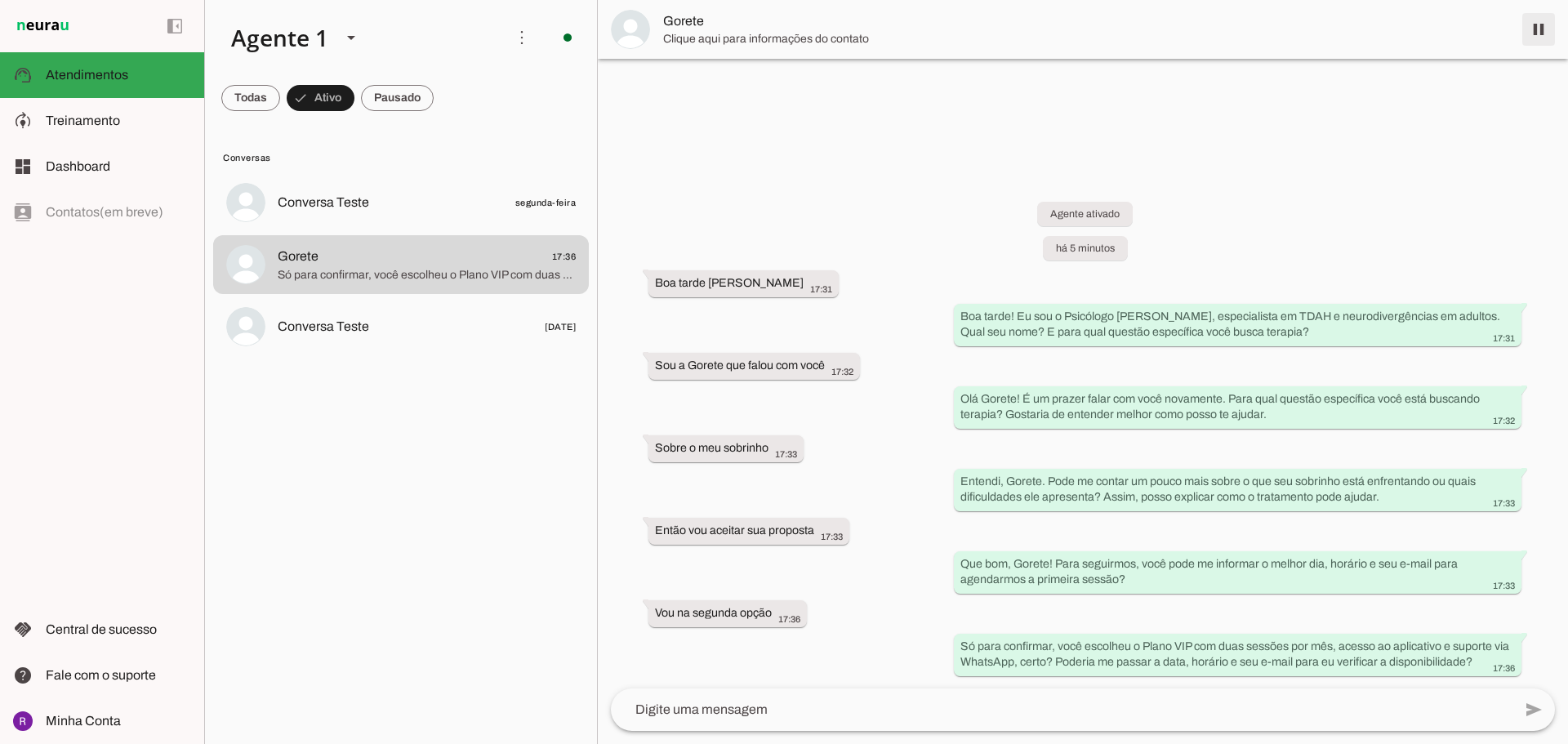
click at [1538, 28] on span at bounding box center [1539, 29] width 39 height 39
